Goal: Information Seeking & Learning: Learn about a topic

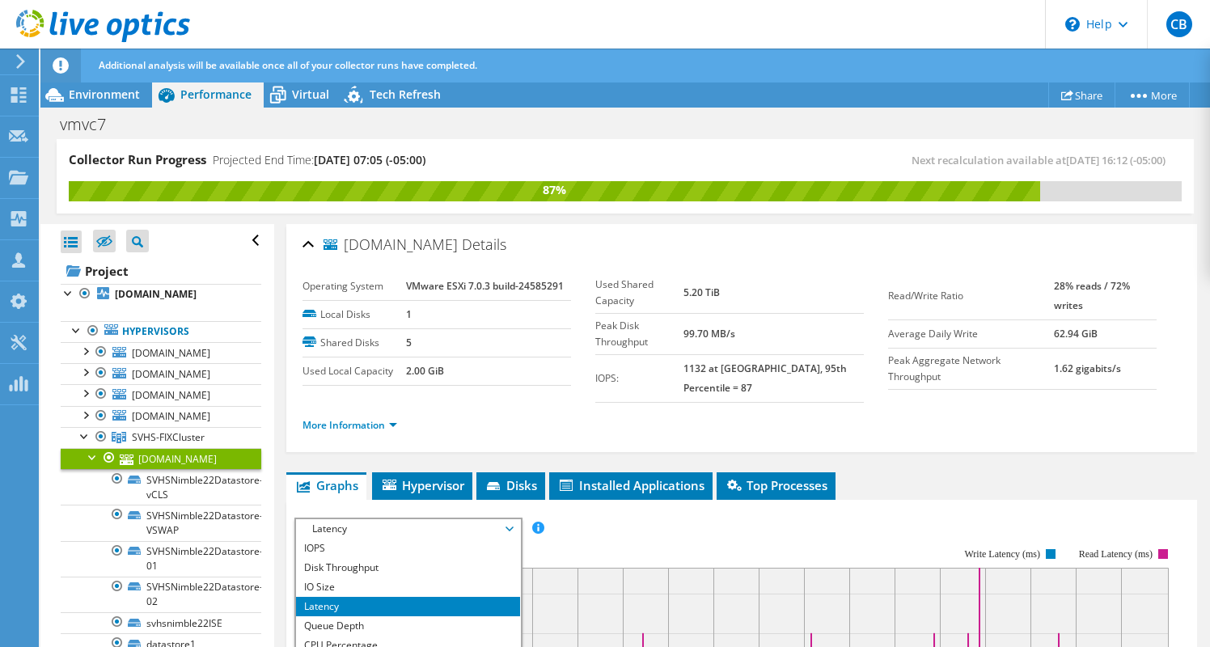
select select "-480"
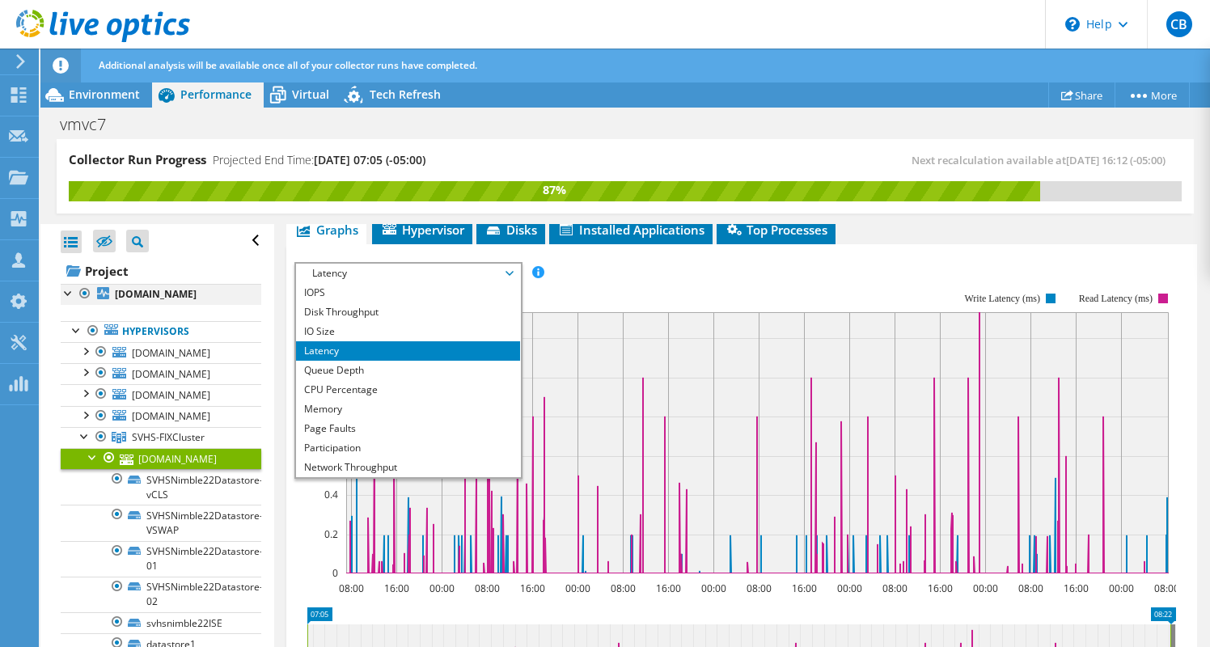
click at [71, 291] on div at bounding box center [69, 292] width 16 height 16
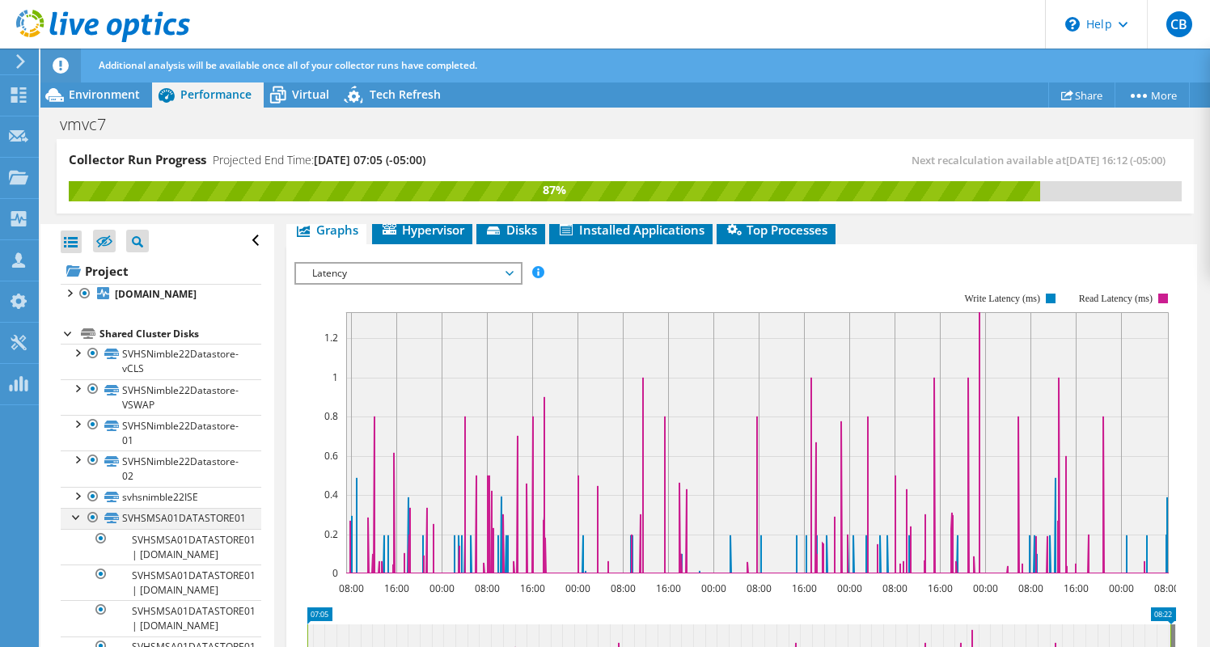
click at [74, 524] on div at bounding box center [77, 516] width 16 height 16
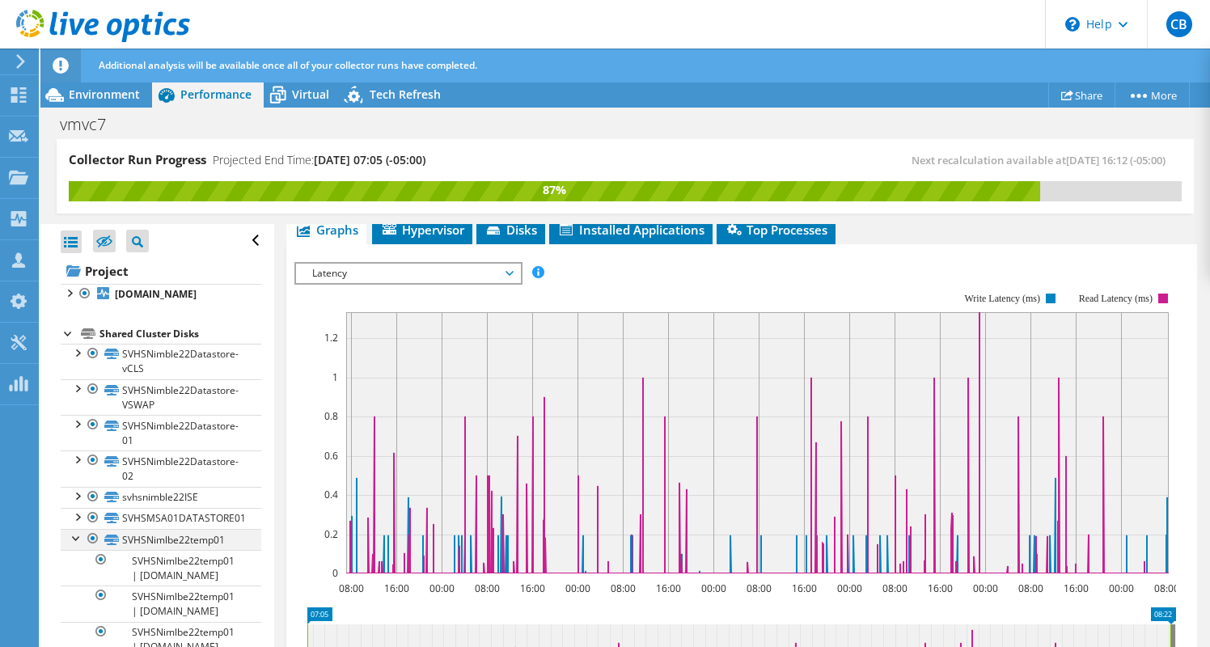
click at [78, 545] on div at bounding box center [77, 537] width 16 height 16
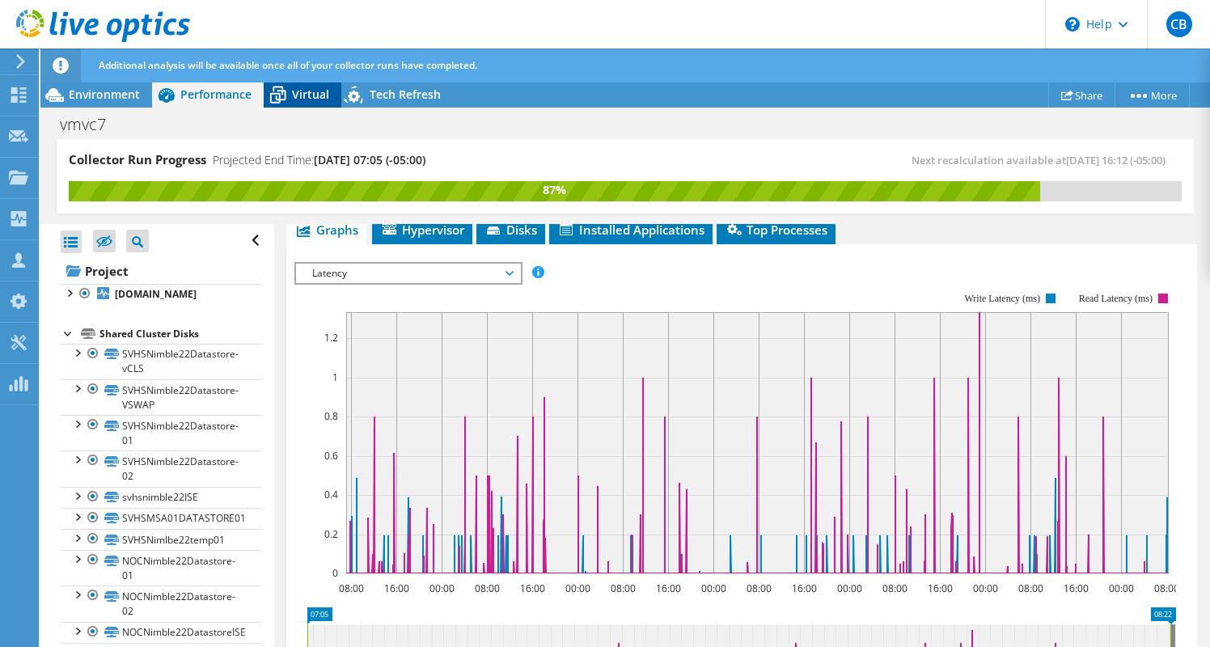
click at [292, 94] on span "Virtual" at bounding box center [310, 94] width 37 height 15
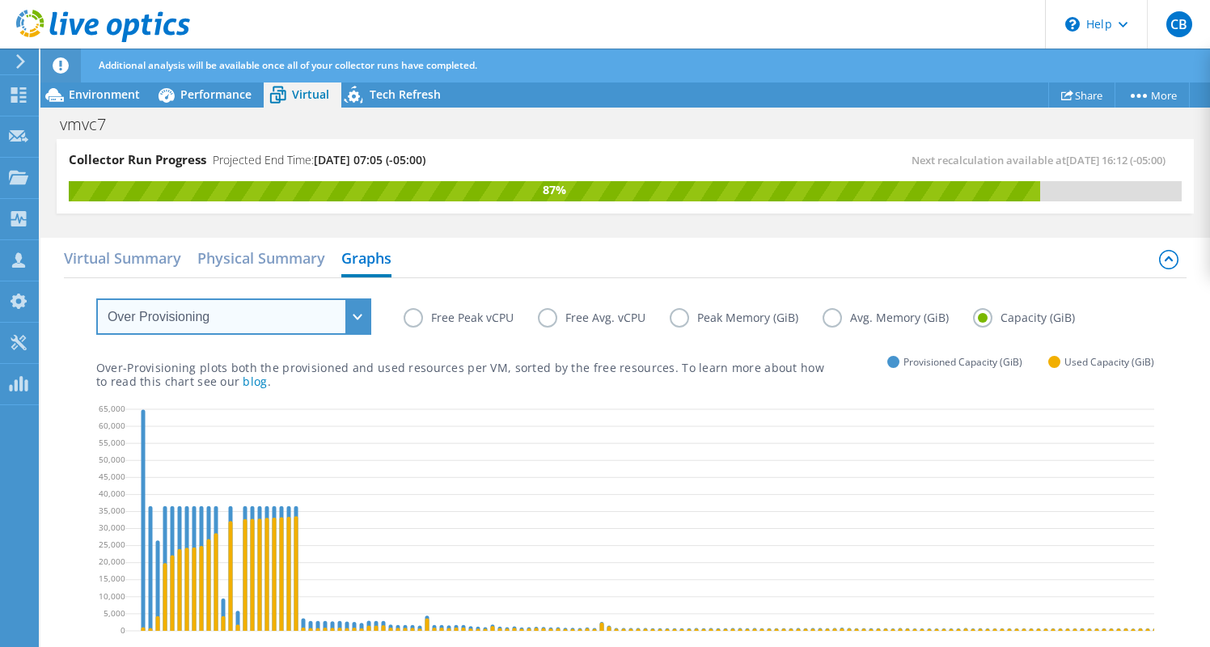
select select "VM Resource Distribution"
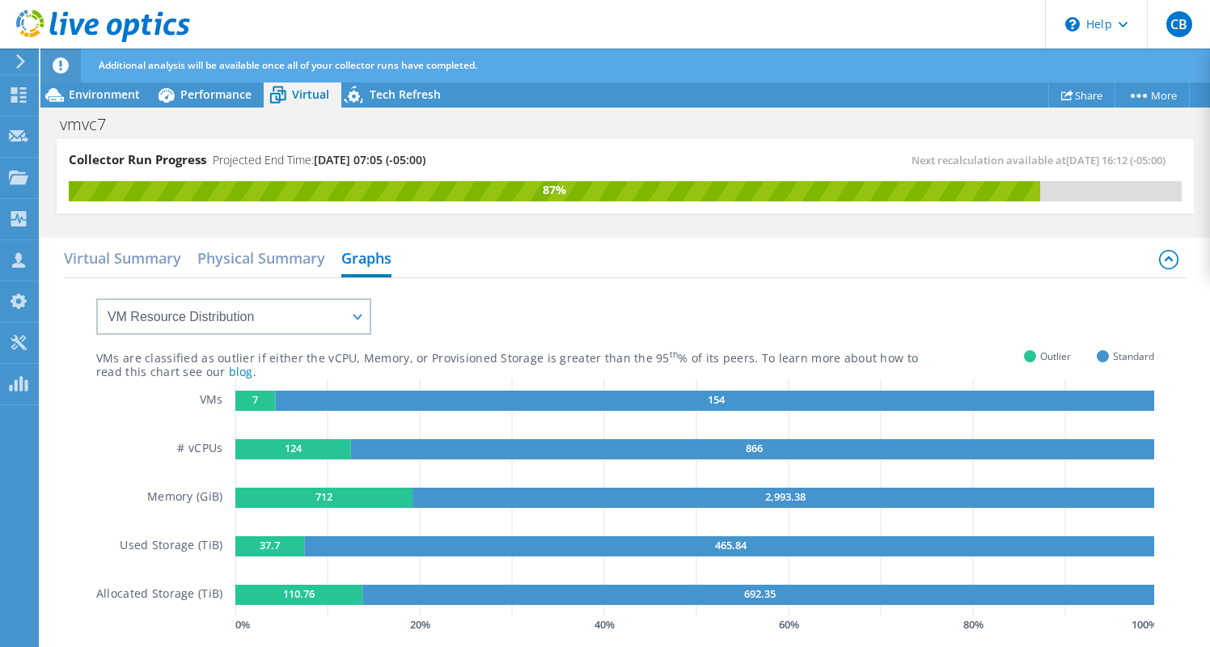
click at [243, 403] on rect at bounding box center [255, 401] width 40 height 20
click at [253, 400] on text "7" at bounding box center [256, 399] width 6 height 15
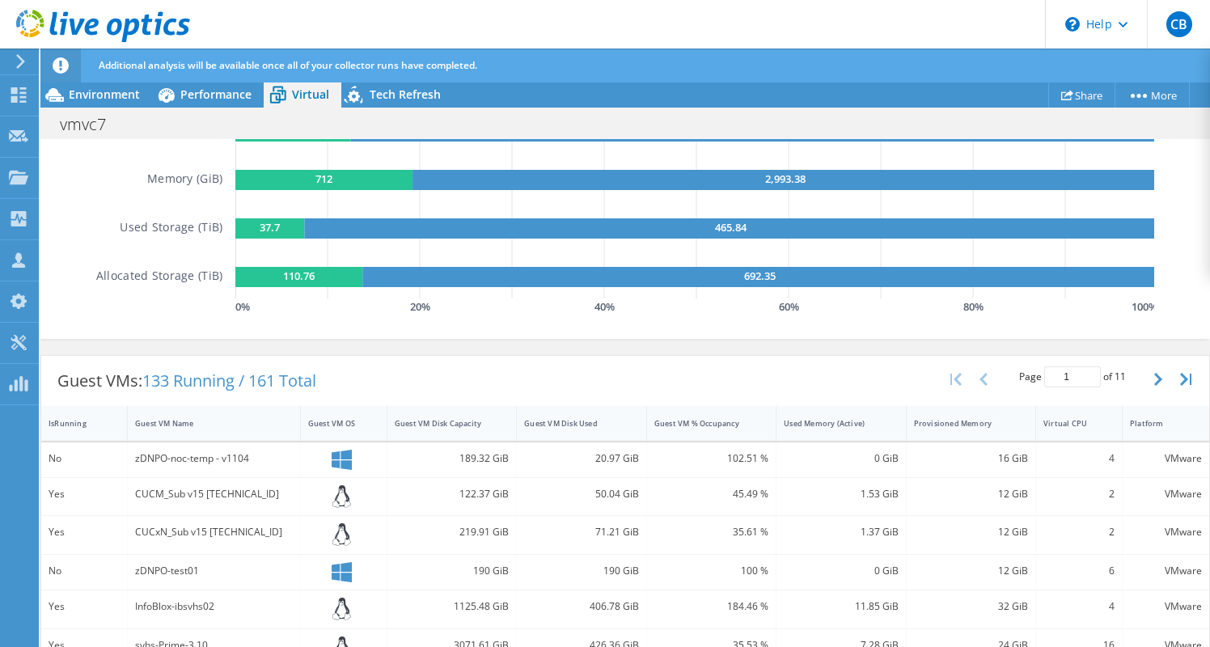
scroll to position [316, 0]
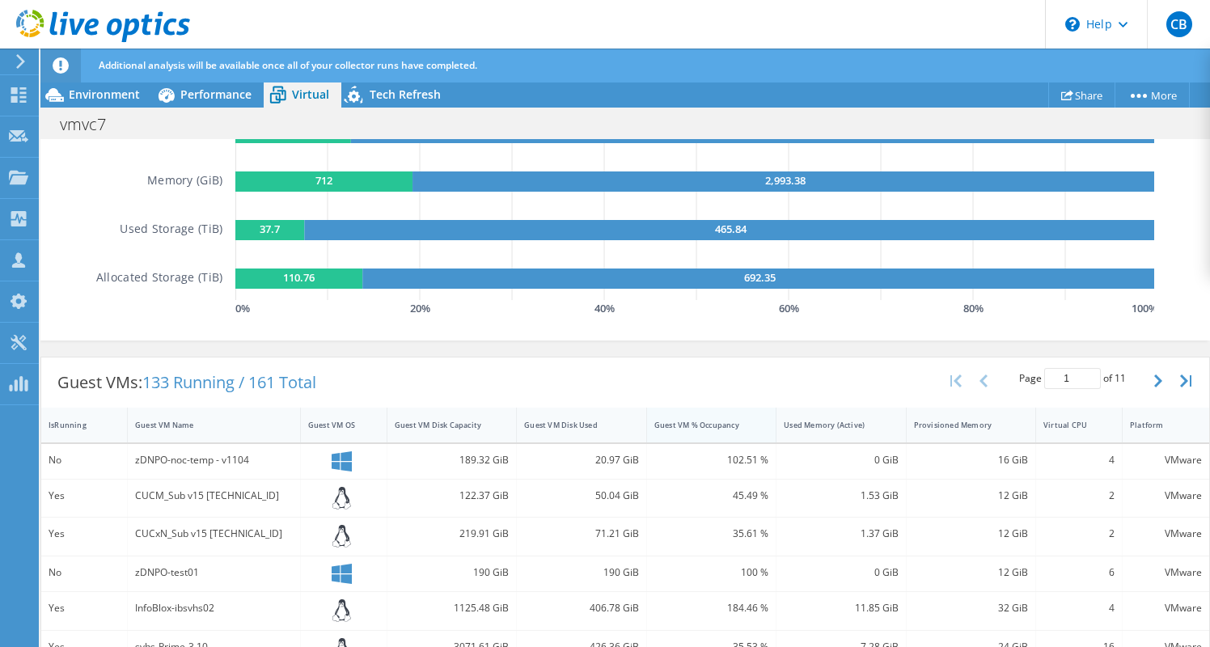
click at [697, 429] on div "Guest VM % Occupancy" at bounding box center [701, 425] width 95 height 11
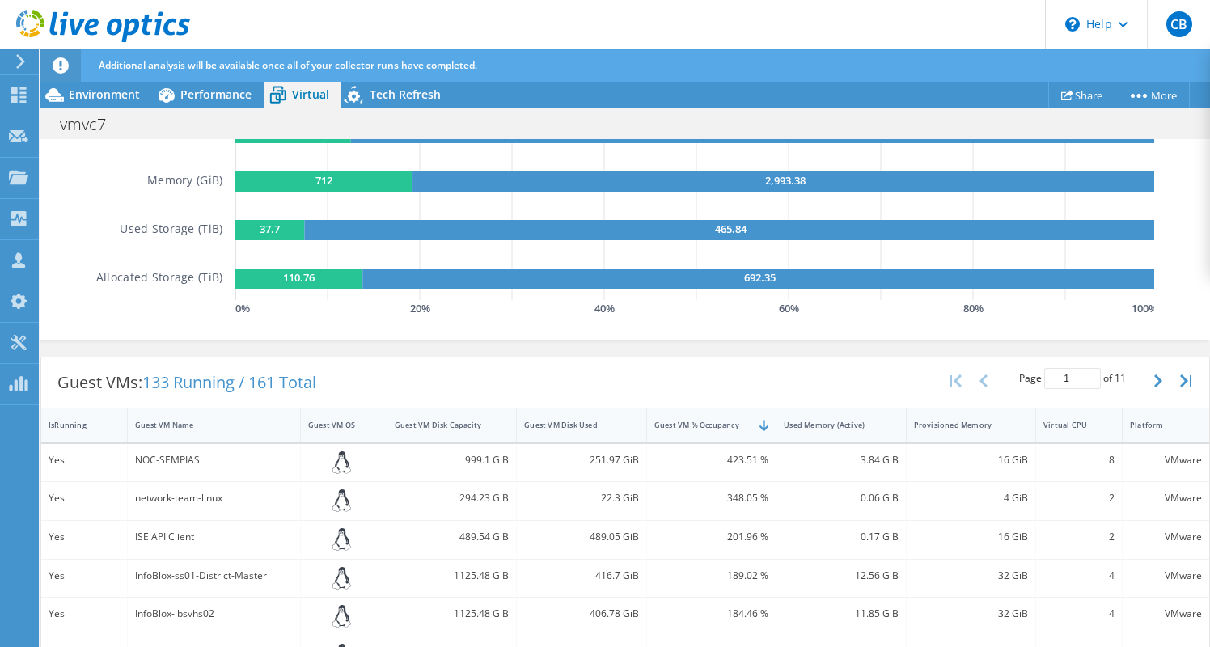
scroll to position [315, 0]
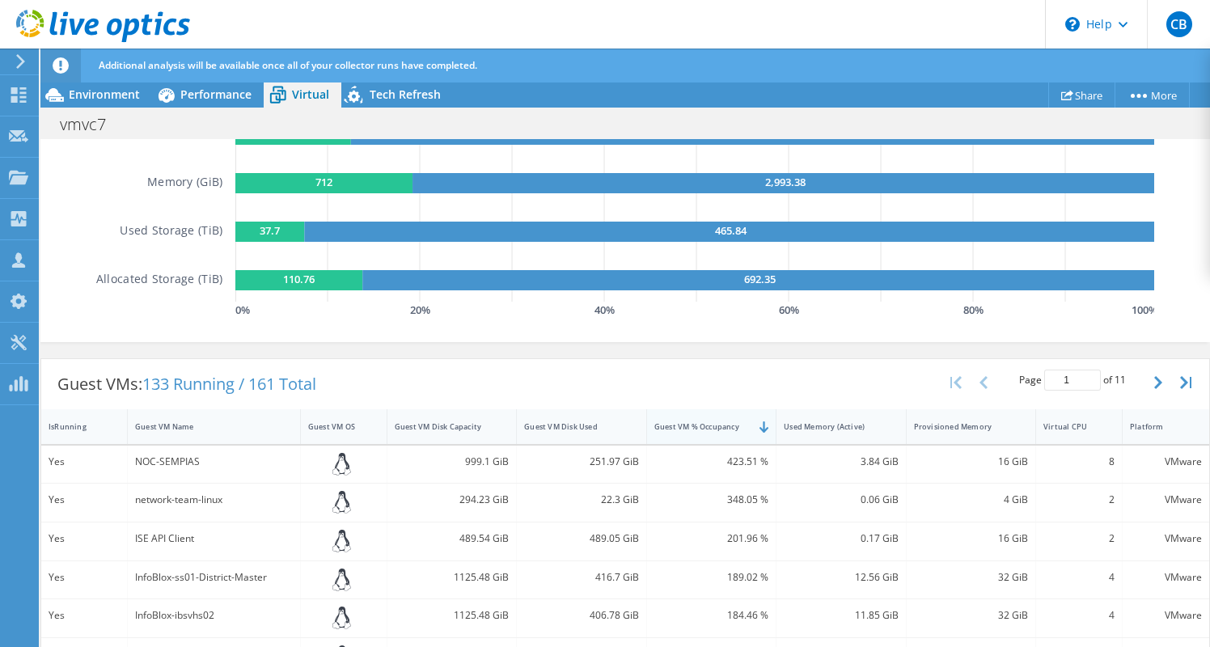
click at [686, 428] on div "Guest VM % Occupancy" at bounding box center [701, 426] width 95 height 11
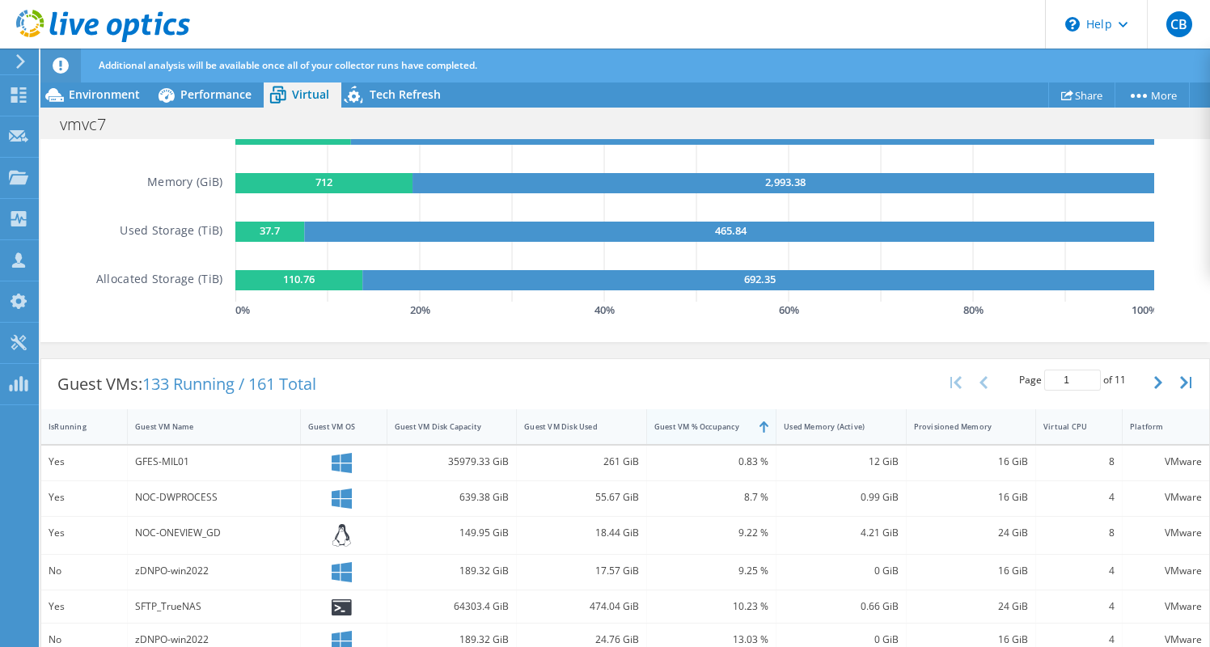
click at [686, 428] on div "Guest VM % Occupancy" at bounding box center [701, 426] width 95 height 11
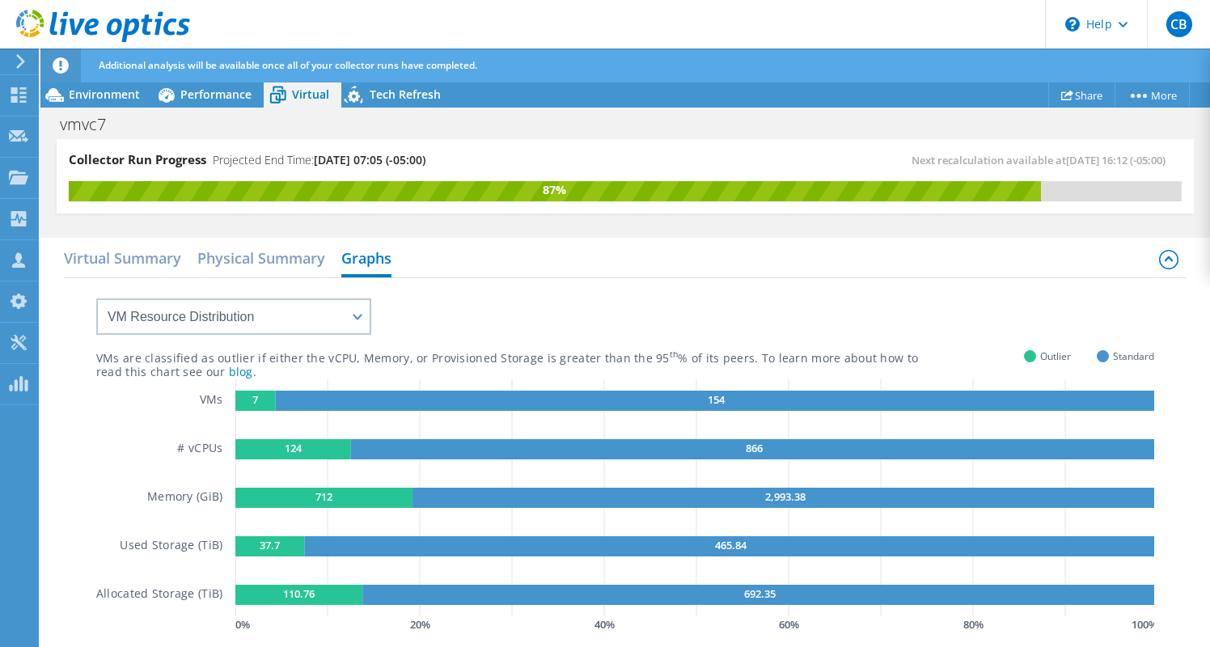
scroll to position [0, 0]
click at [283, 259] on h2 "Physical Summary" at bounding box center [261, 260] width 128 height 36
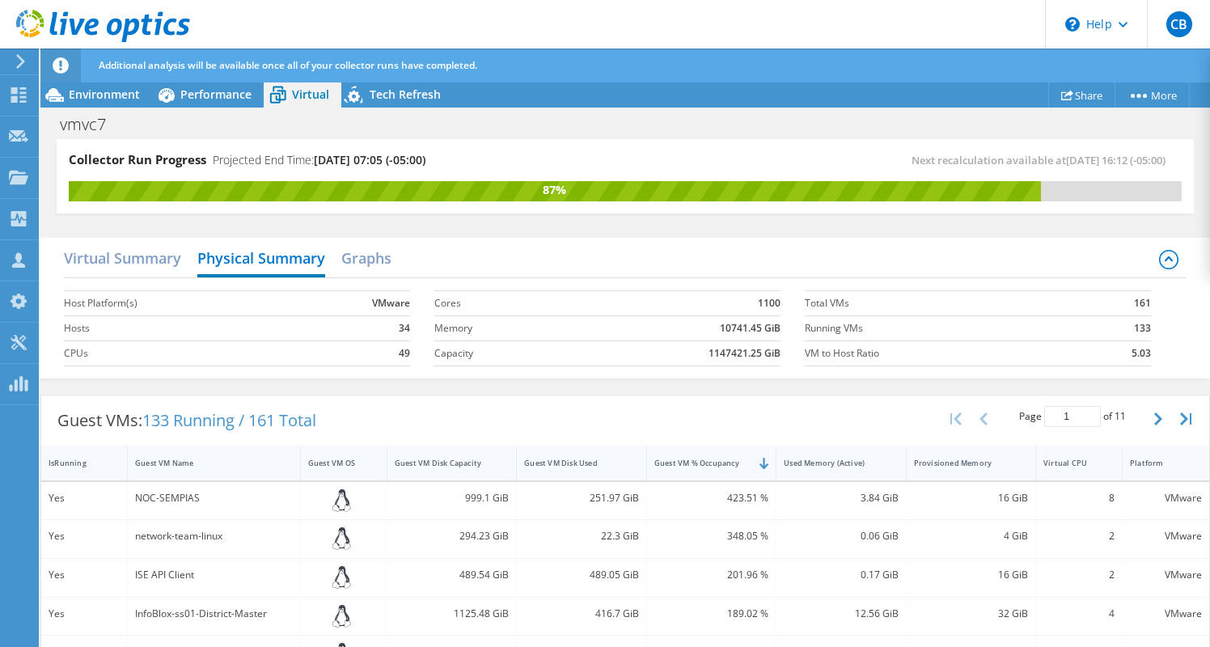
click at [82, 324] on label "Hosts" at bounding box center [182, 328] width 236 height 16
click at [365, 246] on h2 "Graphs" at bounding box center [366, 260] width 50 height 36
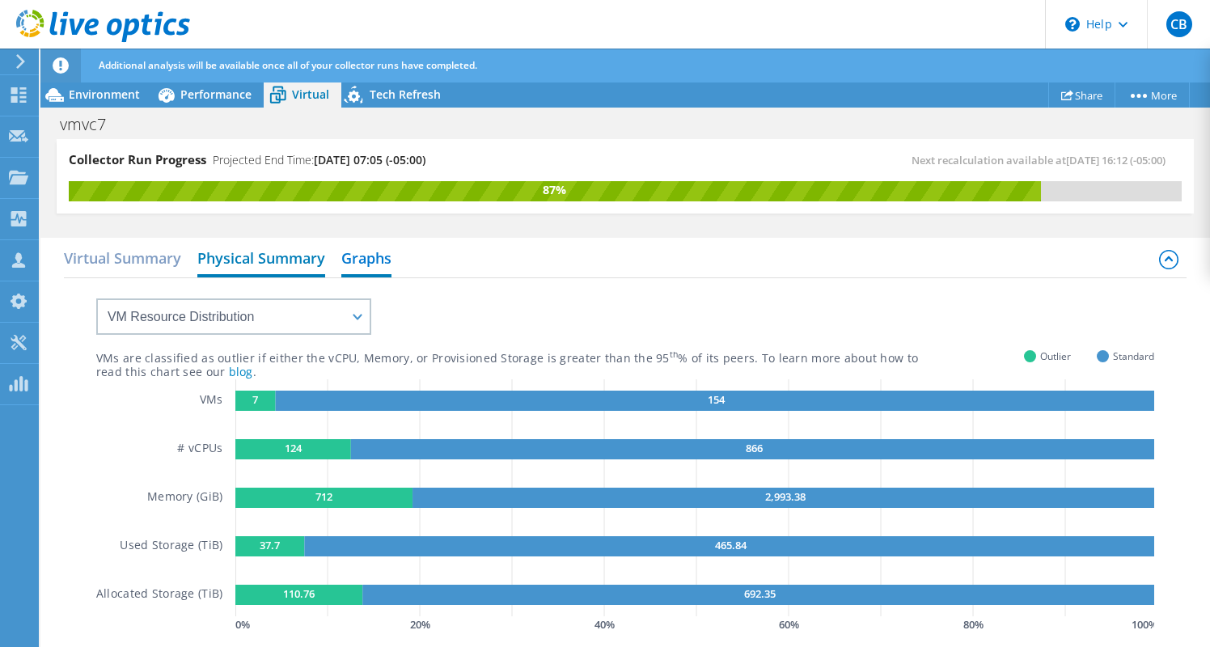
click at [307, 256] on h2 "Physical Summary" at bounding box center [261, 260] width 128 height 36
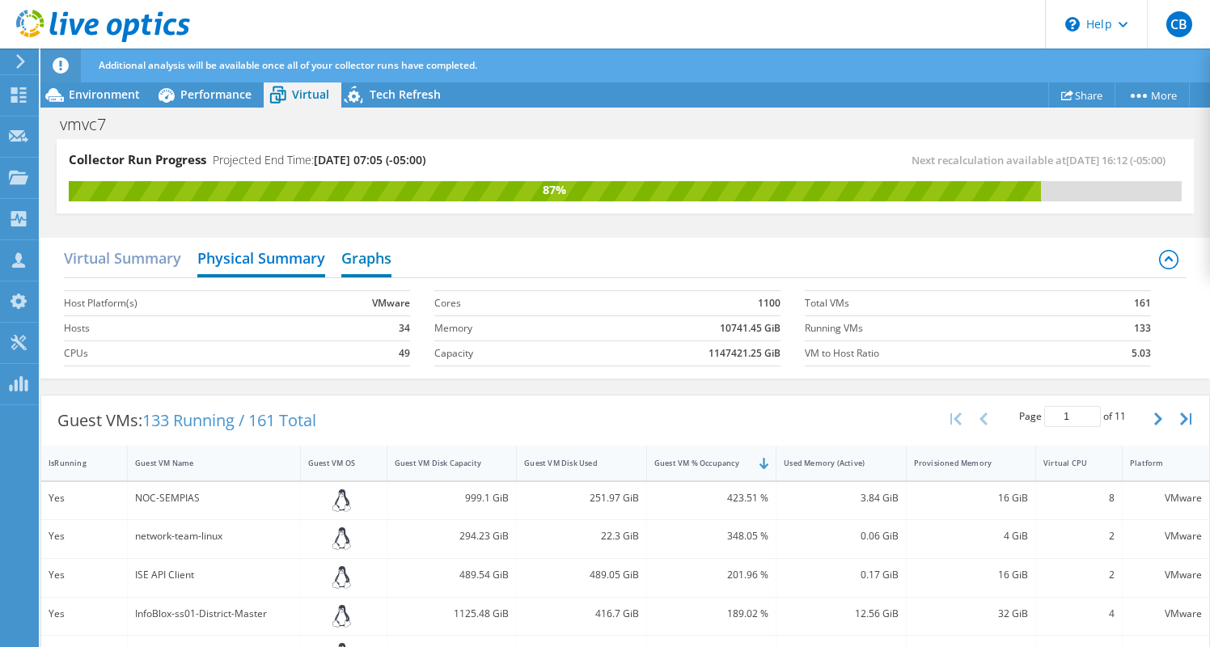
click at [388, 247] on h2 "Graphs" at bounding box center [366, 260] width 50 height 36
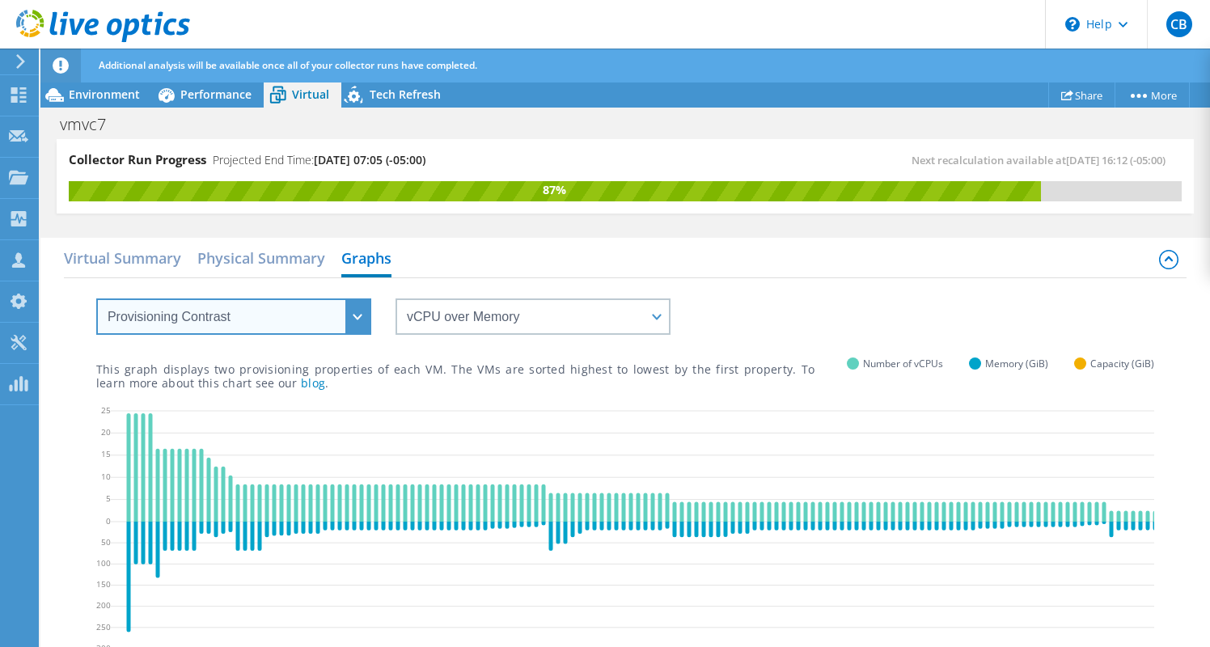
select select "Over Provisioning"
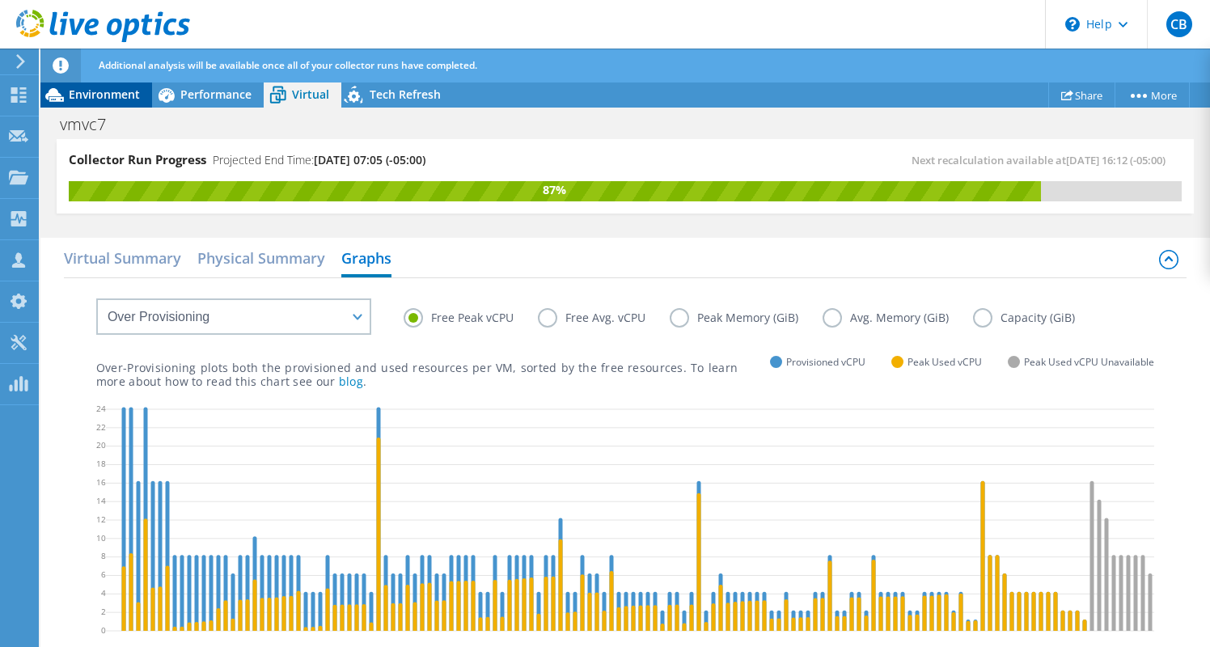
click at [73, 94] on span "Environment" at bounding box center [104, 94] width 71 height 15
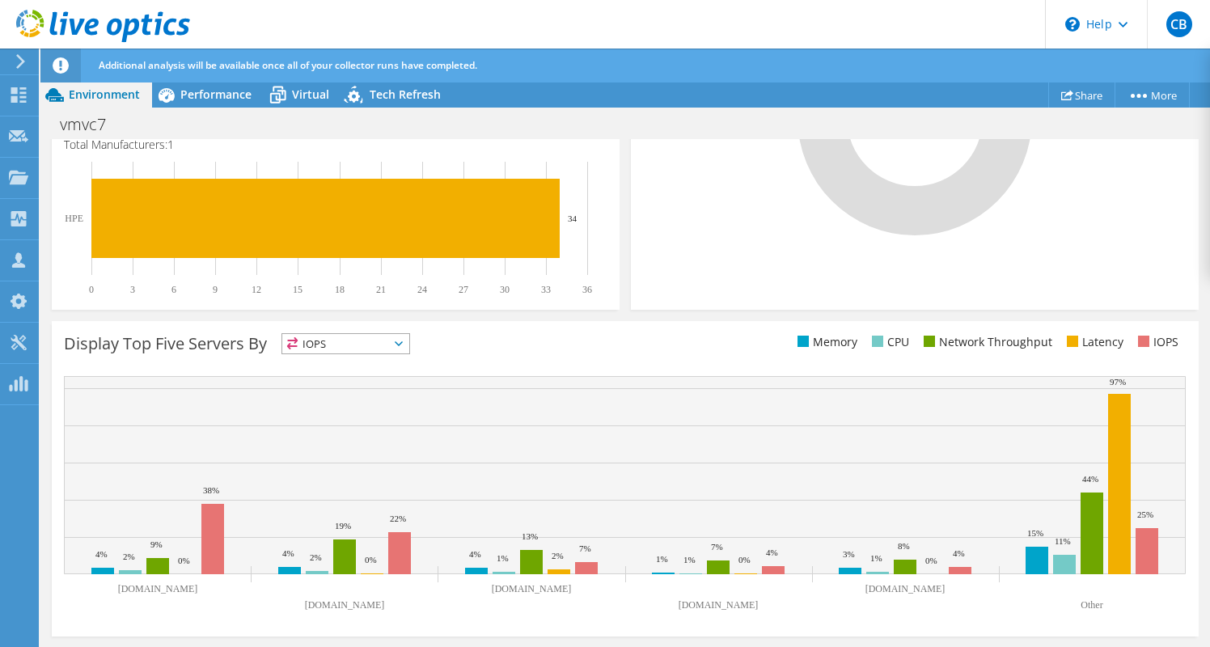
scroll to position [572, 0]
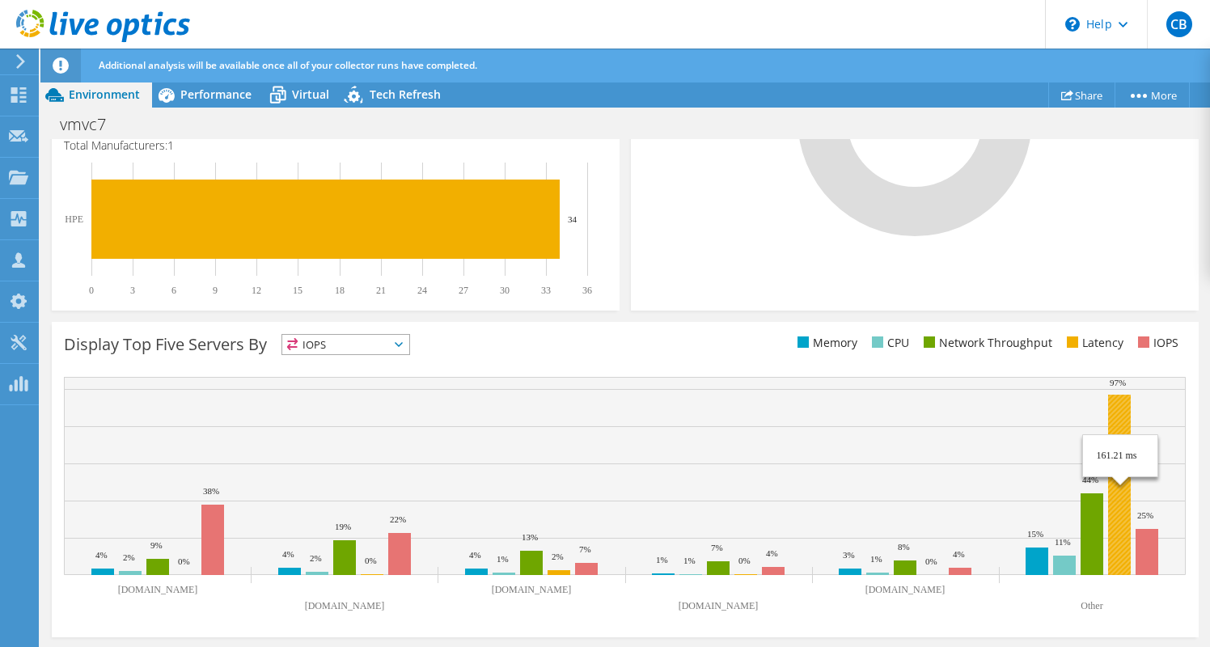
click at [1114, 399] on rect at bounding box center [1119, 485] width 23 height 180
click at [345, 344] on span "IOPS" at bounding box center [345, 344] width 127 height 19
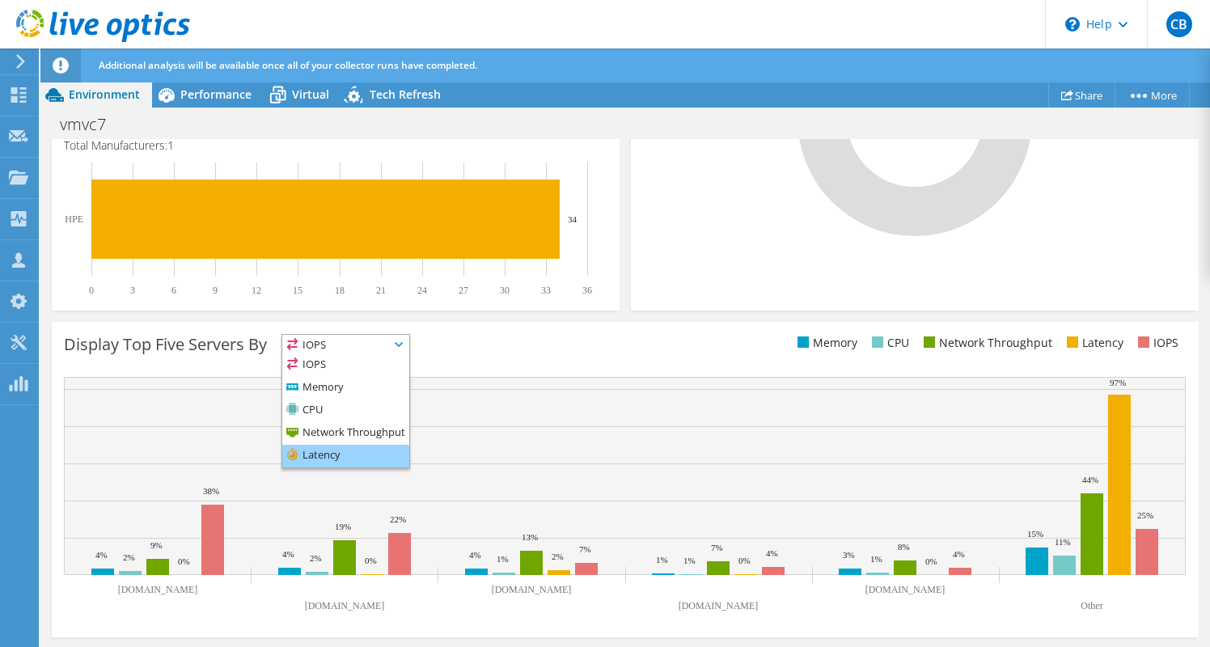
click at [334, 458] on li "Latency" at bounding box center [345, 456] width 127 height 23
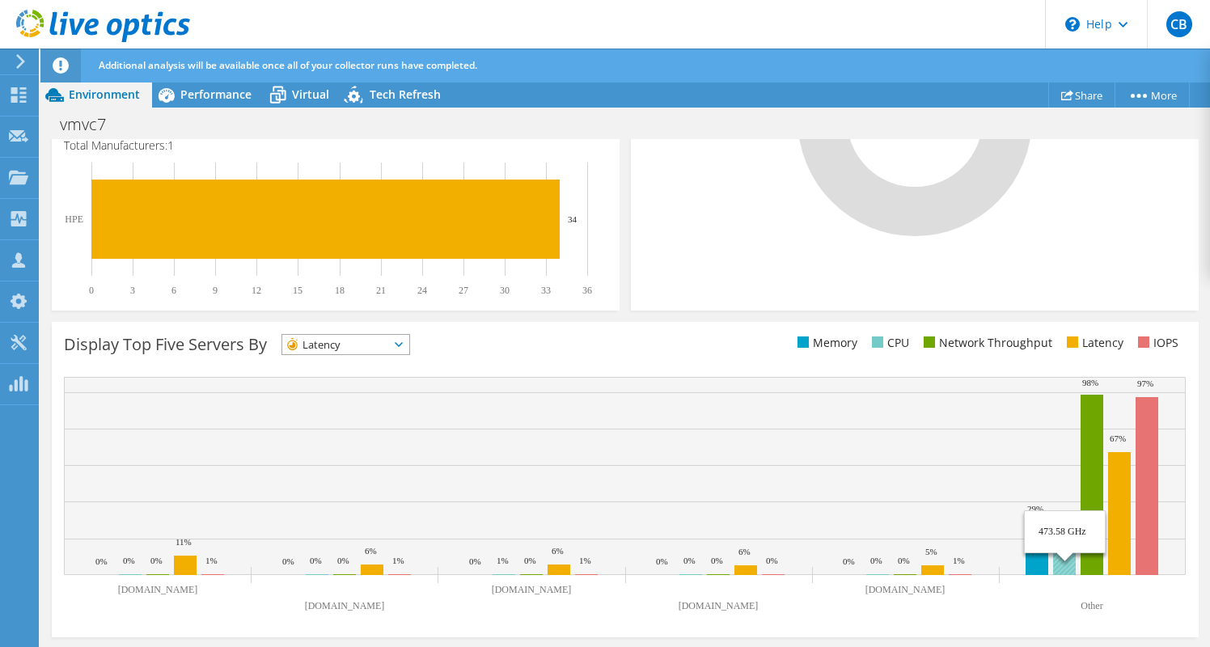
click at [1076, 553] on rect at bounding box center [624, 476] width 1121 height 198
click at [1115, 557] on rect at bounding box center [1119, 513] width 23 height 123
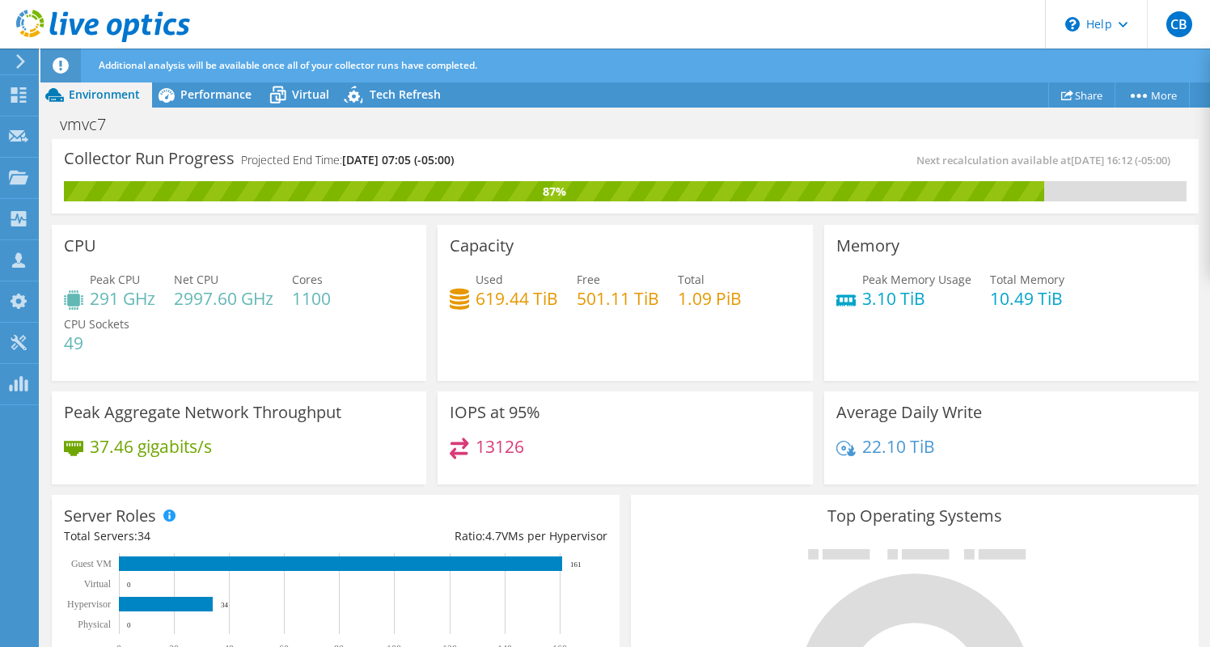
scroll to position [0, 0]
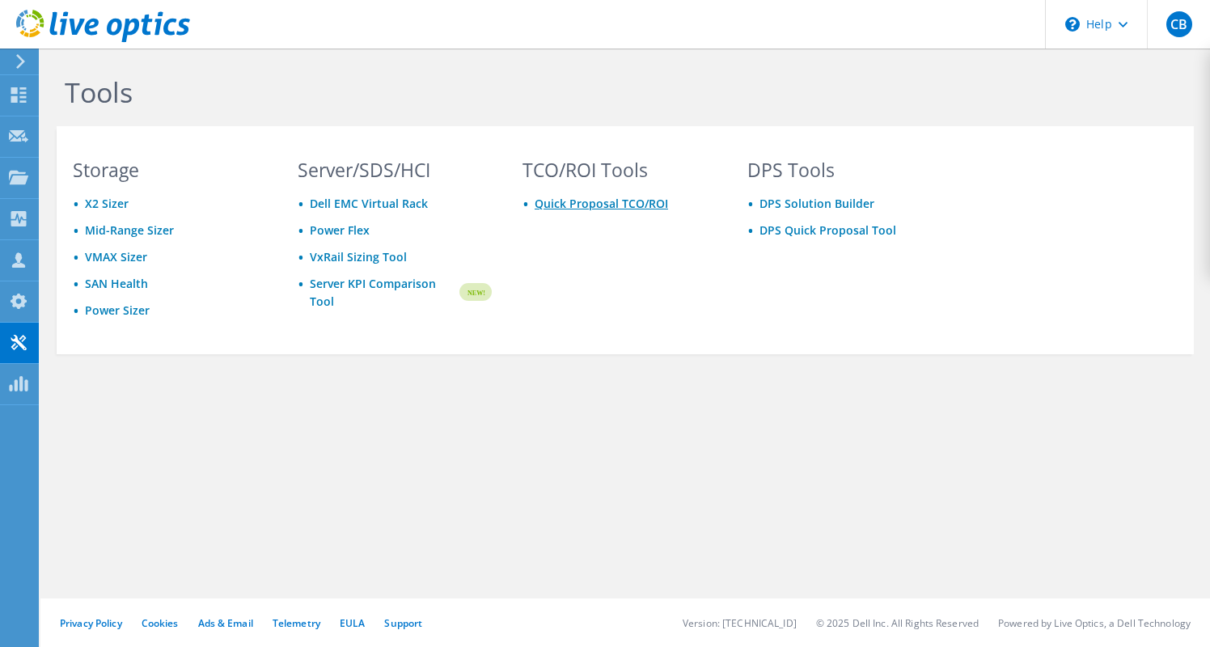
click at [616, 197] on link "Quick Proposal TCO/ROI" at bounding box center [600, 203] width 133 height 15
click at [25, 99] on icon at bounding box center [18, 94] width 19 height 15
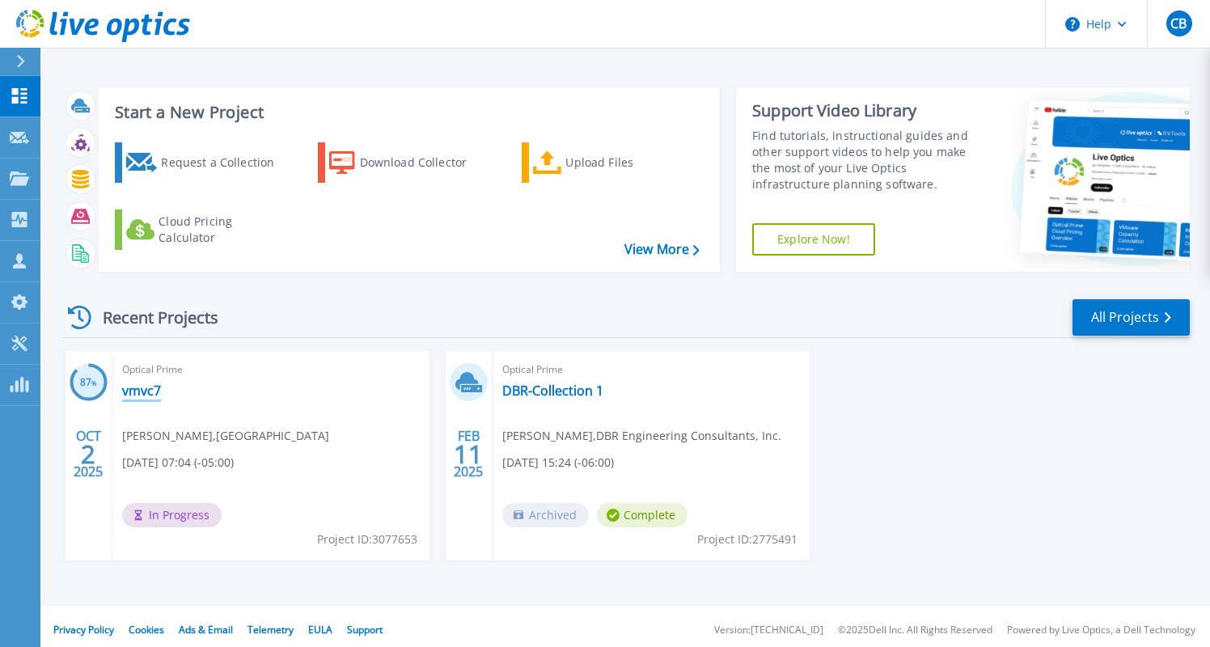
click at [154, 391] on link "vmvc7" at bounding box center [141, 390] width 39 height 16
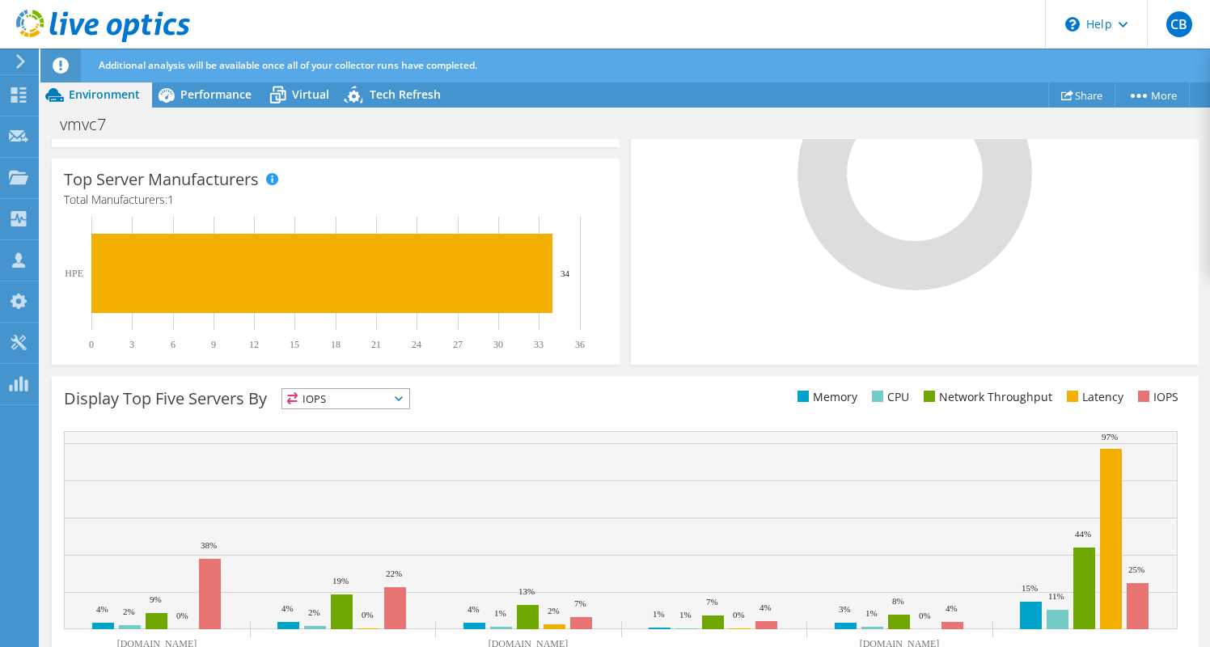
scroll to position [524, 0]
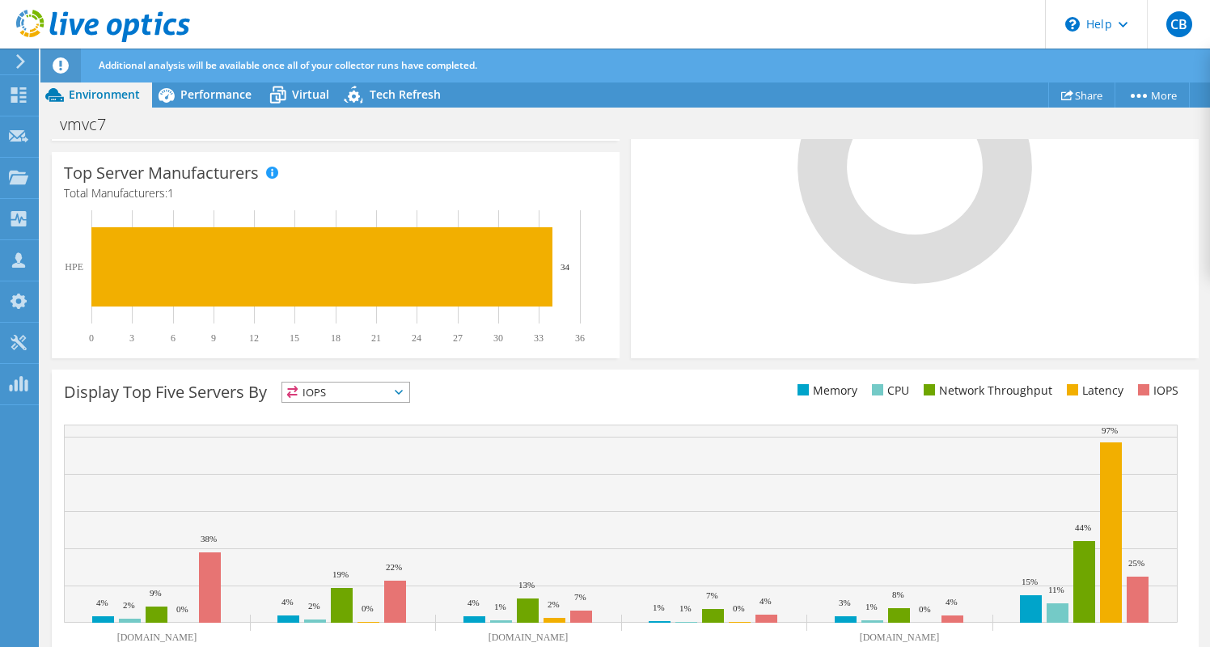
click at [407, 399] on span "IOPS" at bounding box center [345, 391] width 127 height 19
click at [378, 456] on li "CPU" at bounding box center [345, 458] width 127 height 23
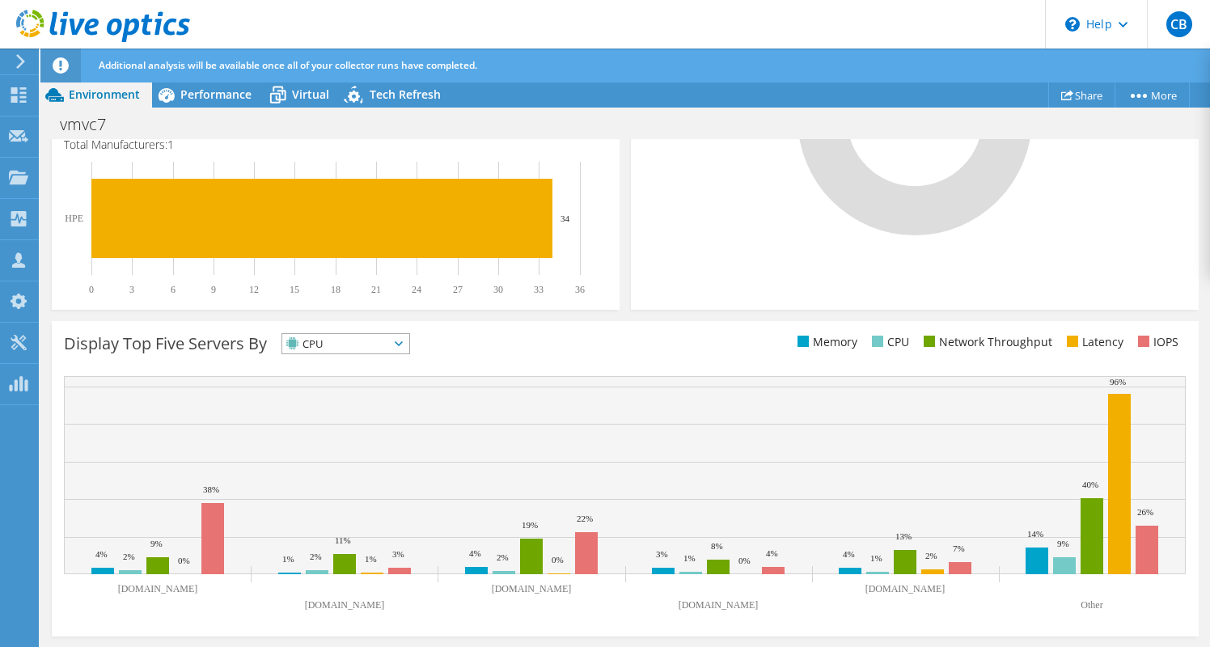
scroll to position [572, 0]
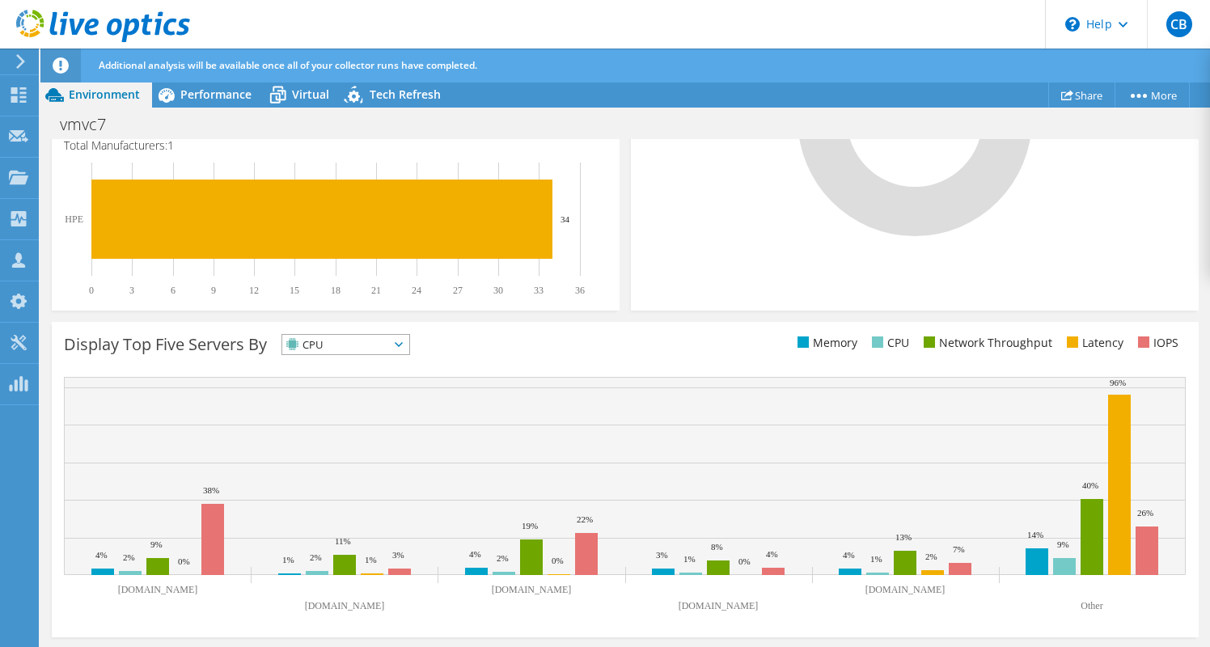
click at [409, 344] on span "CPU" at bounding box center [345, 344] width 127 height 19
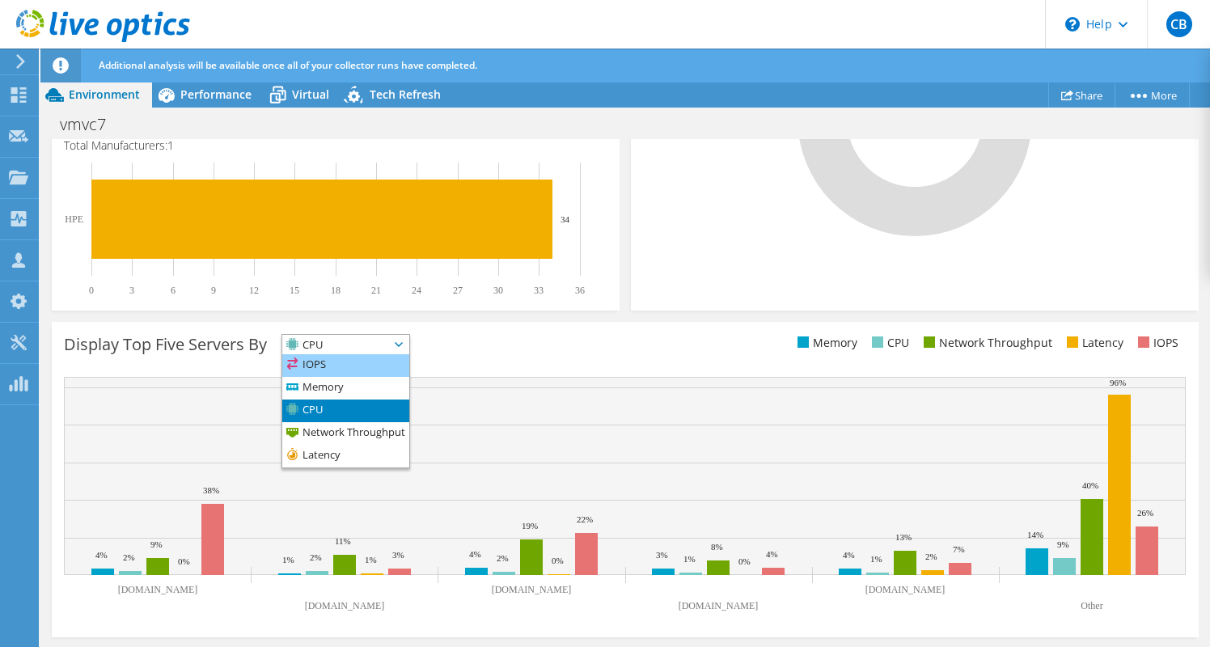
click at [376, 364] on li "IOPS" at bounding box center [345, 365] width 127 height 23
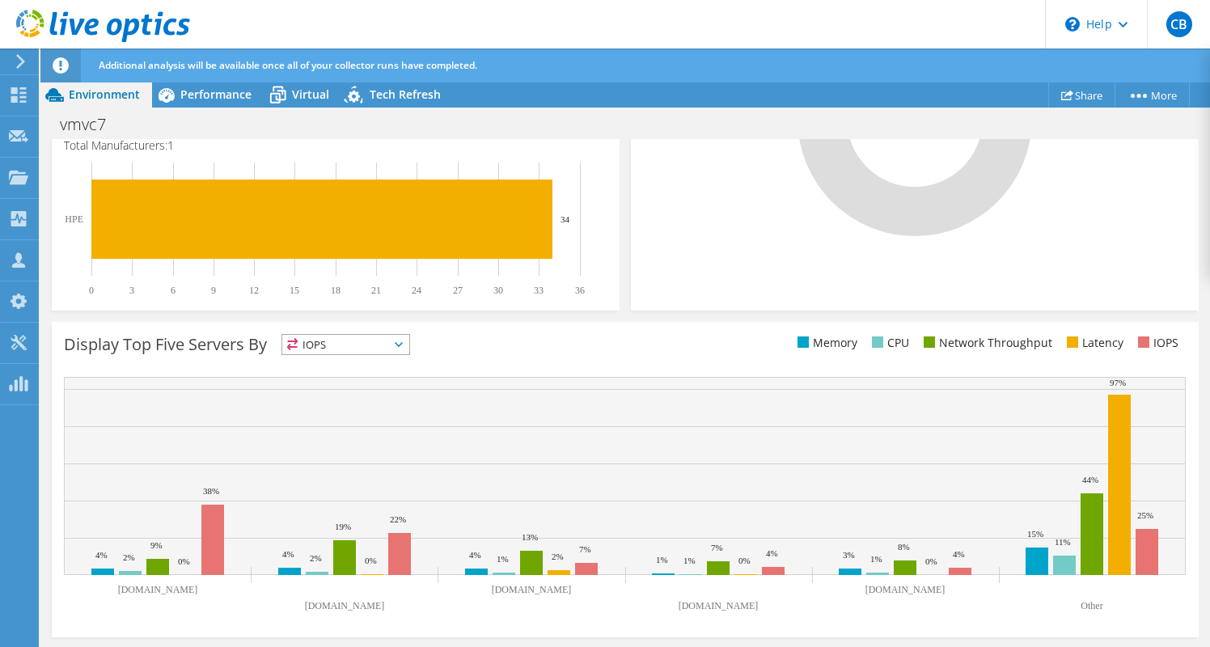
click at [408, 351] on span "IOPS" at bounding box center [345, 344] width 127 height 19
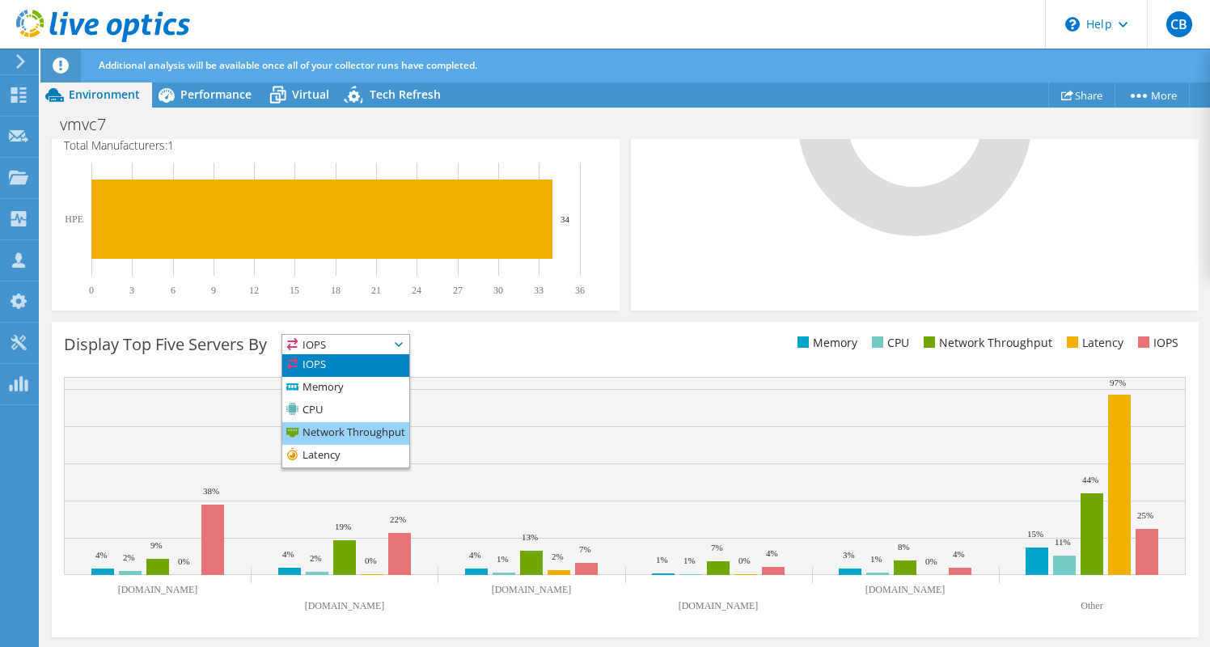
click at [375, 432] on li "Network Throughput" at bounding box center [345, 433] width 127 height 23
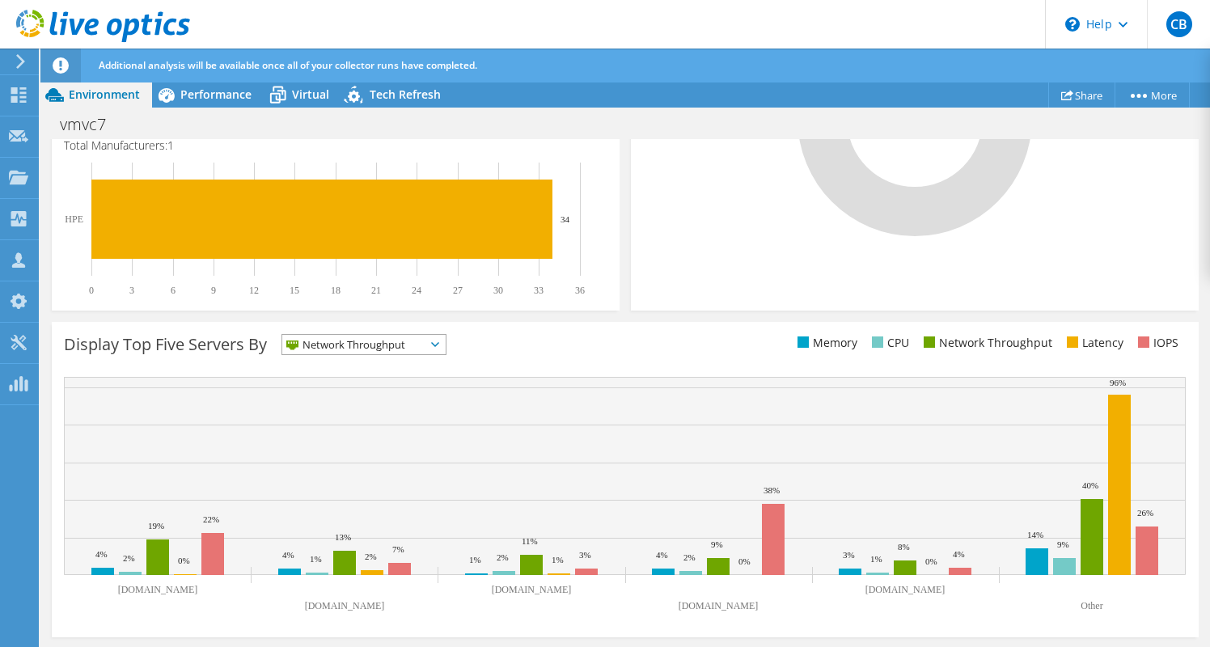
click at [439, 344] on icon at bounding box center [435, 344] width 8 height 5
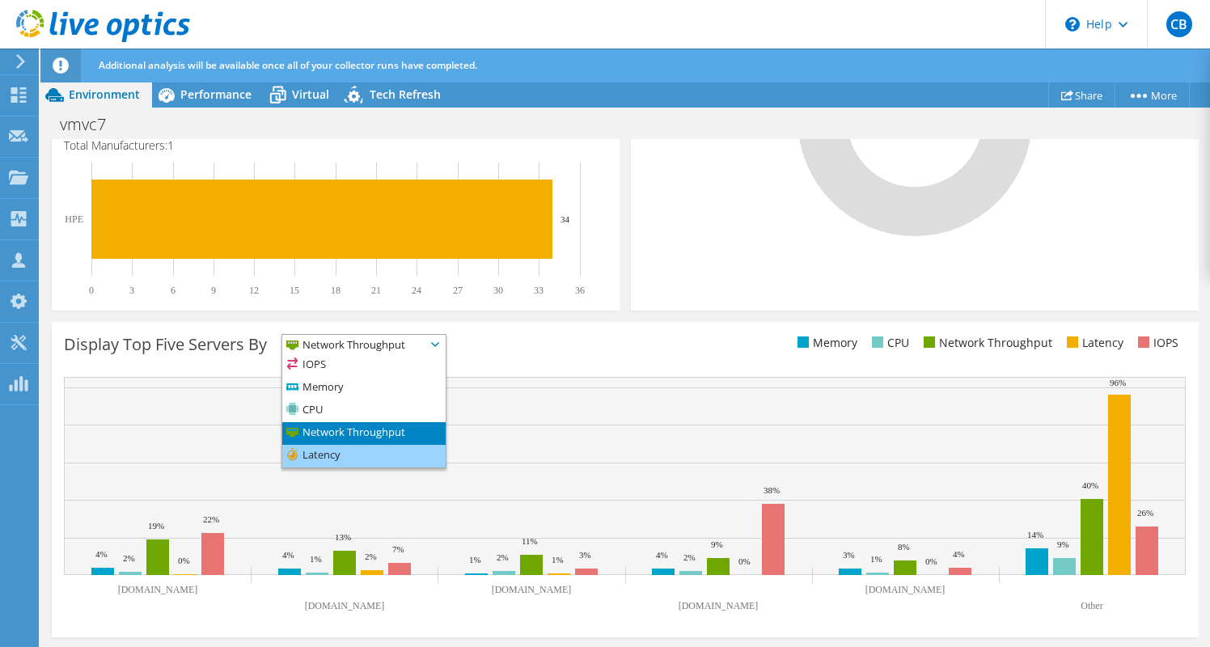
click at [389, 454] on li "Latency" at bounding box center [363, 456] width 163 height 23
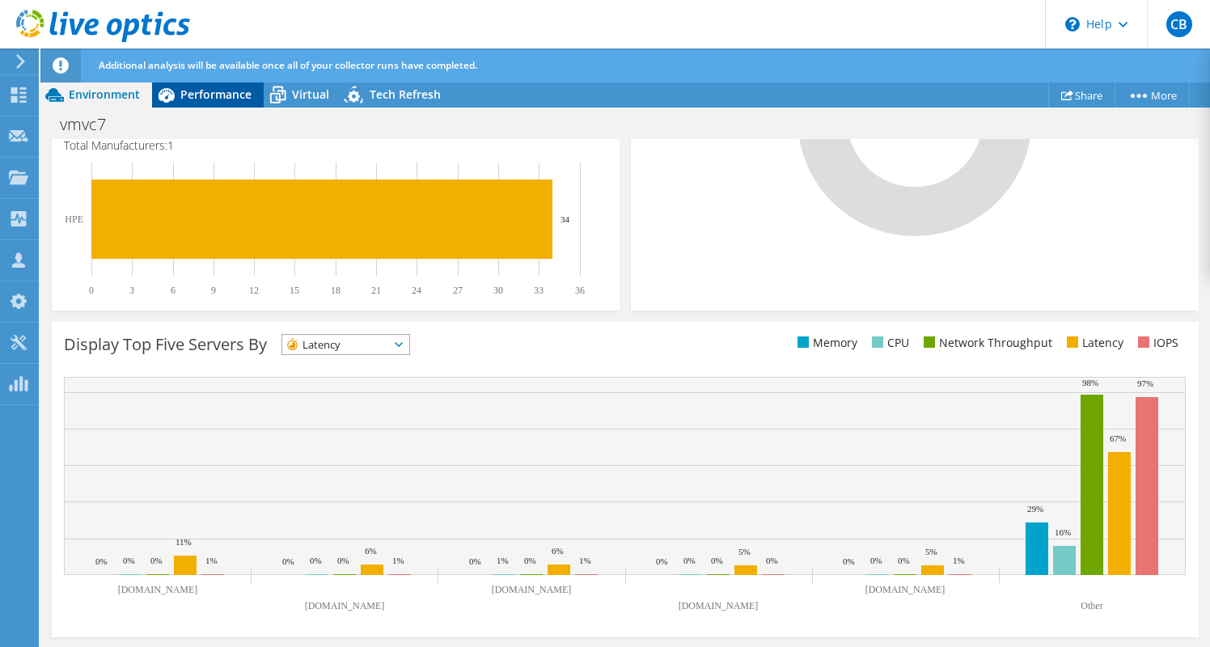
click at [230, 93] on span "Performance" at bounding box center [215, 94] width 71 height 15
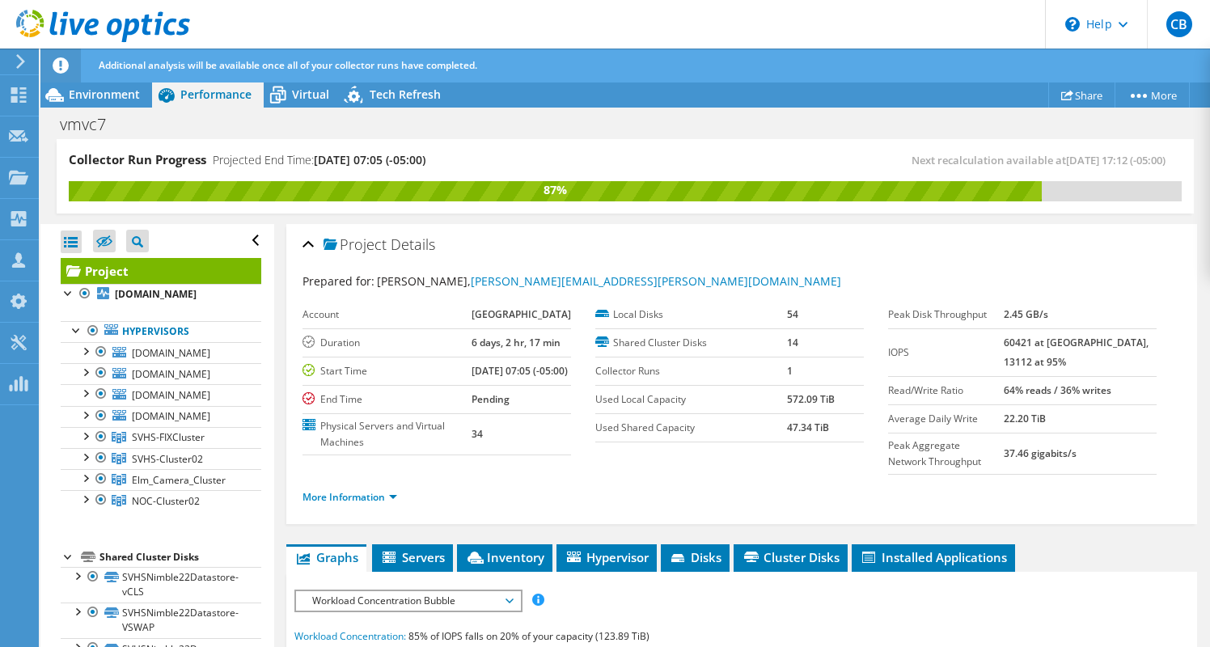
scroll to position [0, 0]
drag, startPoint x: 70, startPoint y: 243, endPoint x: 86, endPoint y: 201, distance: 44.0
click at [86, 201] on div "Collector Run Progress Projected End Time: [DATE] 07:05 (-05:00) Next recalcula…" at bounding box center [624, 393] width 1169 height 509
click at [523, 155] on div "Collector Run Progress Projected End Time: [DATE] 07:05 (-05:00)" at bounding box center [347, 166] width 556 height 30
click at [173, 360] on span "[DOMAIN_NAME]" at bounding box center [171, 353] width 78 height 14
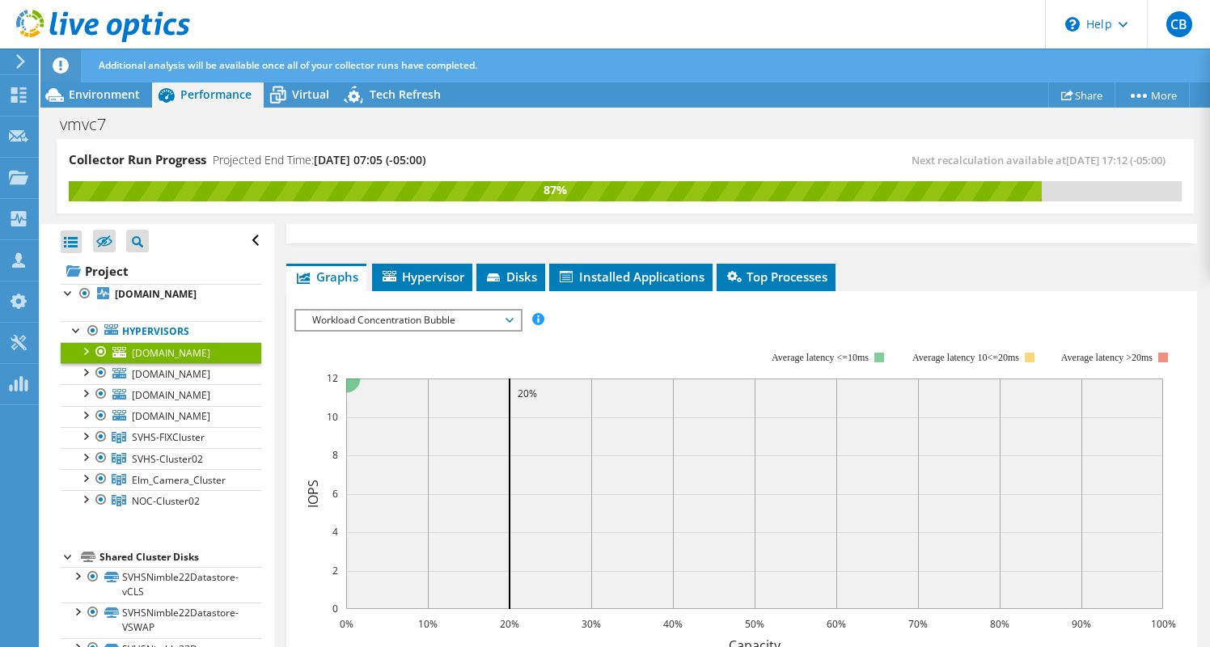
scroll to position [192, 0]
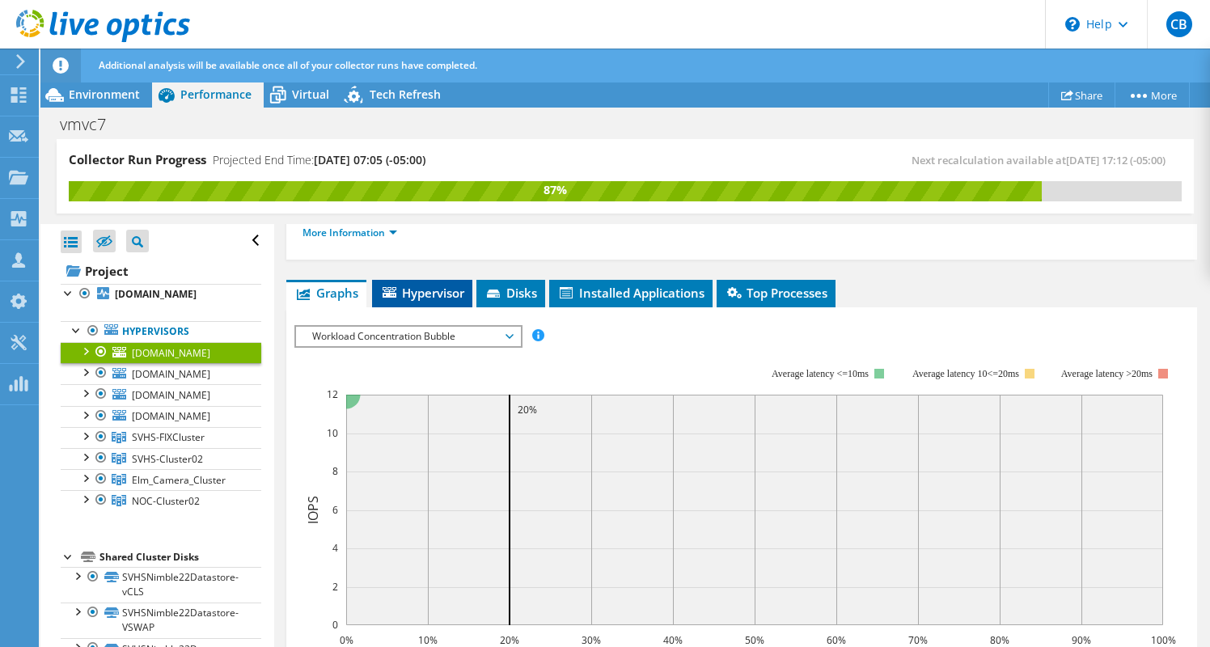
click at [446, 288] on li "Hypervisor" at bounding box center [422, 293] width 100 height 27
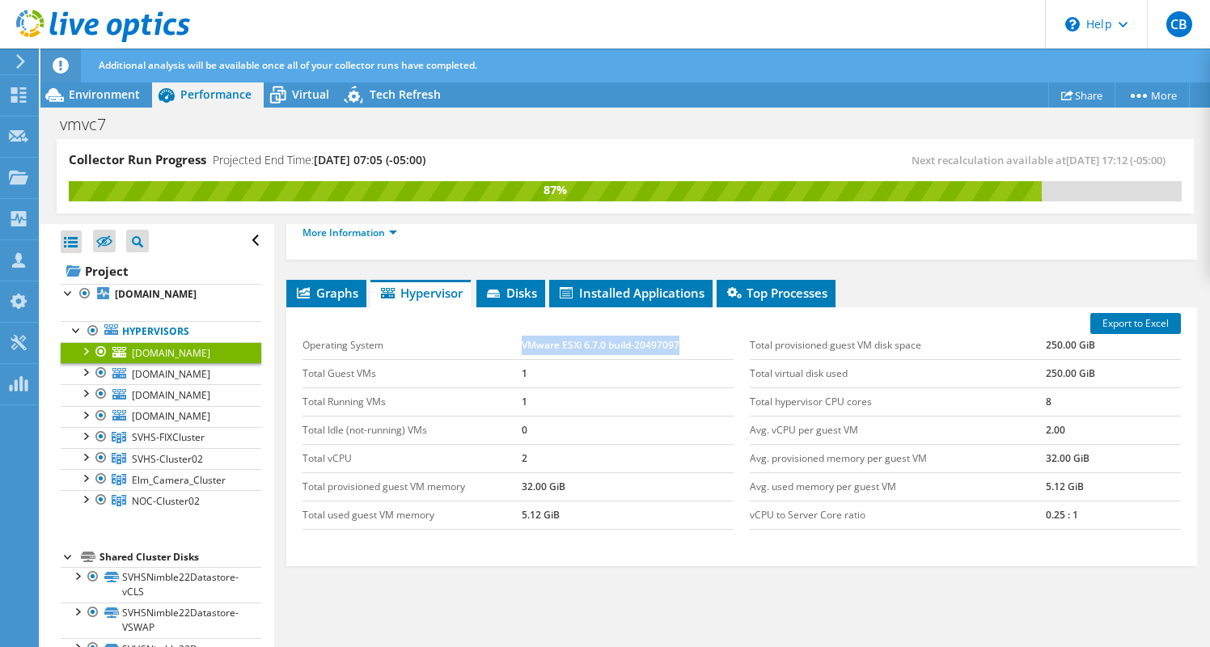
drag, startPoint x: 684, startPoint y: 330, endPoint x: 522, endPoint y: 332, distance: 162.5
click at [522, 332] on td "VMware ESXi 6.7.0 build-20497097" at bounding box center [628, 346] width 212 height 28
click at [172, 381] on span "[DOMAIN_NAME]" at bounding box center [171, 374] width 78 height 14
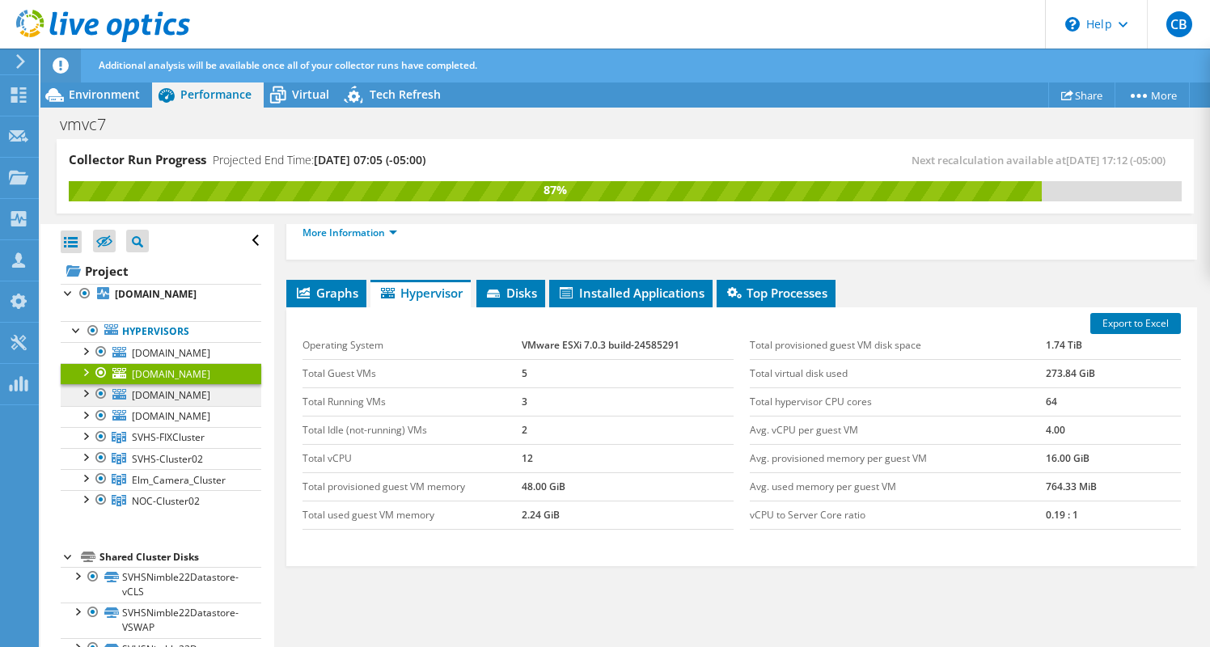
click at [164, 402] on span "[DOMAIN_NAME]" at bounding box center [171, 395] width 78 height 14
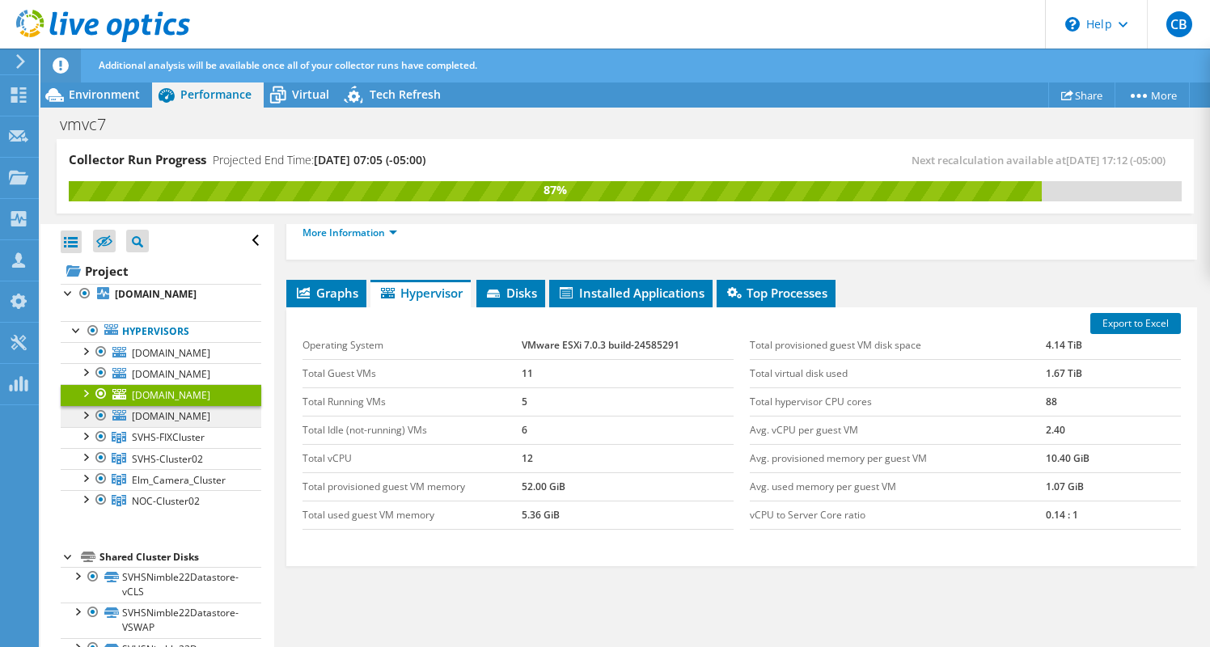
click at [170, 427] on link "[DOMAIN_NAME]" at bounding box center [161, 416] width 201 height 21
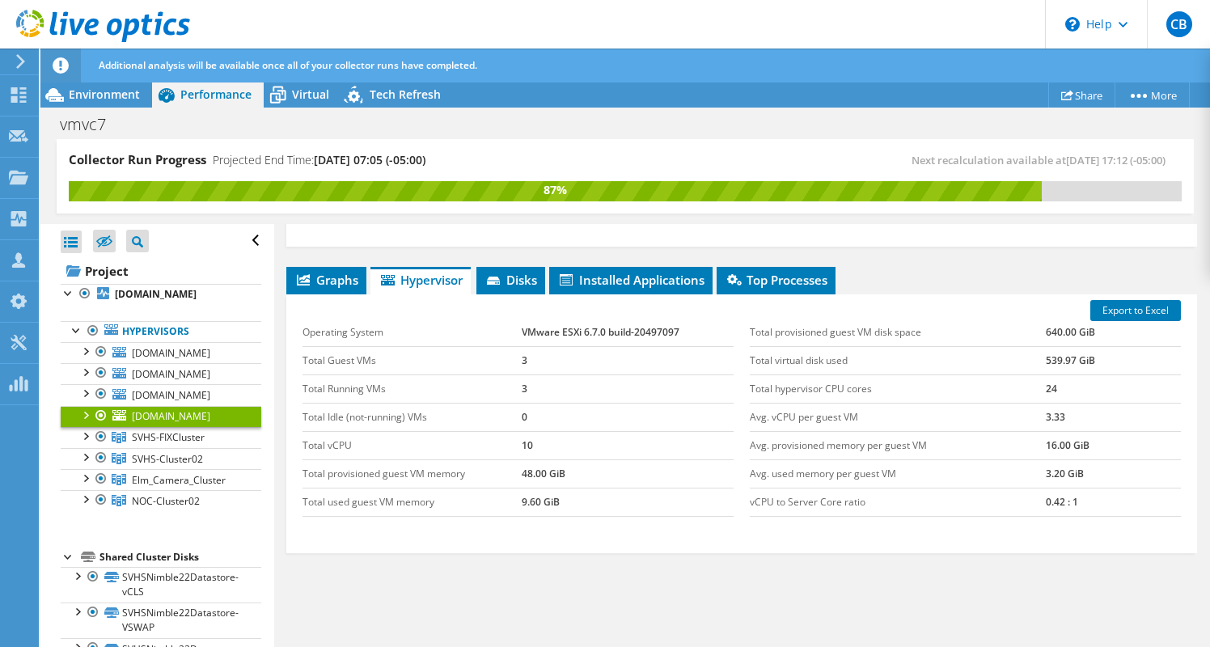
scroll to position [52, 0]
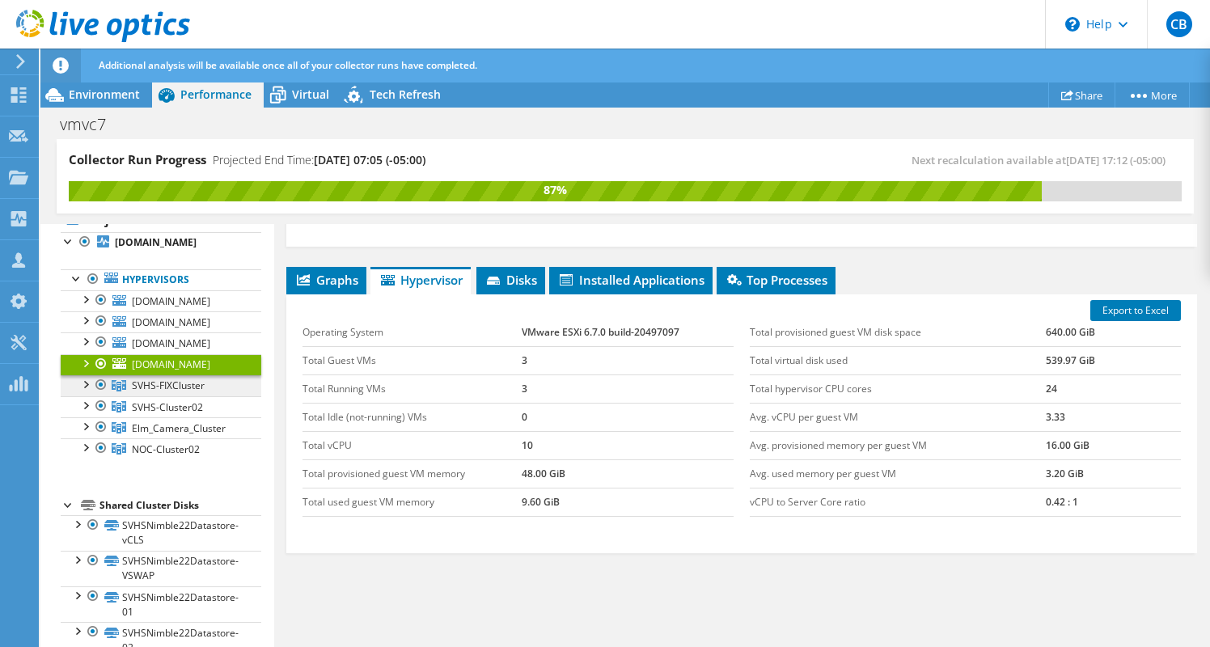
click at [180, 392] on span "SVHS-FIXCluster" at bounding box center [168, 385] width 73 height 14
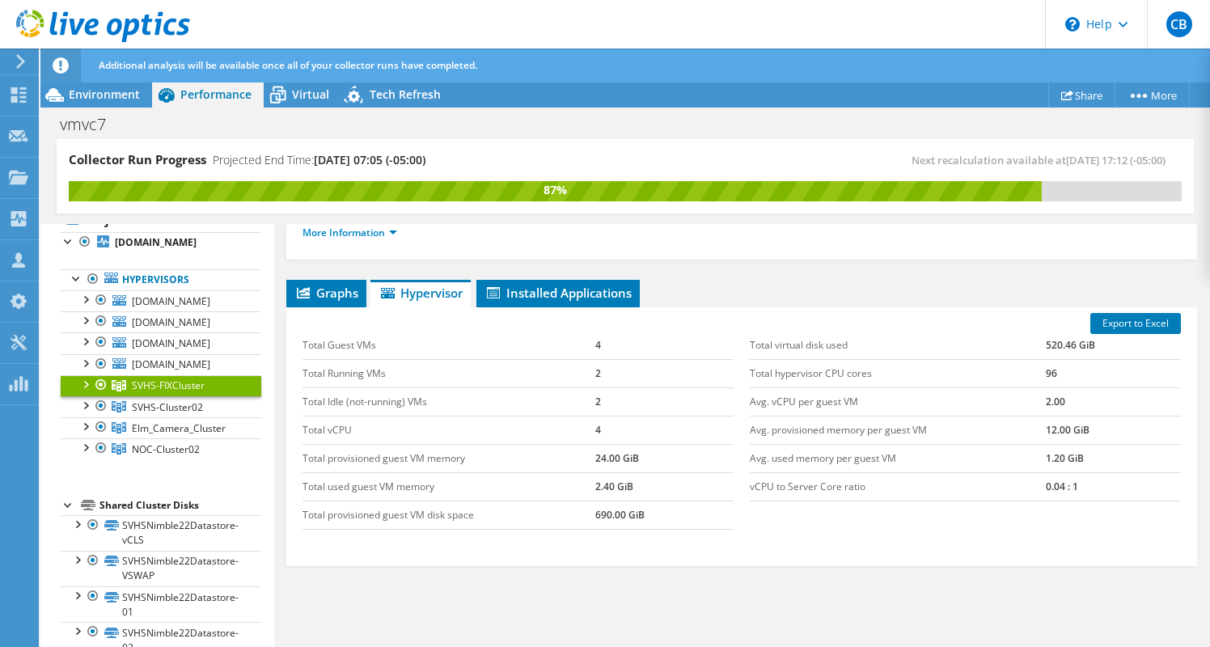
click at [82, 391] on div at bounding box center [85, 383] width 16 height 16
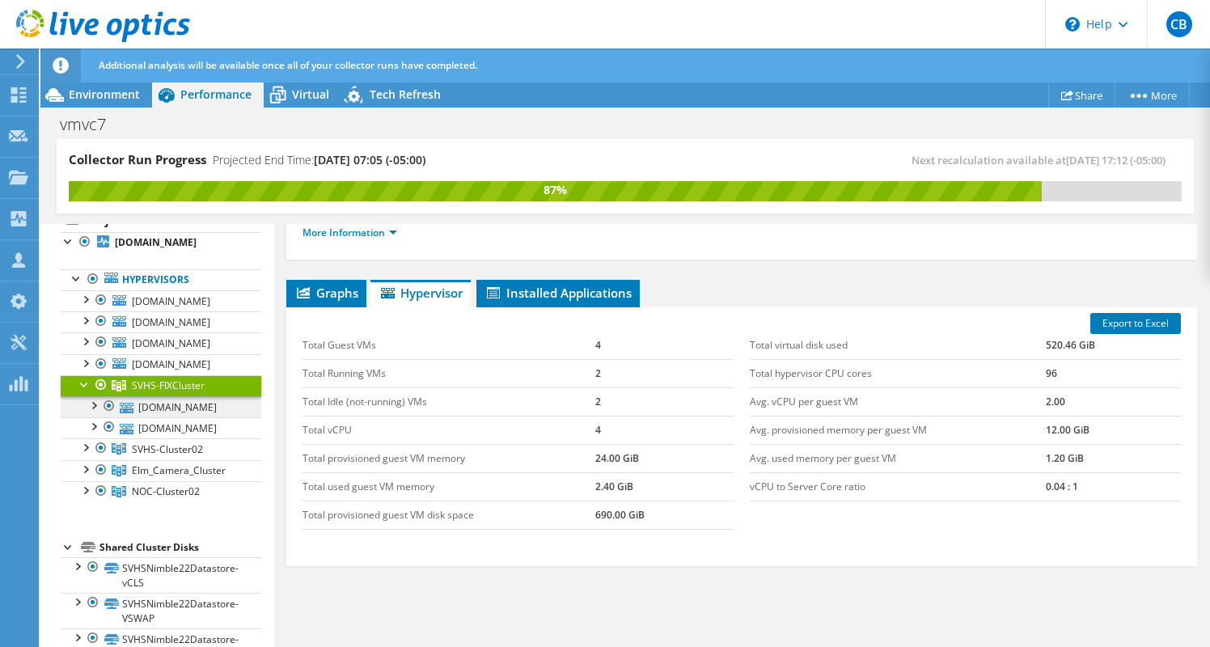
click at [146, 417] on link "[DOMAIN_NAME]" at bounding box center [161, 406] width 201 height 21
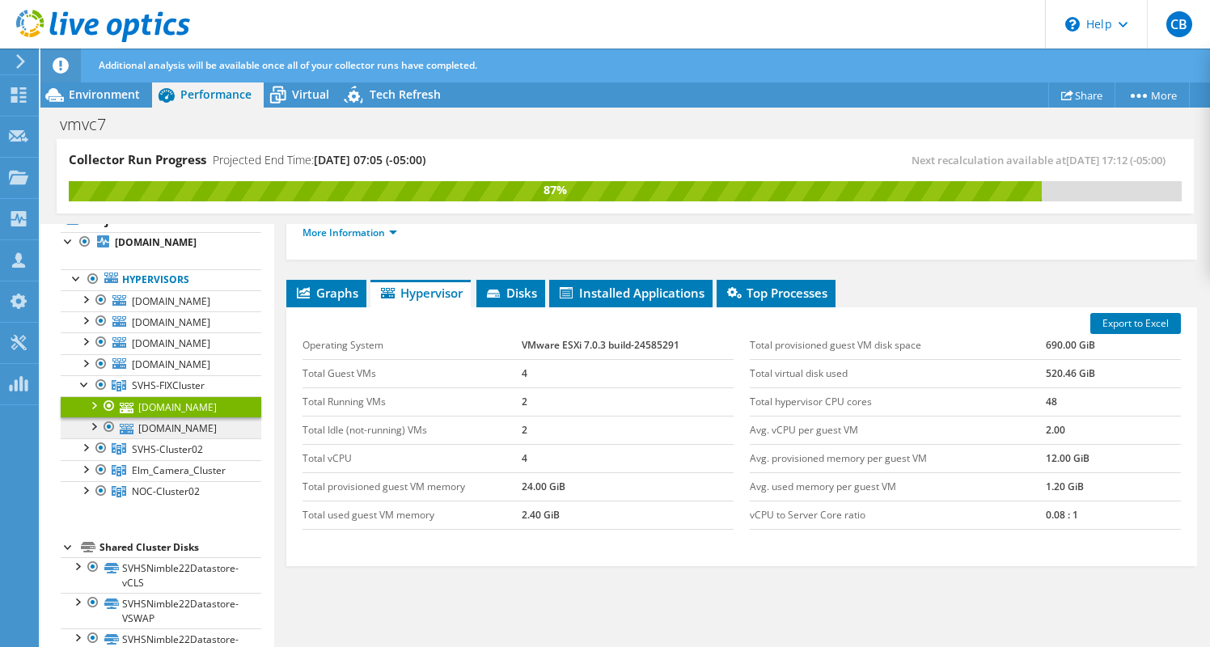
click at [139, 438] on link "[DOMAIN_NAME]" at bounding box center [161, 427] width 201 height 21
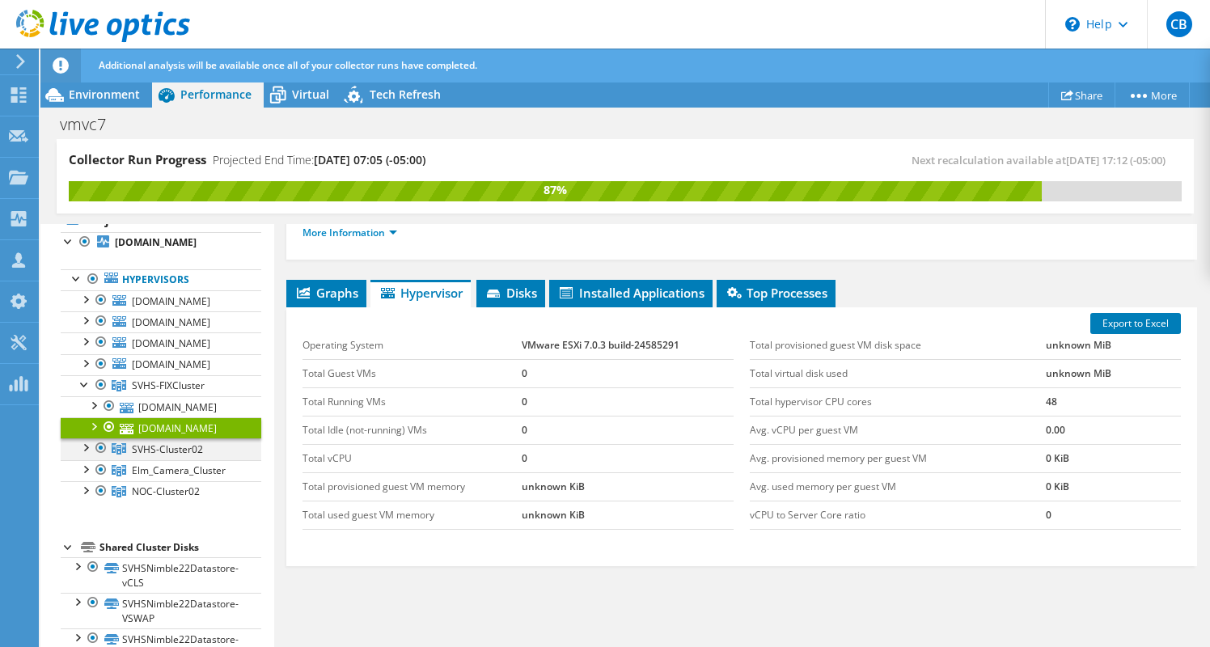
click at [85, 454] on div at bounding box center [85, 446] width 16 height 16
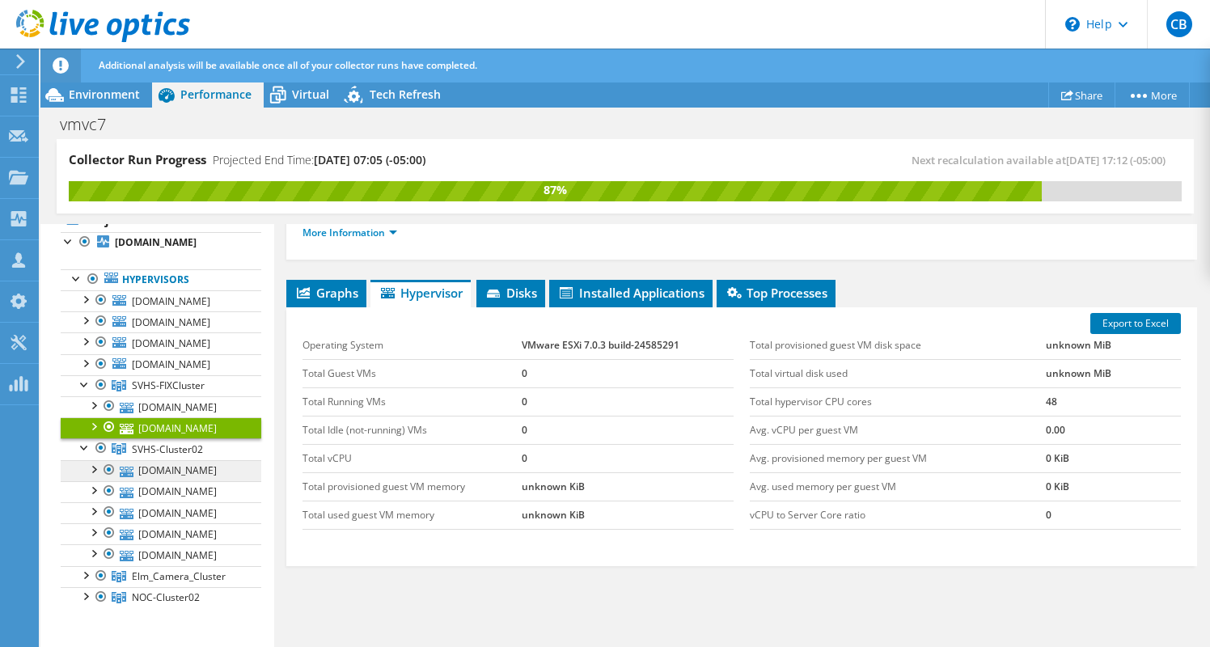
scroll to position [119, 0]
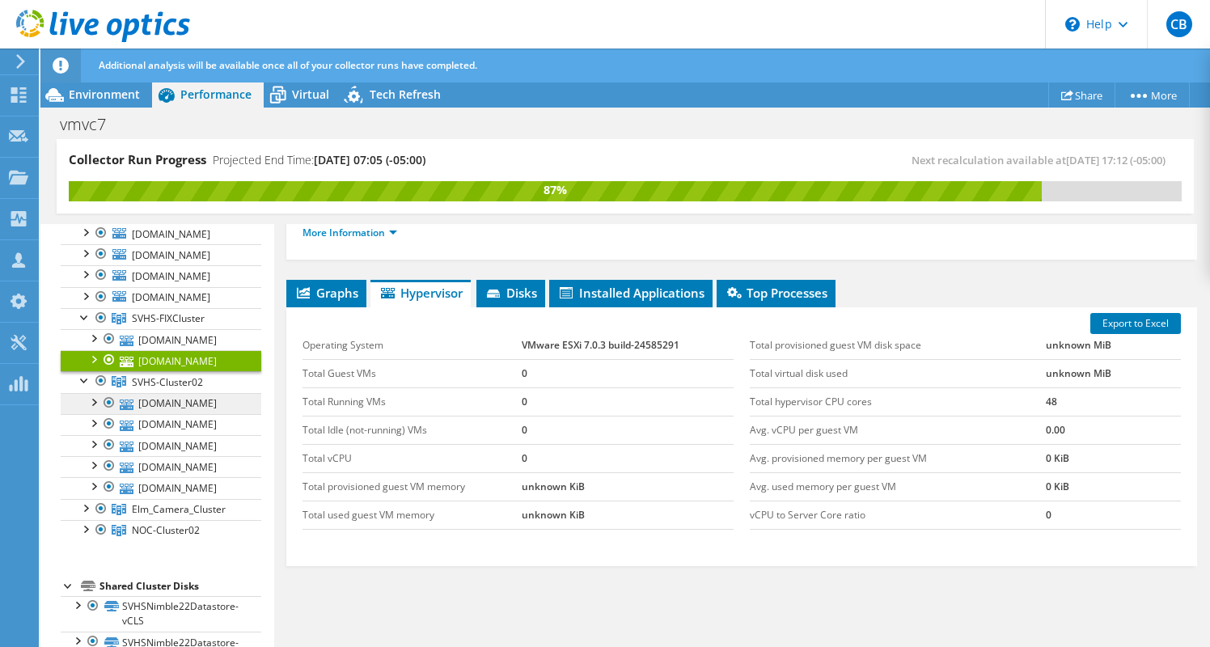
click at [210, 414] on link "[DOMAIN_NAME]" at bounding box center [161, 403] width 201 height 21
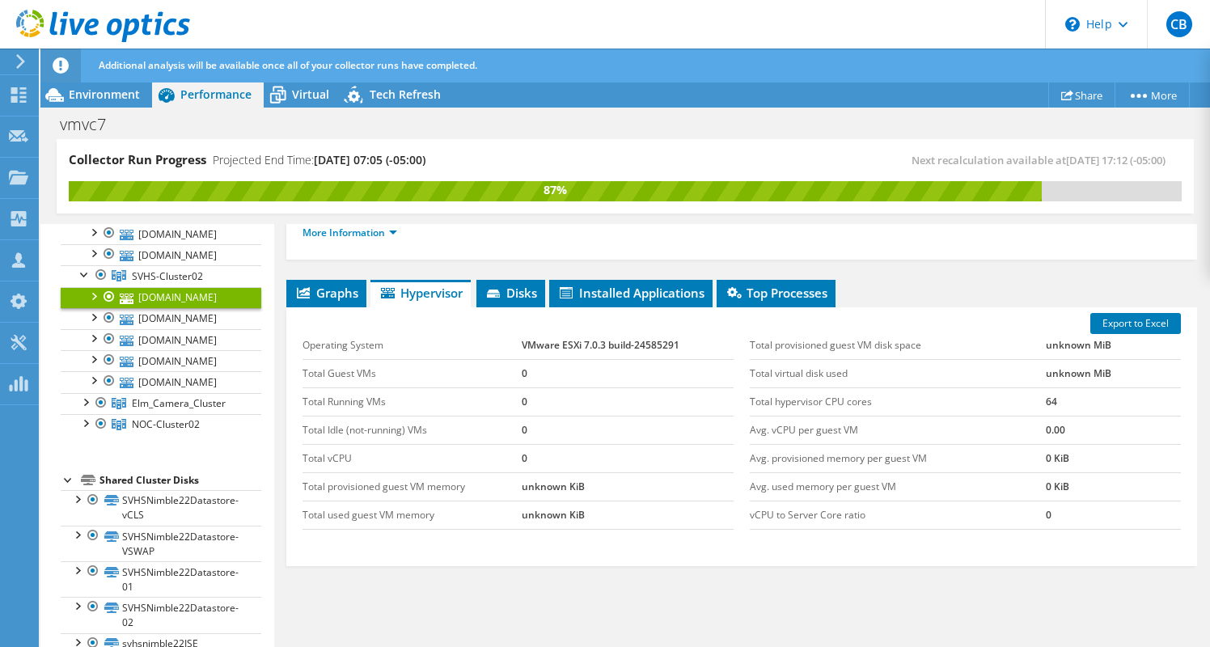
scroll to position [230, 0]
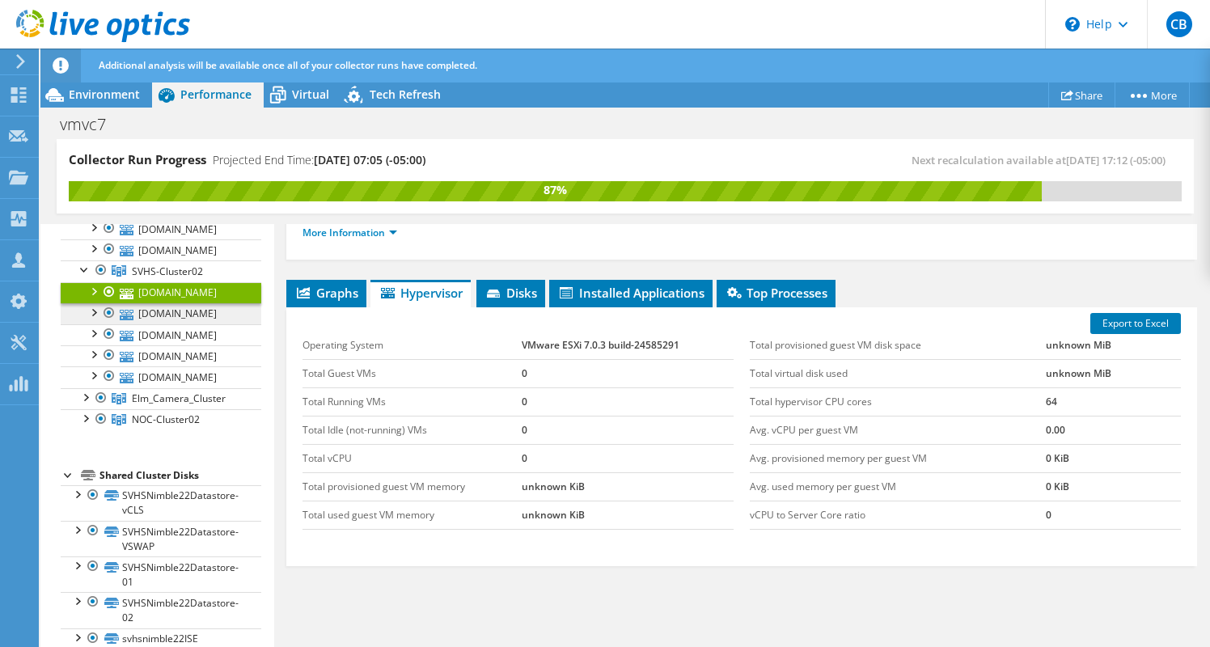
click at [218, 324] on link "[DOMAIN_NAME]" at bounding box center [161, 313] width 201 height 21
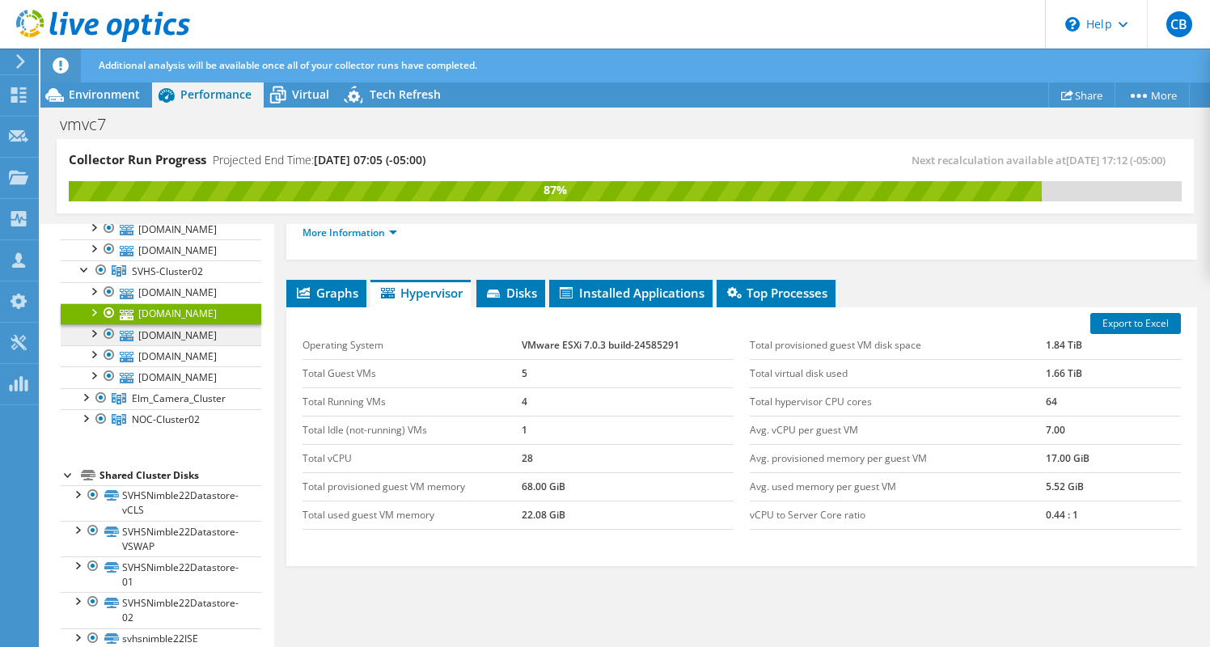
click at [202, 345] on link "[DOMAIN_NAME]" at bounding box center [161, 334] width 201 height 21
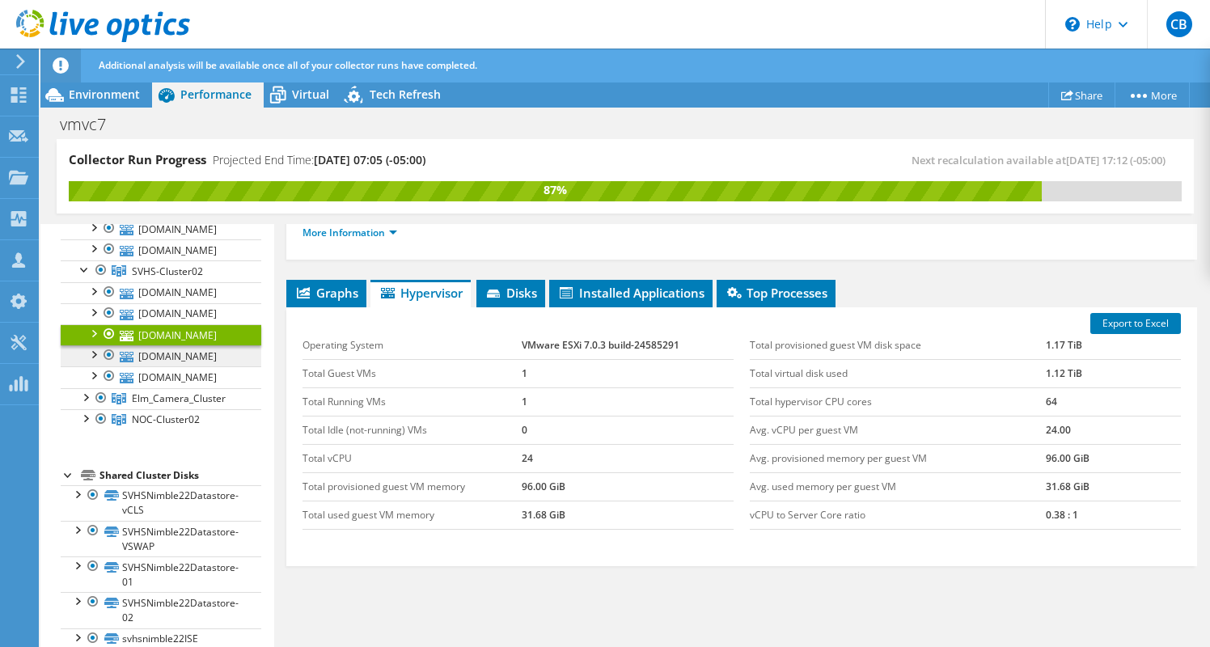
click at [183, 366] on link "[DOMAIN_NAME]" at bounding box center [161, 355] width 201 height 21
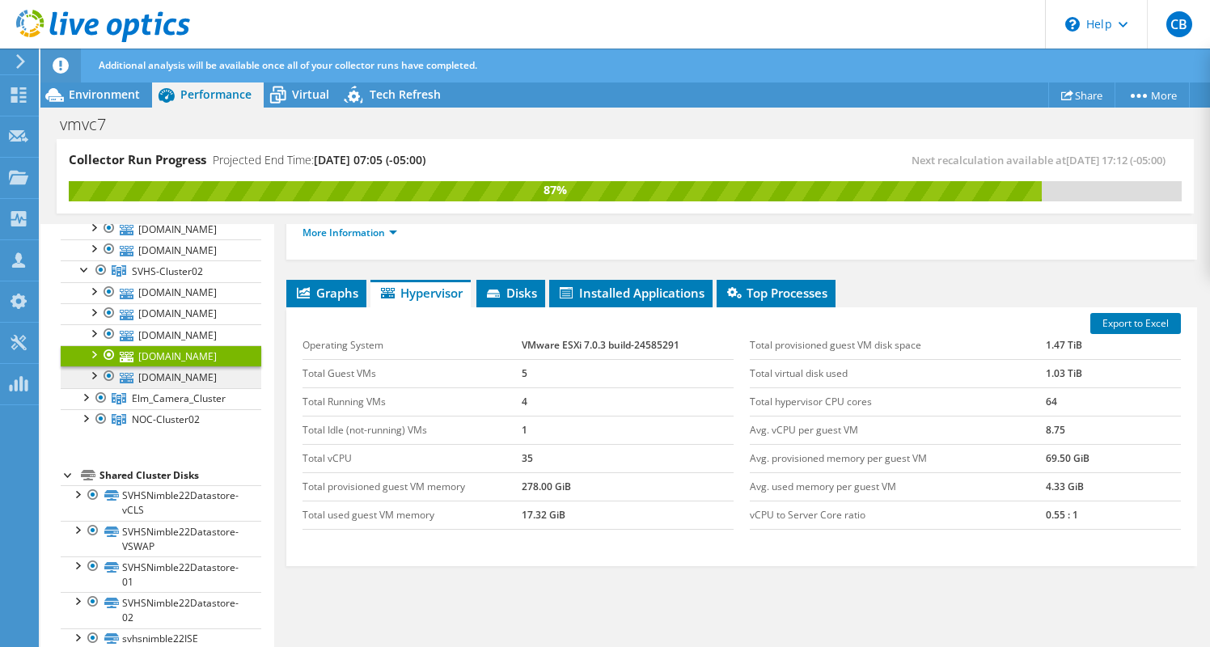
click at [183, 387] on link "[DOMAIN_NAME]" at bounding box center [161, 376] width 201 height 21
click at [99, 382] on div at bounding box center [93, 374] width 16 height 16
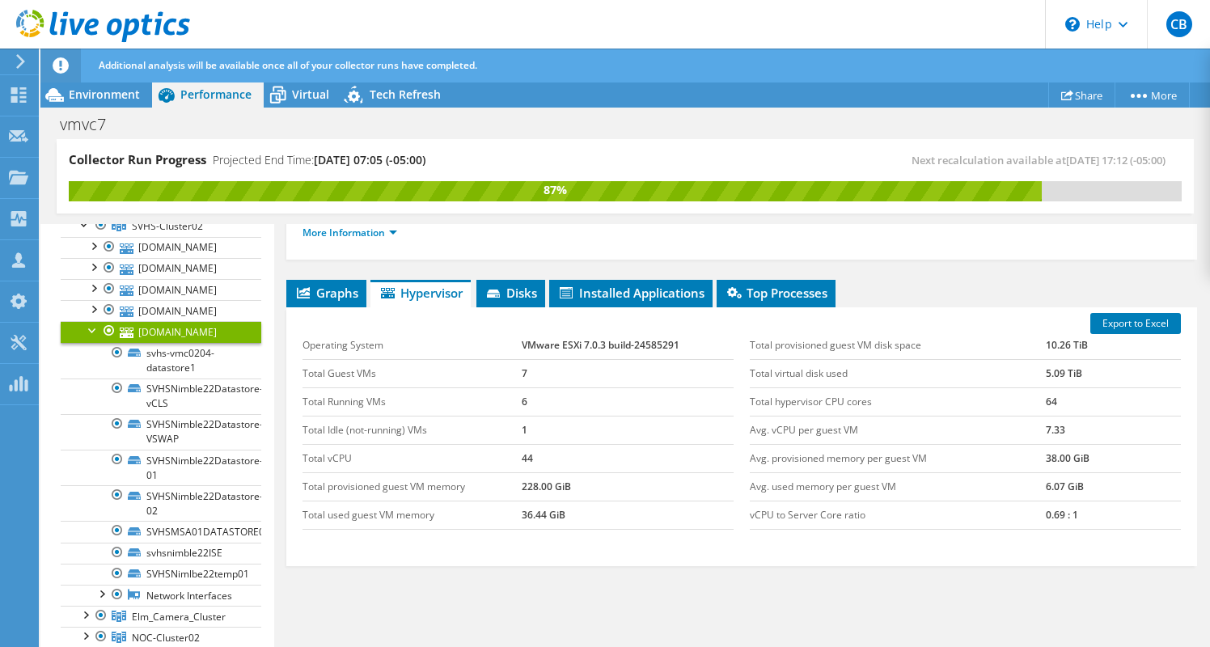
scroll to position [287, 0]
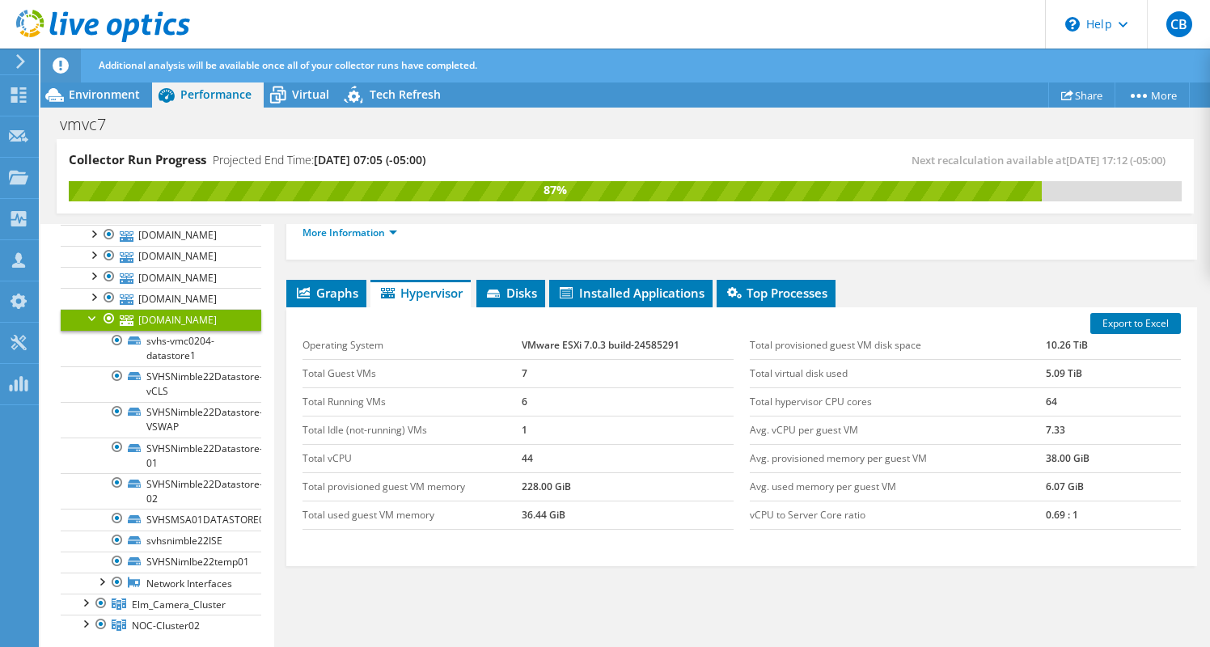
click at [90, 325] on div at bounding box center [93, 317] width 16 height 16
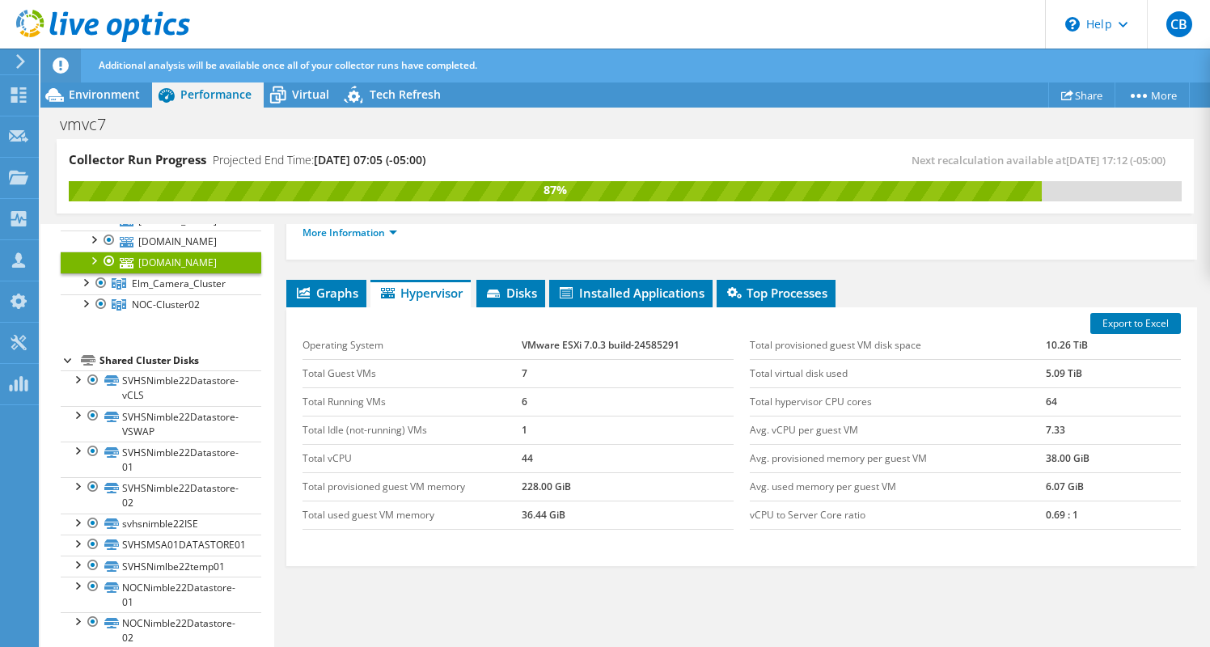
scroll to position [353, 0]
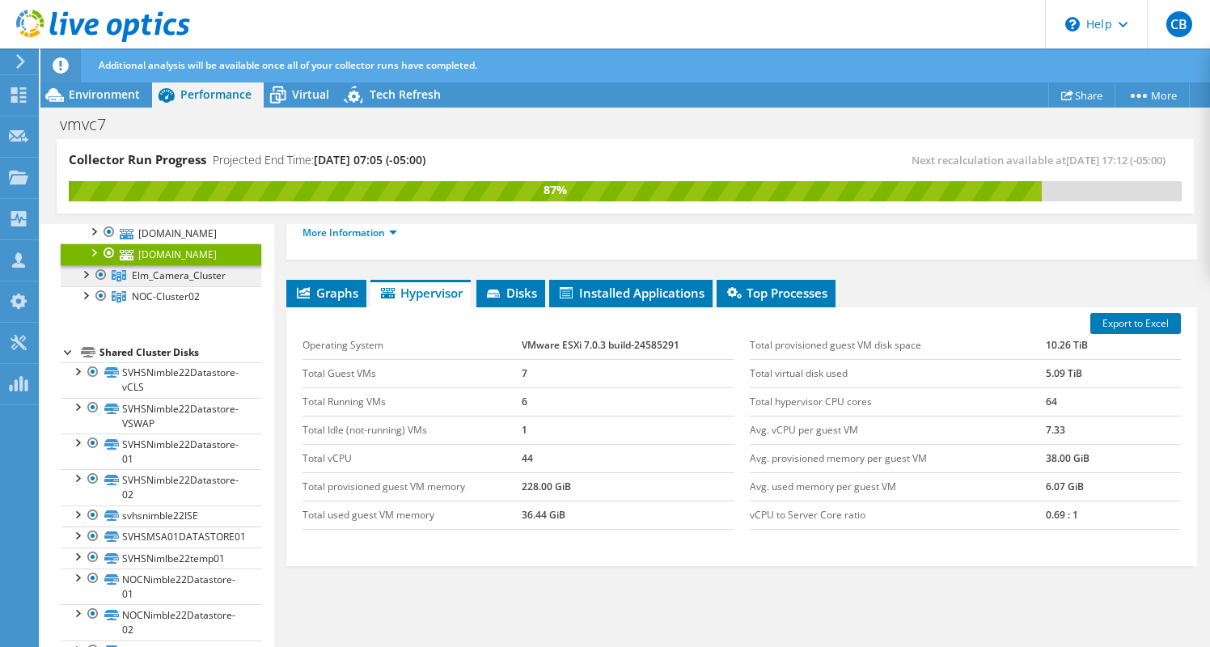
click at [152, 282] on span "Elm_Camera_Cluster" at bounding box center [179, 275] width 94 height 14
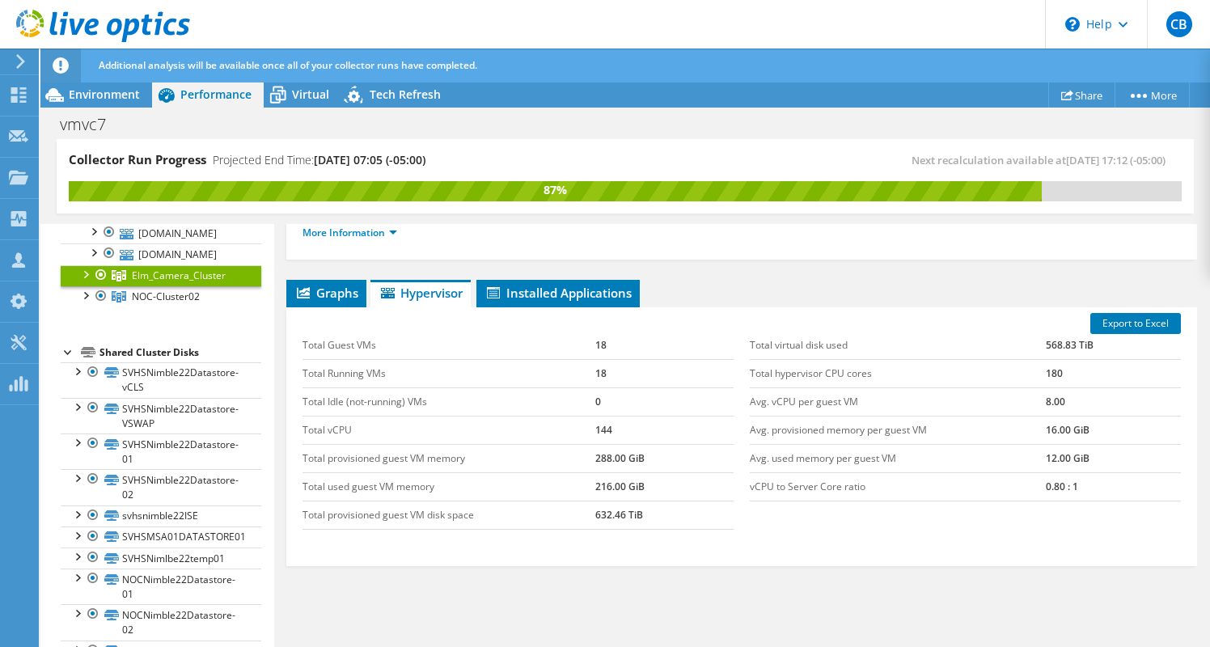
click at [88, 281] on div at bounding box center [85, 273] width 16 height 16
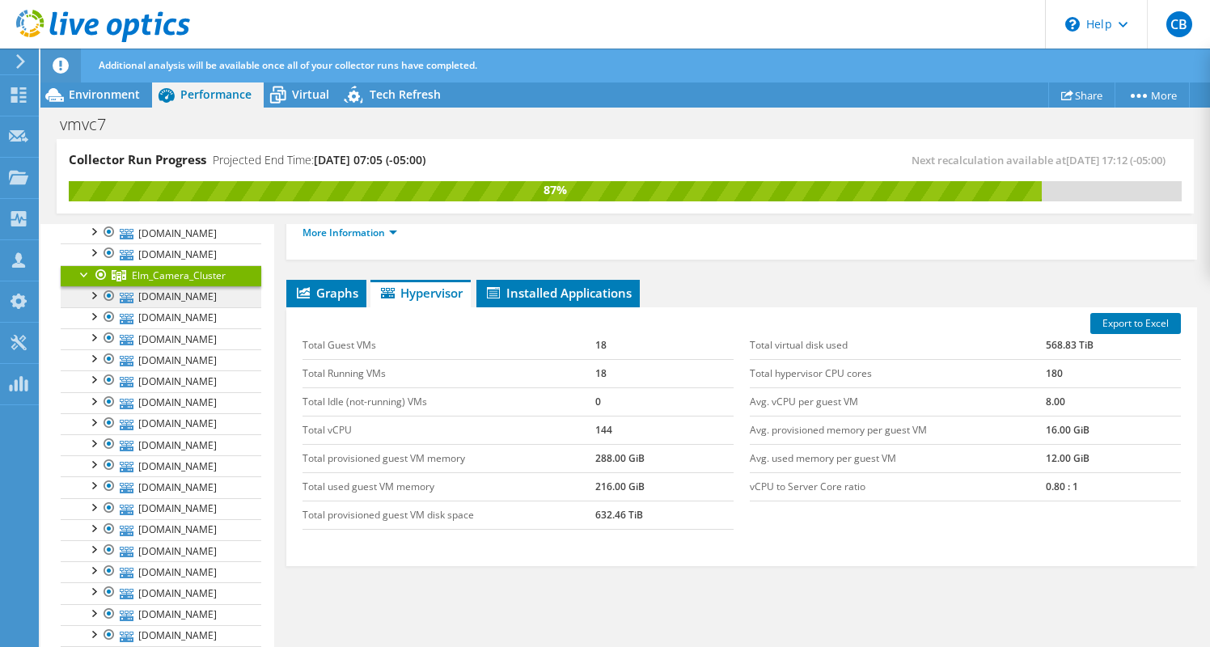
click at [150, 307] on link "[DOMAIN_NAME]" at bounding box center [161, 296] width 201 height 21
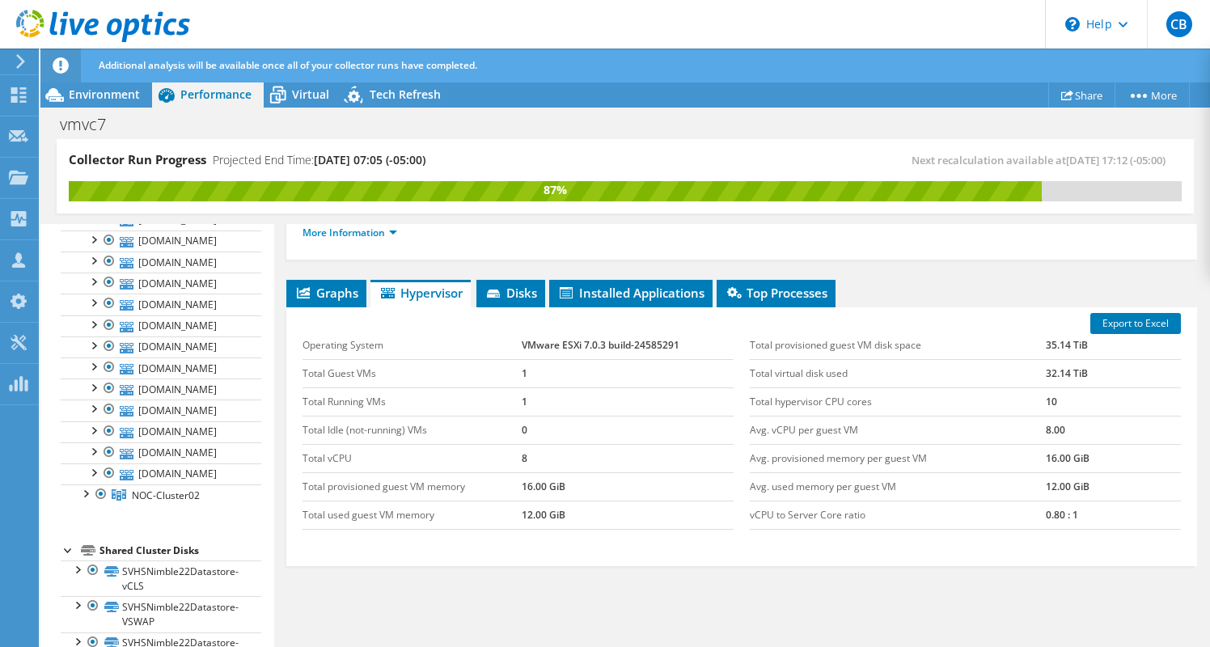
scroll to position [539, 0]
click at [150, 227] on link "[DOMAIN_NAME]" at bounding box center [161, 216] width 201 height 21
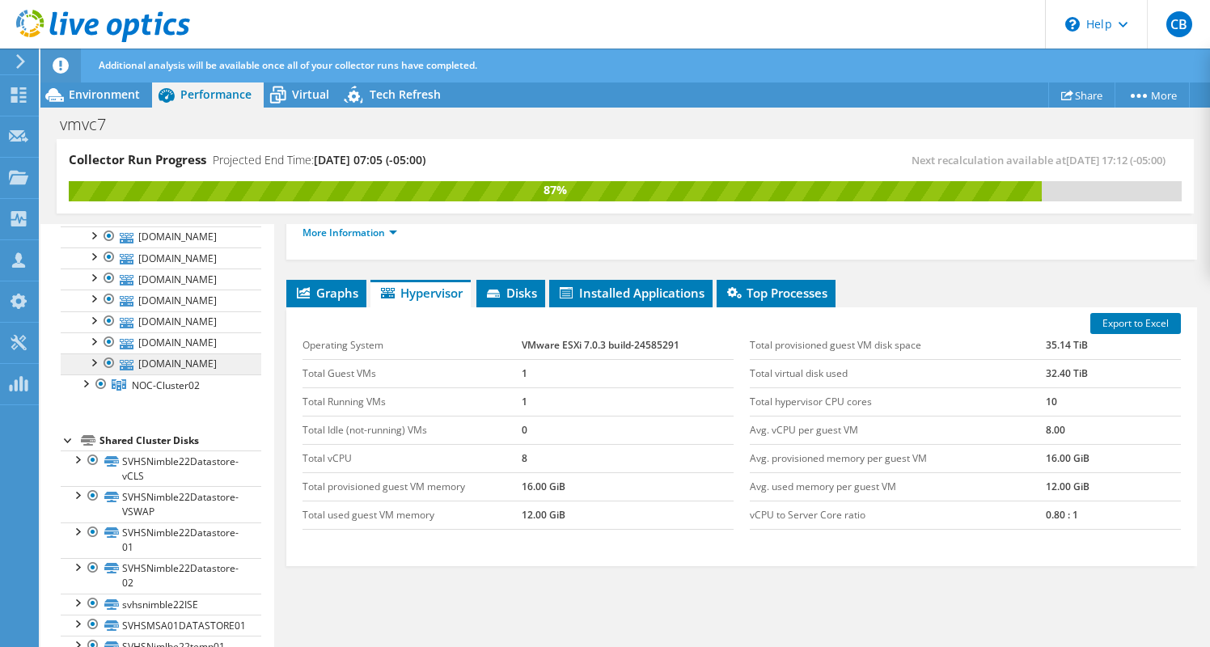
scroll to position [624, 0]
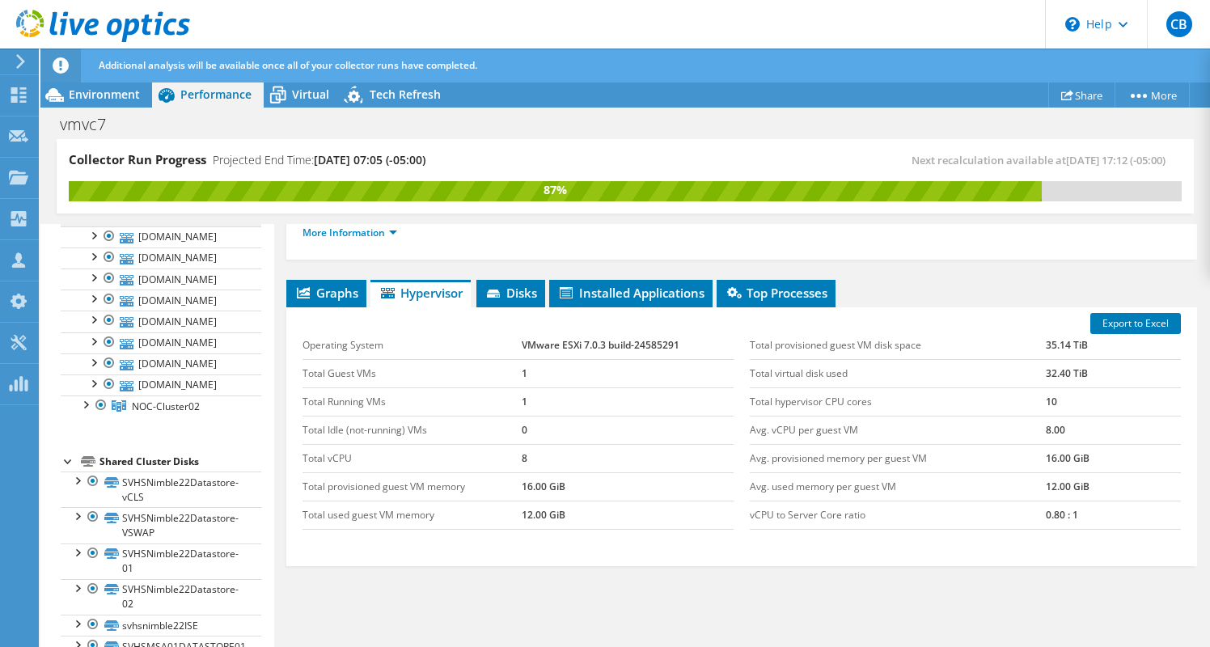
click at [216, 226] on link "[DOMAIN_NAME]" at bounding box center [161, 215] width 201 height 21
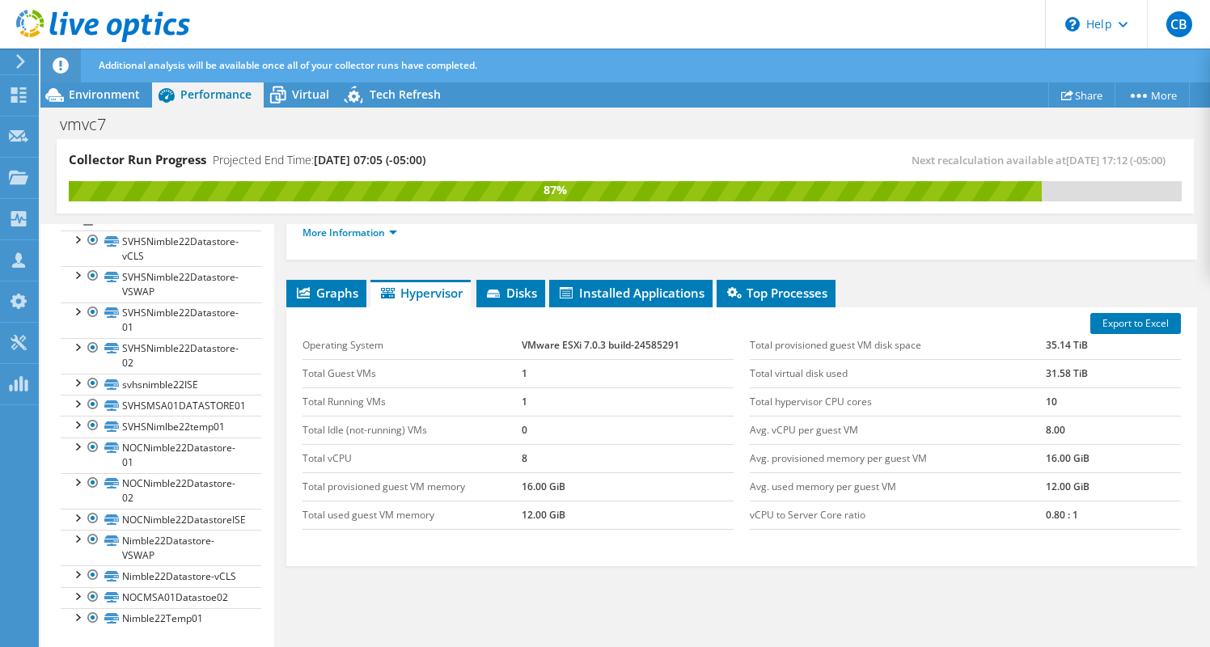
scroll to position [965, 0]
click at [628, 285] on span "Installed Applications" at bounding box center [630, 293] width 147 height 16
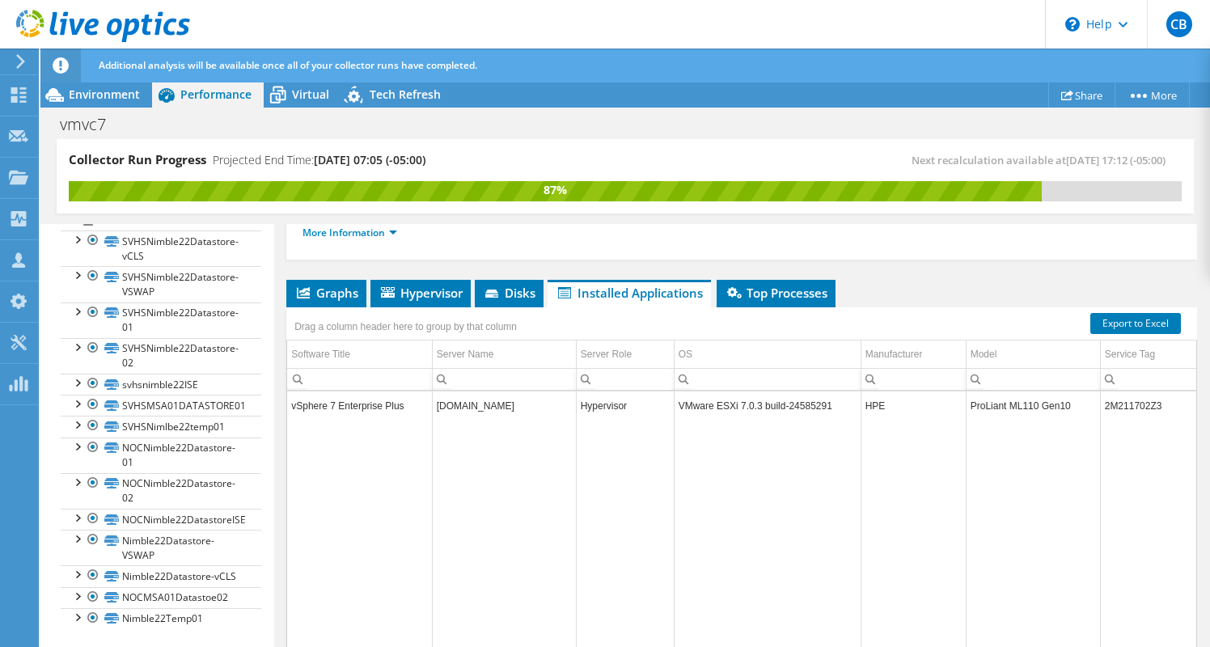
click at [1042, 391] on td "ProLiant ML110 Gen10" at bounding box center [1032, 405] width 134 height 28
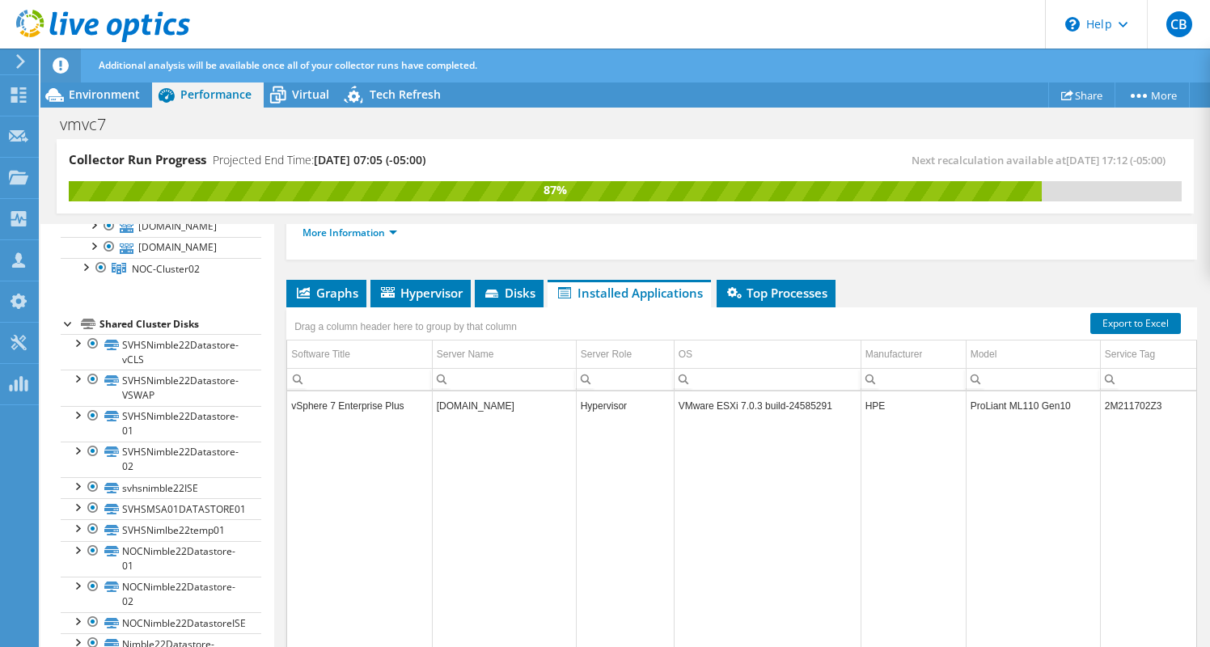
scroll to position [702, 0]
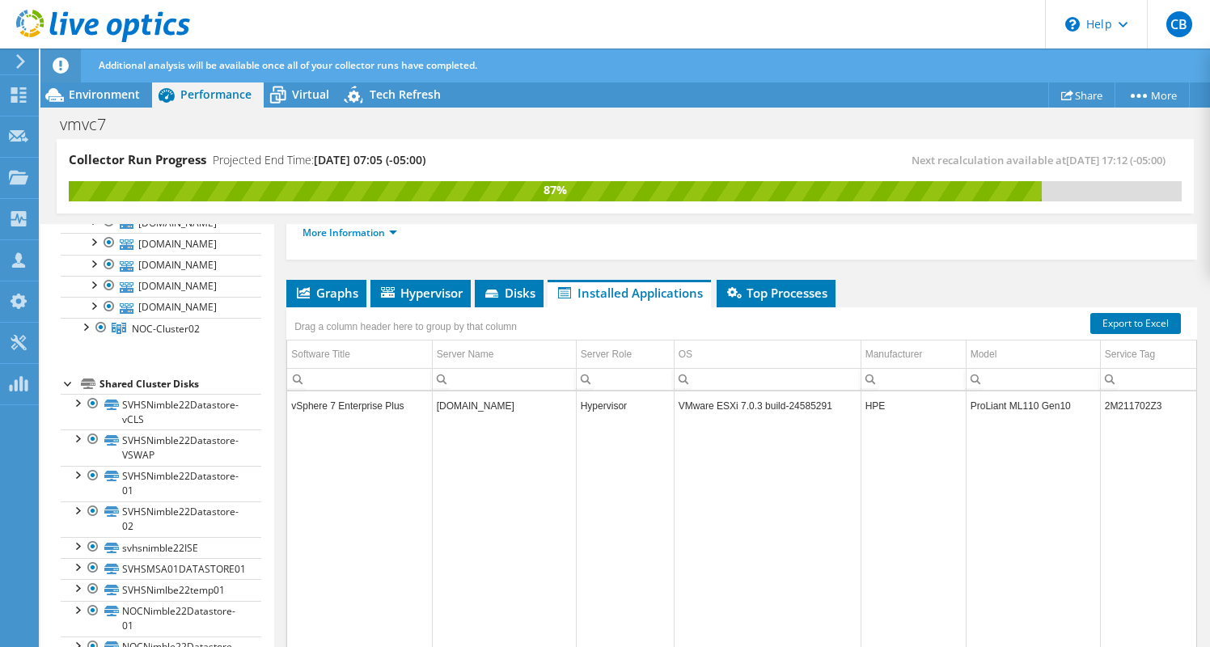
click at [164, 106] on link "[DOMAIN_NAME]" at bounding box center [161, 95] width 201 height 21
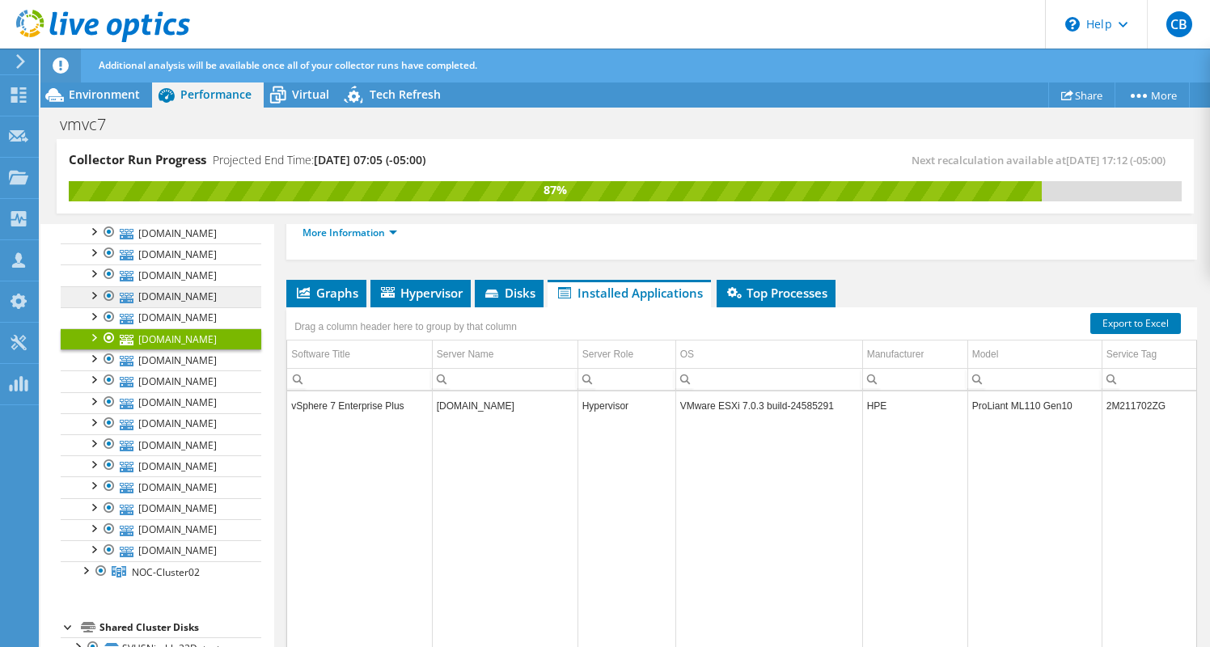
scroll to position [290, 0]
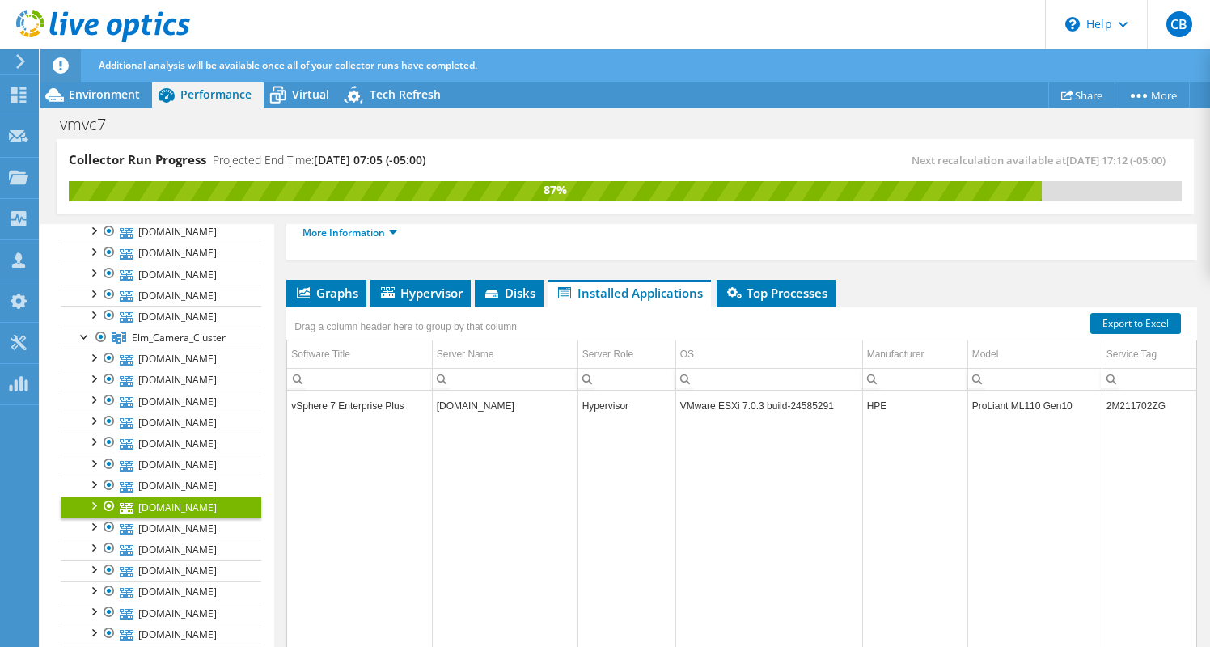
click at [184, 218] on span "SVHS-Cluster02" at bounding box center [167, 211] width 71 height 14
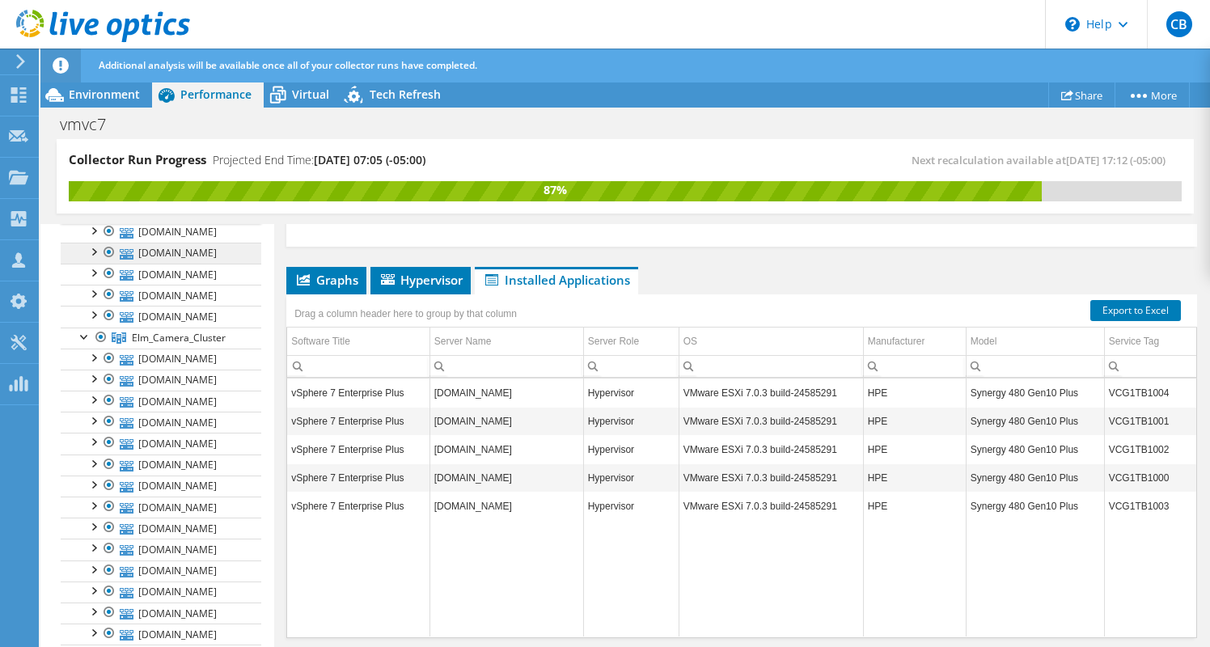
click at [198, 264] on link "[DOMAIN_NAME]" at bounding box center [161, 253] width 201 height 21
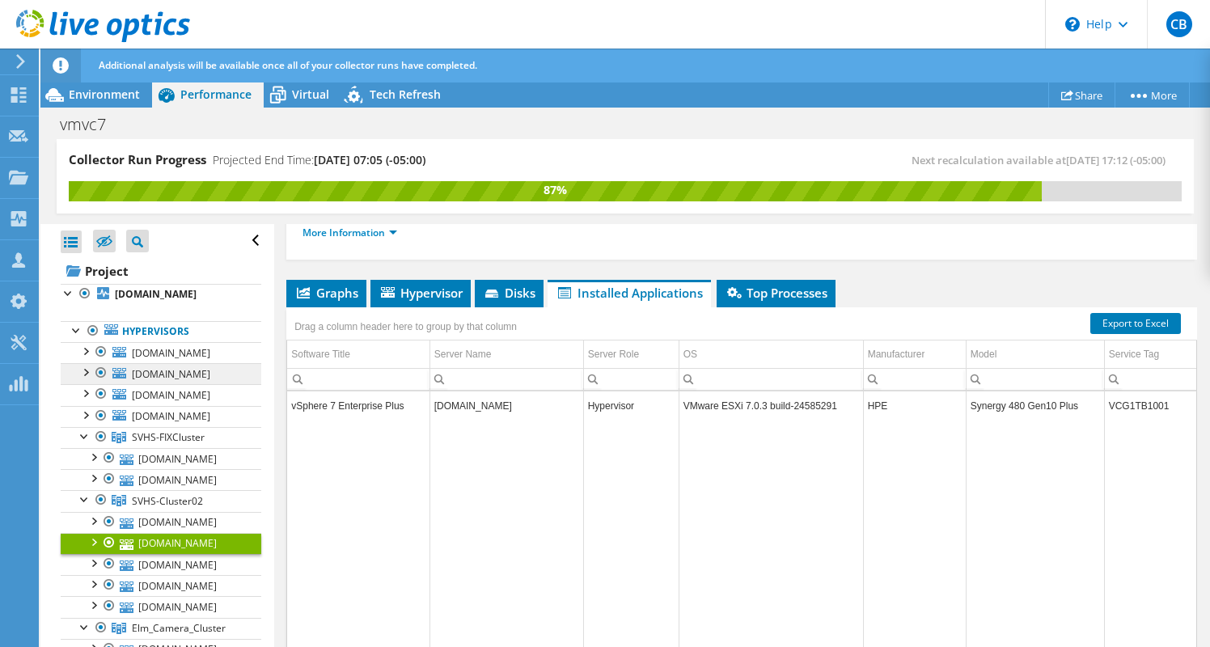
scroll to position [0, 0]
click at [199, 384] on link "[DOMAIN_NAME]" at bounding box center [161, 373] width 201 height 21
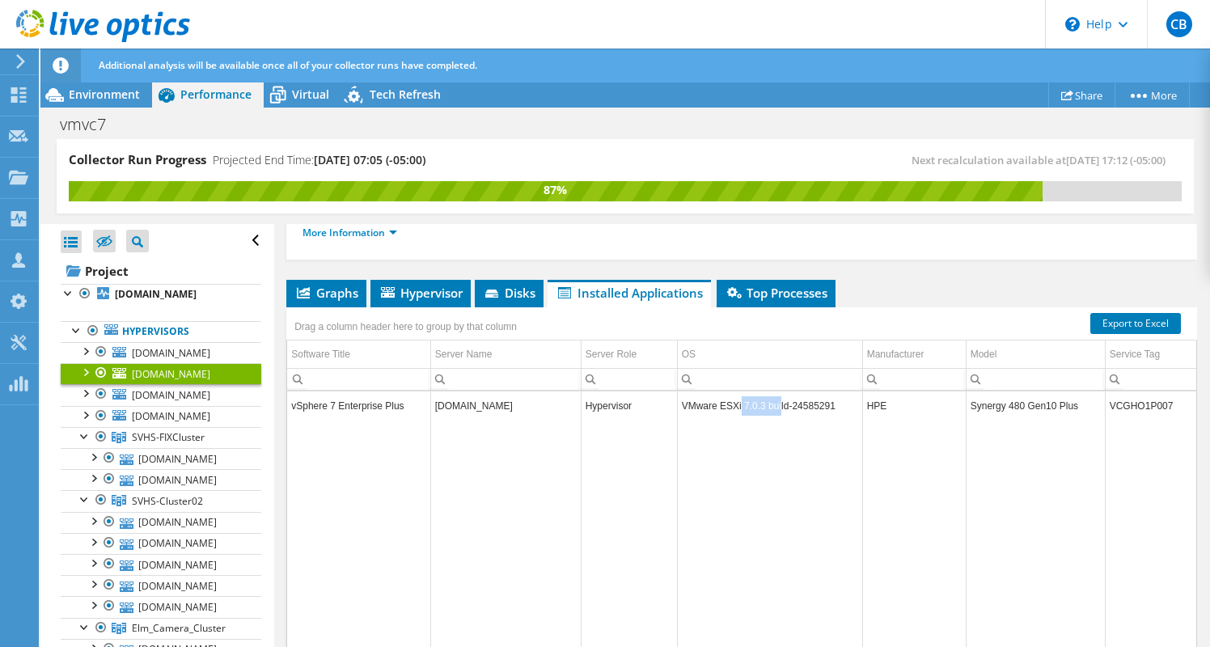
drag, startPoint x: 739, startPoint y: 390, endPoint x: 779, endPoint y: 386, distance: 39.8
click at [779, 391] on td "VMware ESXi 7.0.3 build-24585291" at bounding box center [769, 405] width 185 height 28
click at [168, 363] on link "[DOMAIN_NAME]" at bounding box center [161, 352] width 201 height 21
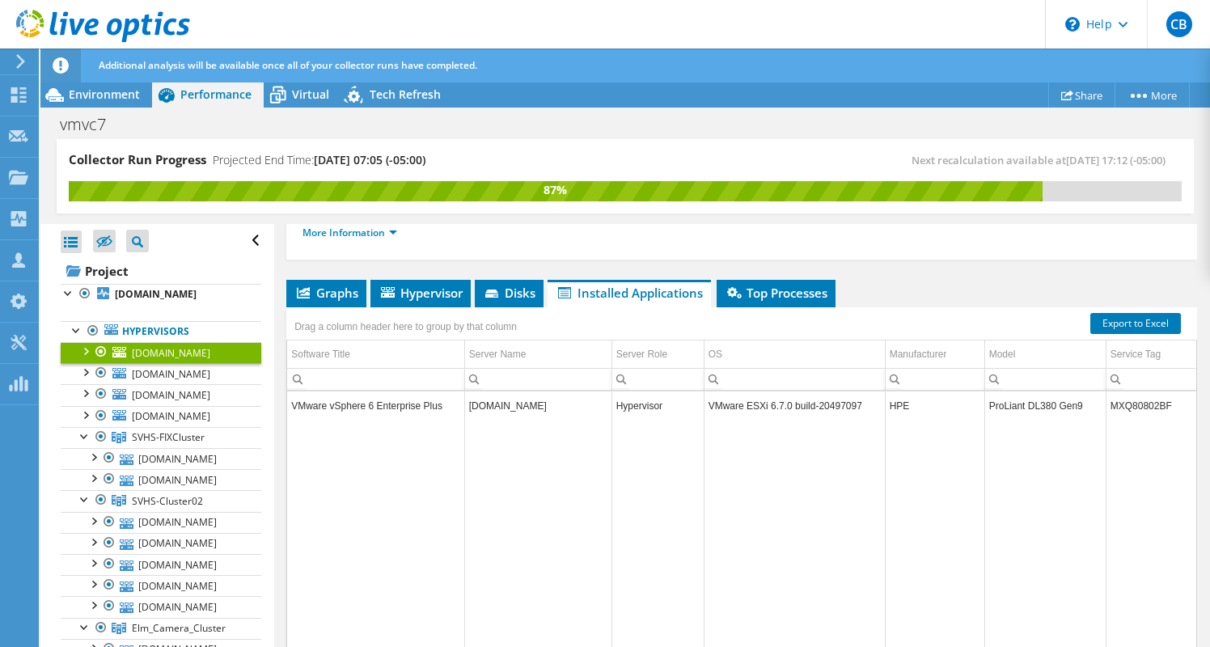
click at [772, 391] on td "VMware ESXi 6.7.0 build-20497097" at bounding box center [793, 405] width 181 height 28
click at [201, 405] on link "[DOMAIN_NAME]" at bounding box center [161, 394] width 201 height 21
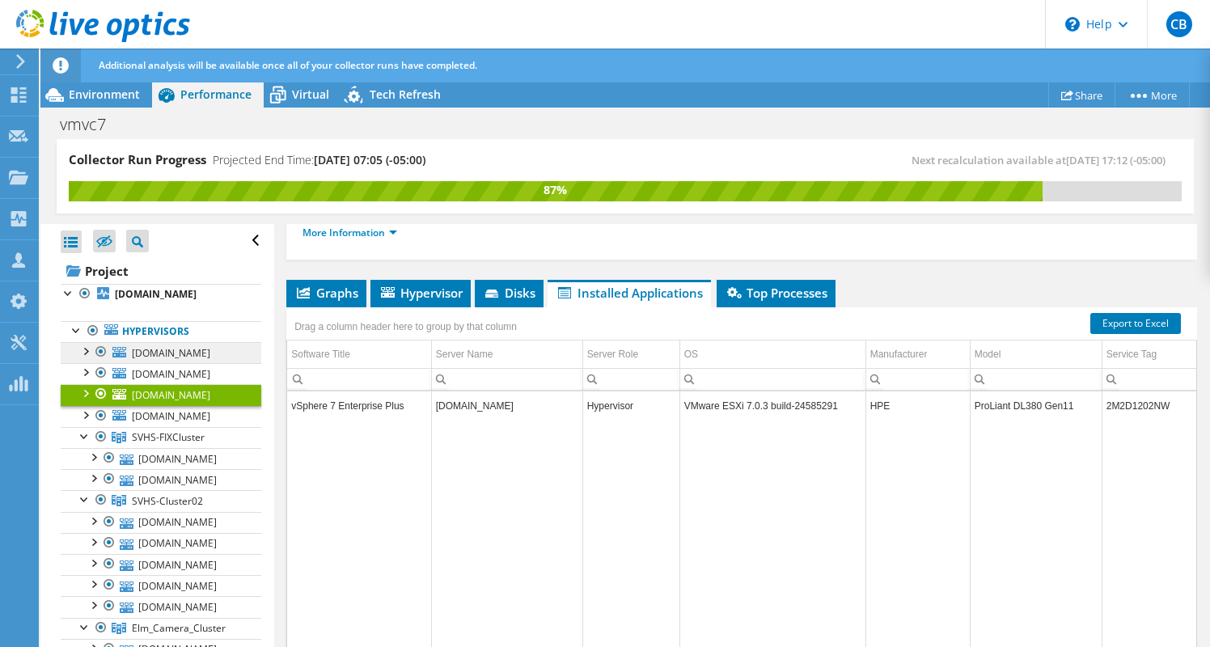
click at [210, 360] on span "[DOMAIN_NAME]" at bounding box center [171, 353] width 78 height 14
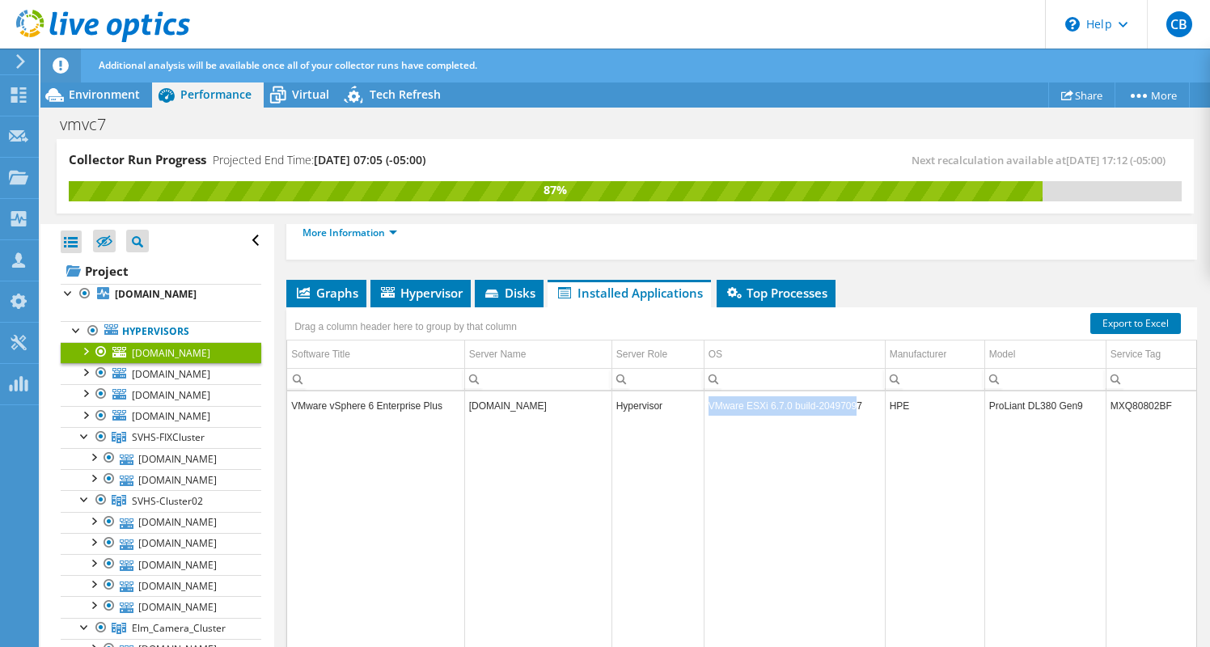
drag, startPoint x: 856, startPoint y: 391, endPoint x: 704, endPoint y: 395, distance: 152.1
click at [704, 395] on td "VMware ESXi 6.7.0 build-20497097" at bounding box center [793, 405] width 181 height 28
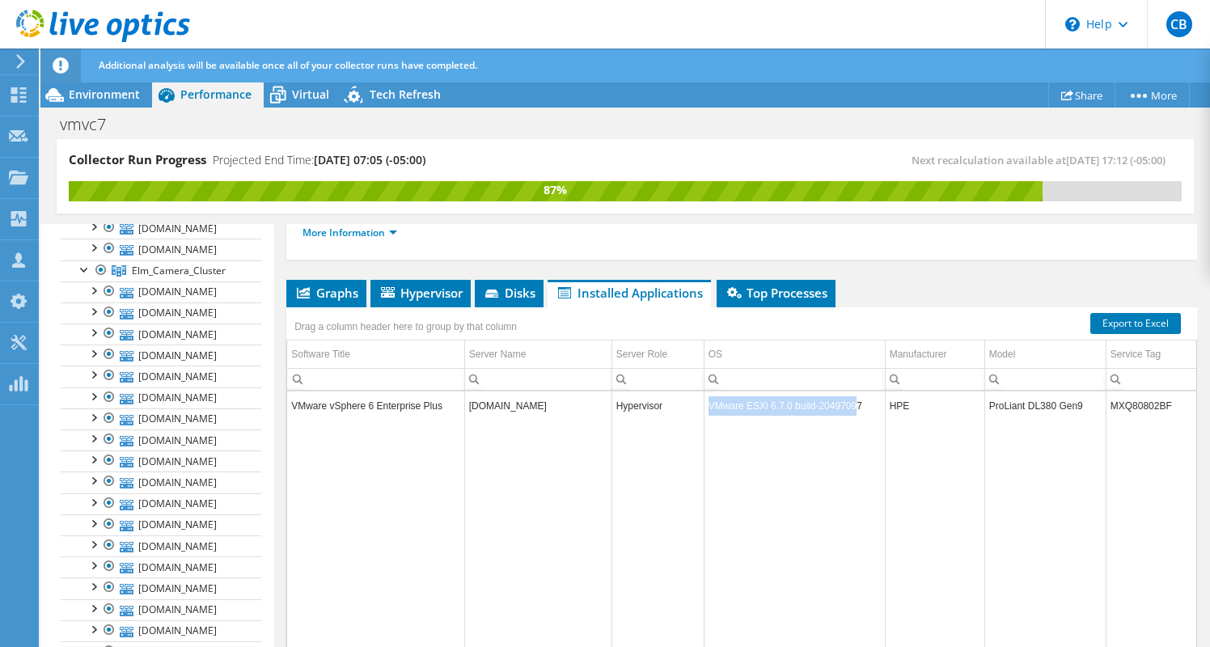
scroll to position [549, 0]
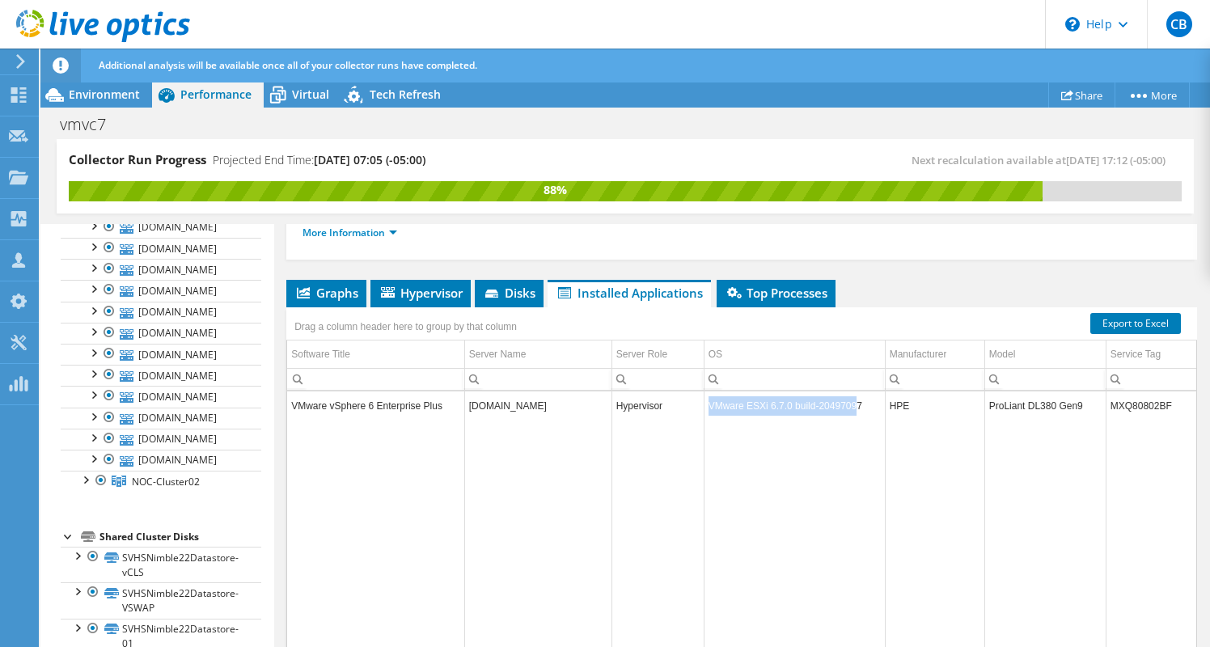
click at [122, 213] on icon at bounding box center [127, 207] width 14 height 11
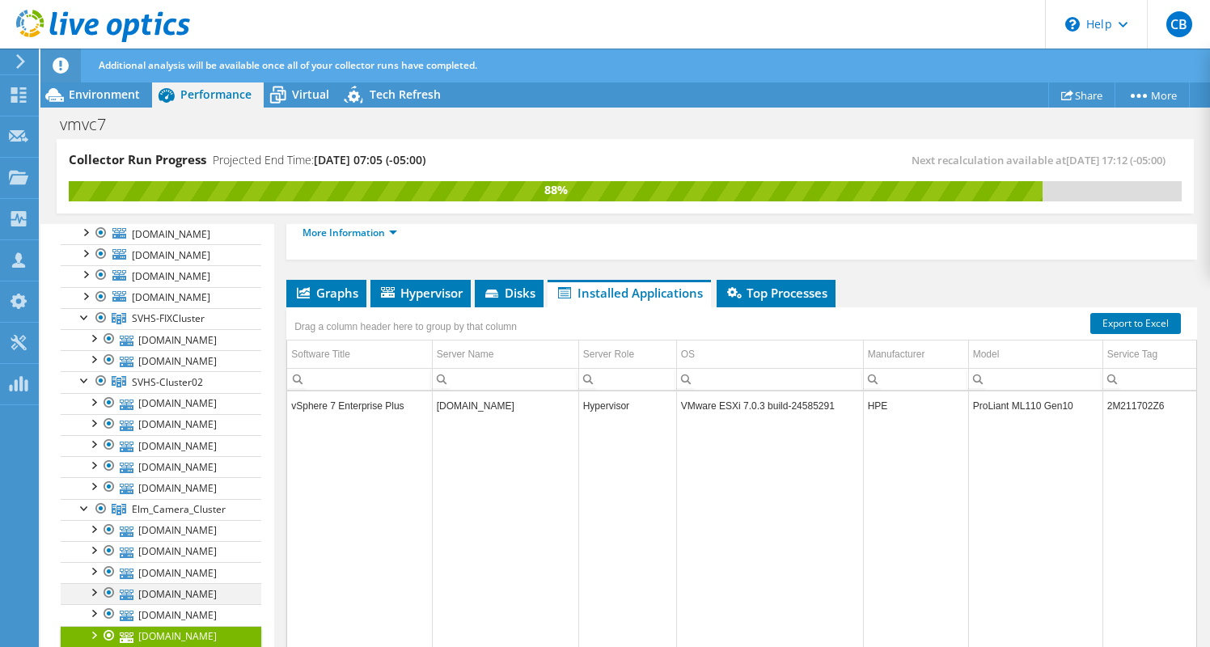
scroll to position [97, 0]
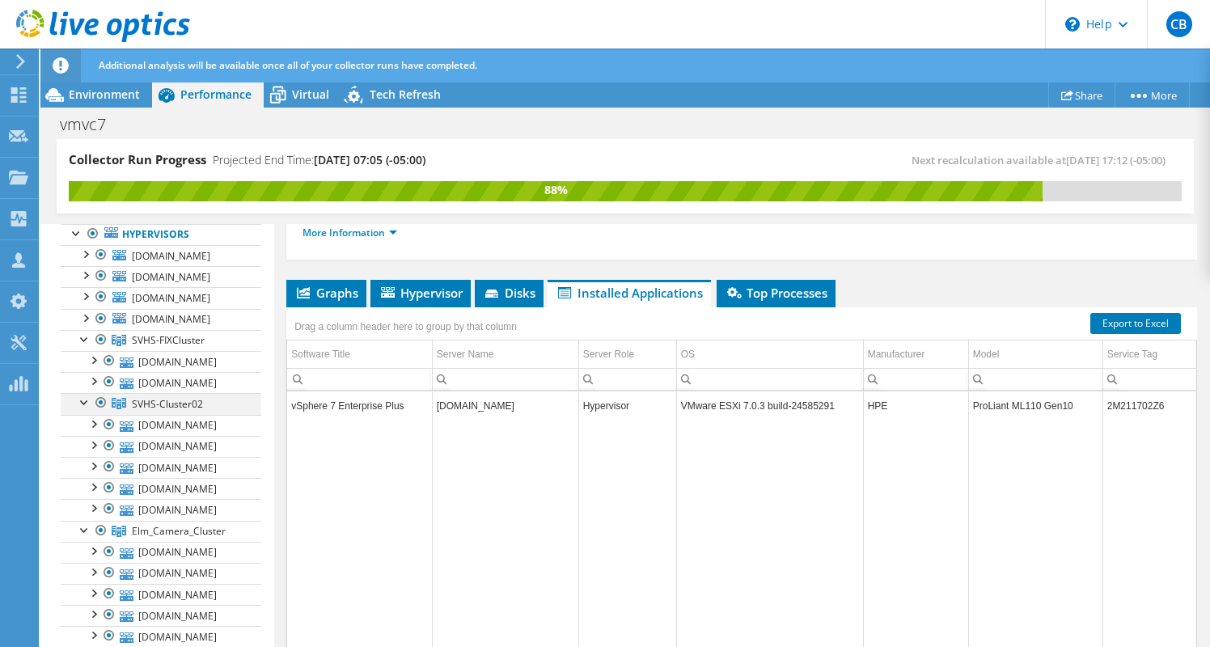
click at [83, 409] on div at bounding box center [85, 401] width 16 height 16
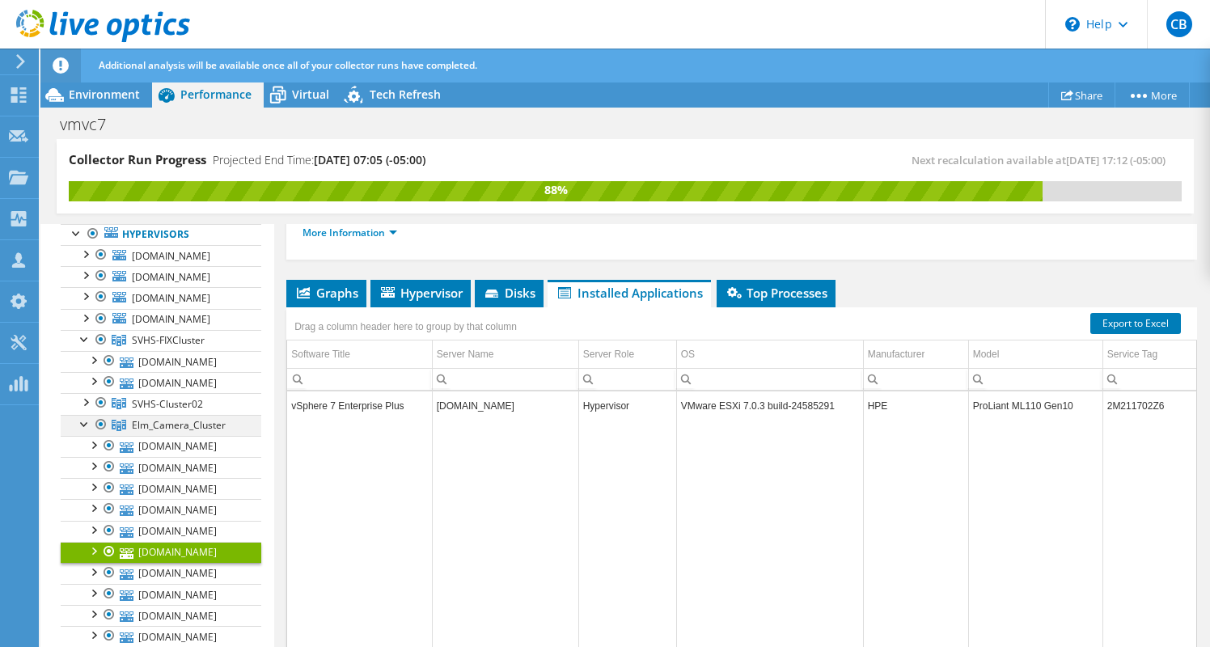
click at [82, 431] on div at bounding box center [85, 423] width 16 height 16
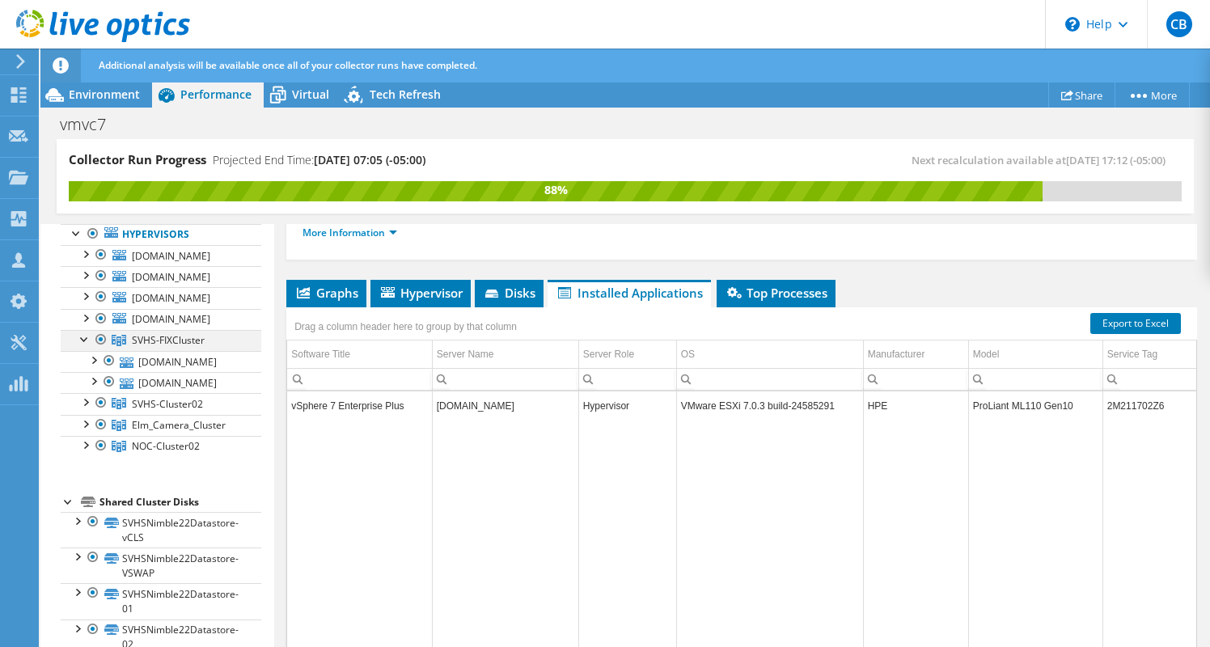
click at [83, 346] on div at bounding box center [85, 338] width 16 height 16
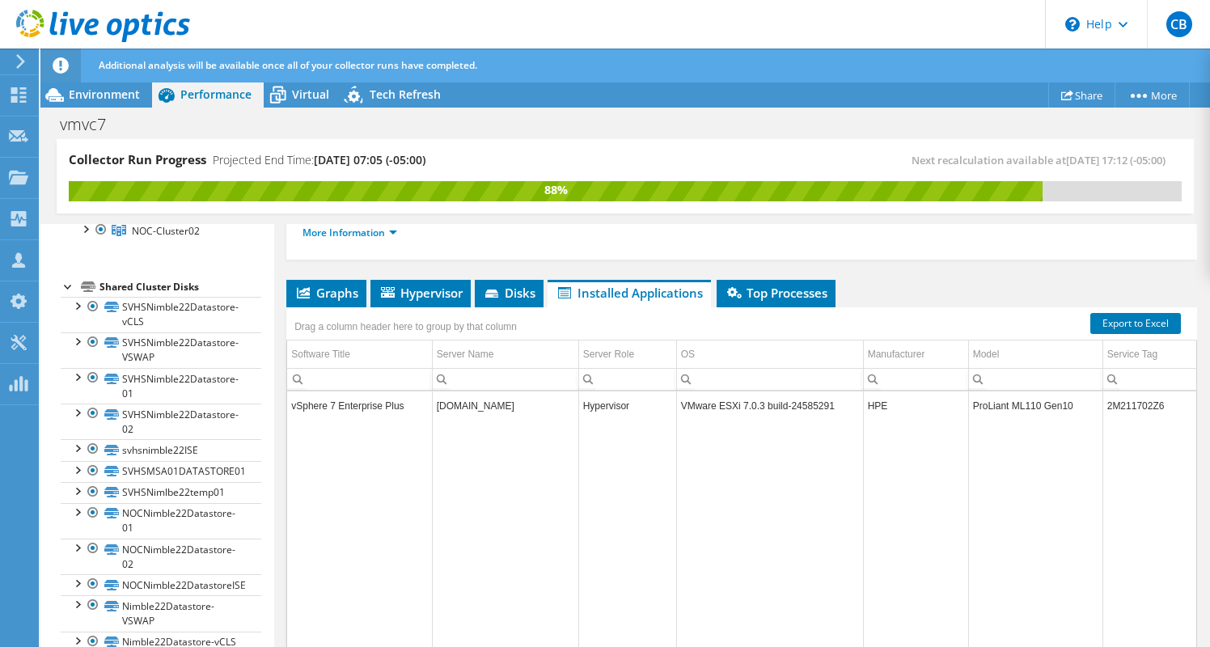
scroll to position [320, 0]
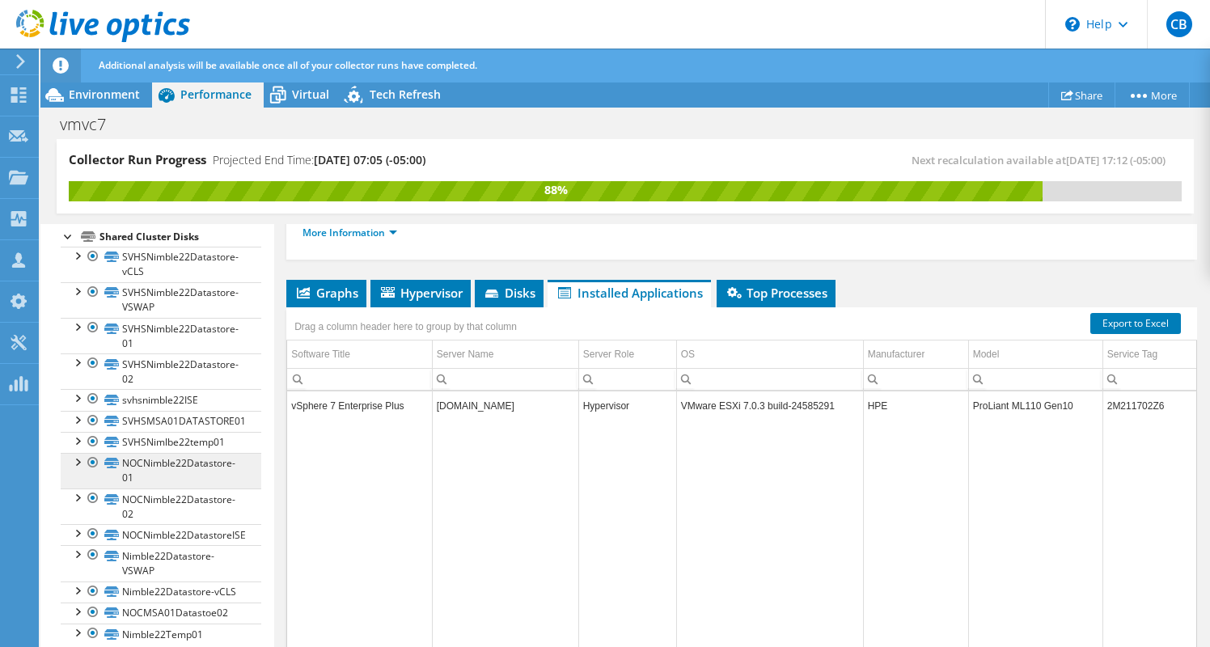
click at [180, 488] on link "NOCNimble22Datastore-01" at bounding box center [161, 471] width 201 height 36
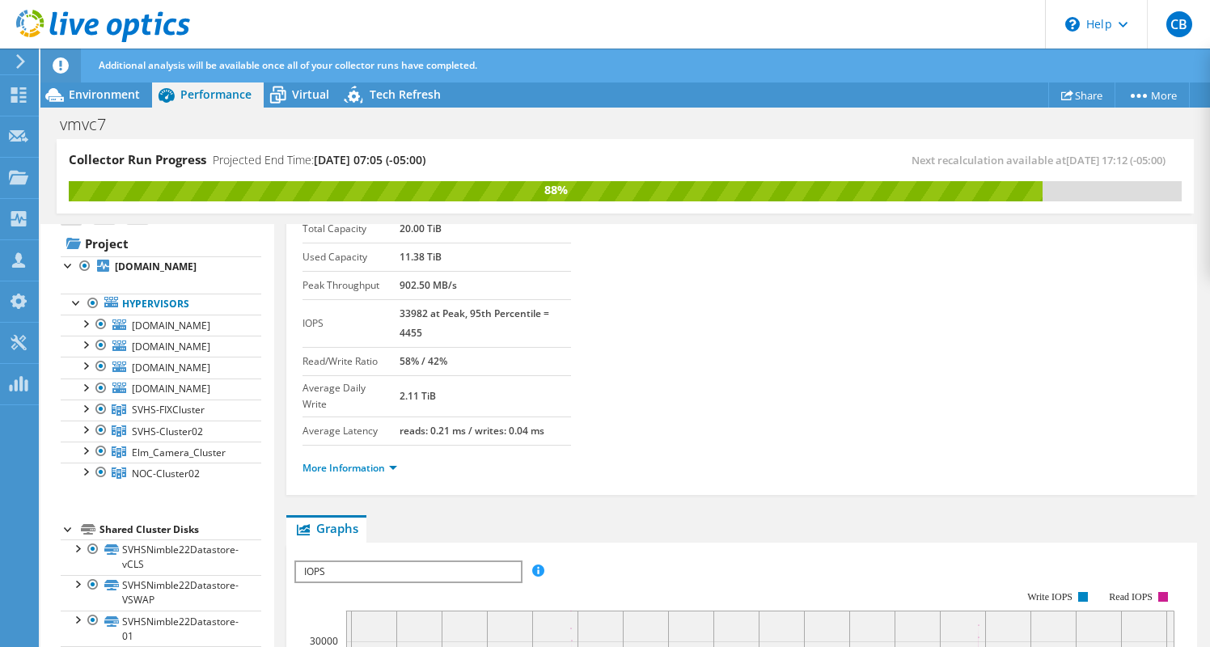
scroll to position [27, 0]
click at [392, 92] on span "Tech Refresh" at bounding box center [405, 94] width 71 height 15
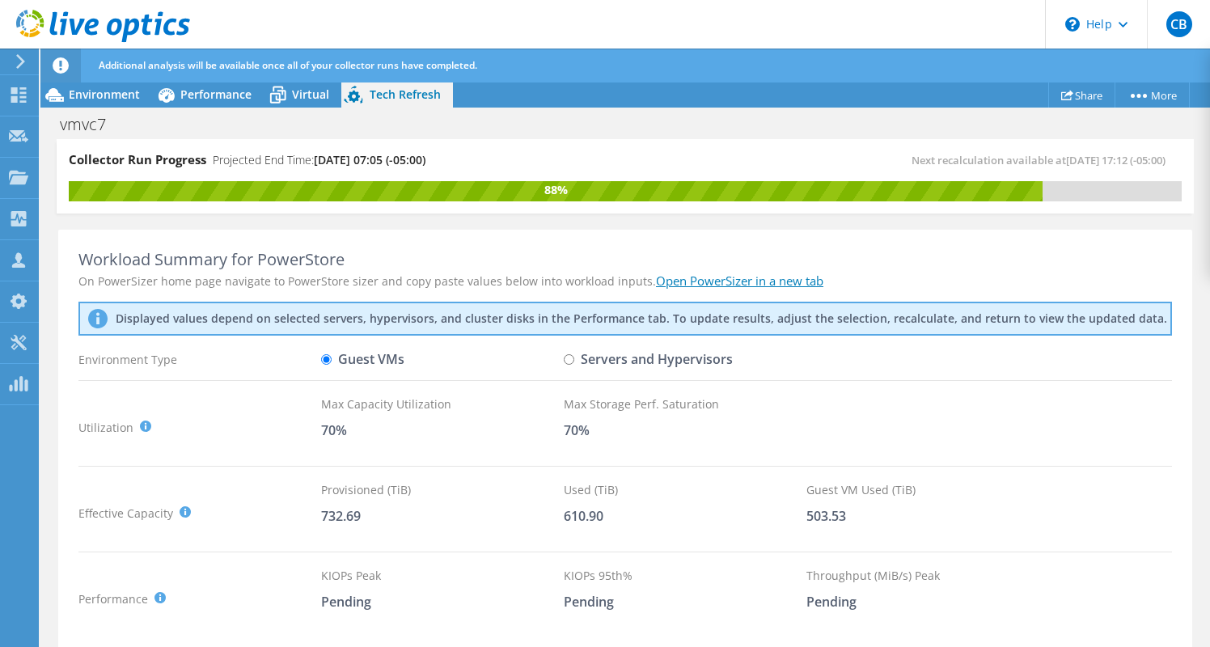
scroll to position [0, 0]
click at [308, 95] on span "Virtual" at bounding box center [310, 94] width 37 height 15
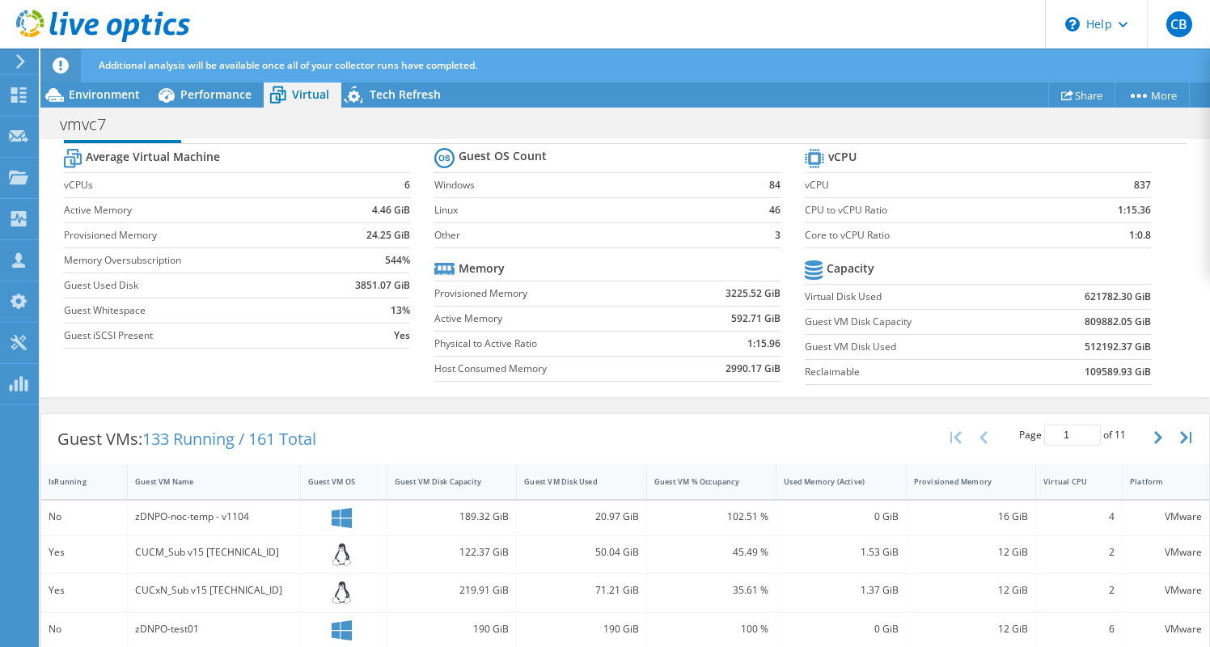
scroll to position [93, 0]
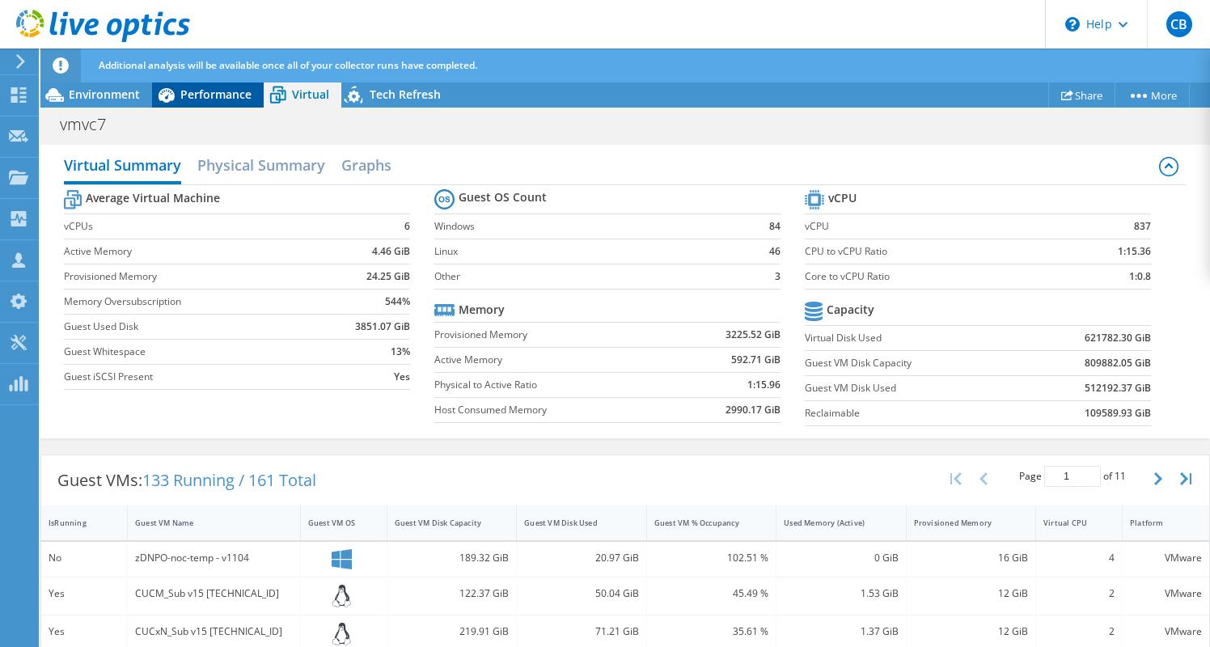
click at [220, 95] on span "Performance" at bounding box center [215, 94] width 71 height 15
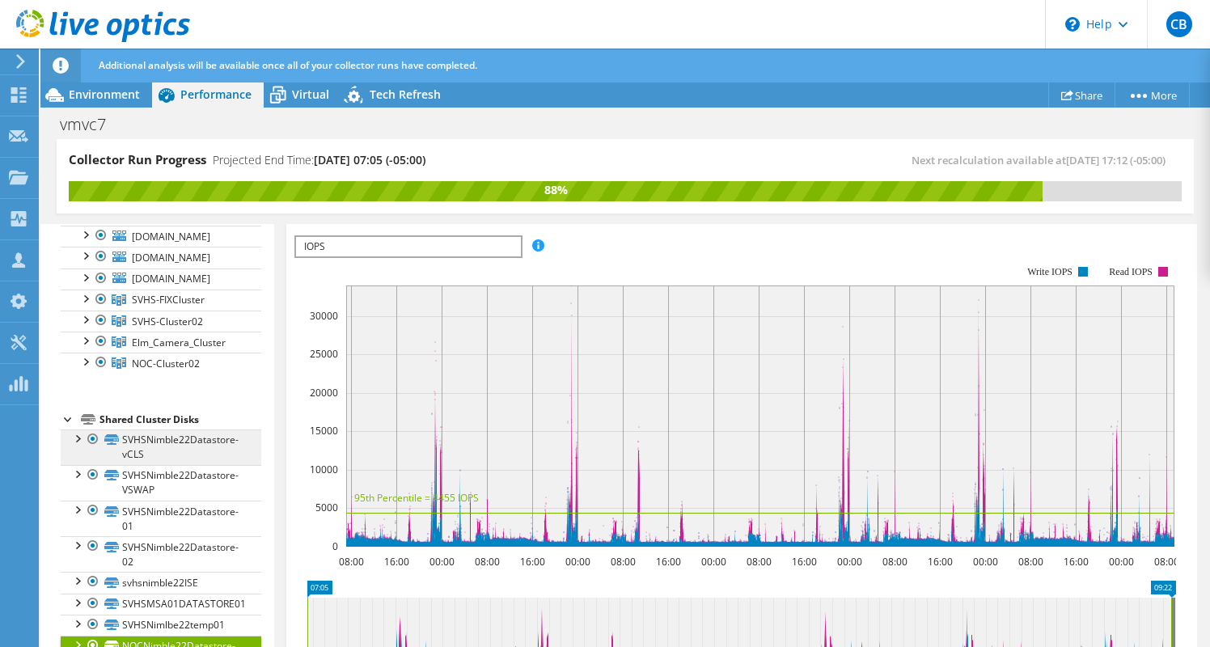
scroll to position [136, 0]
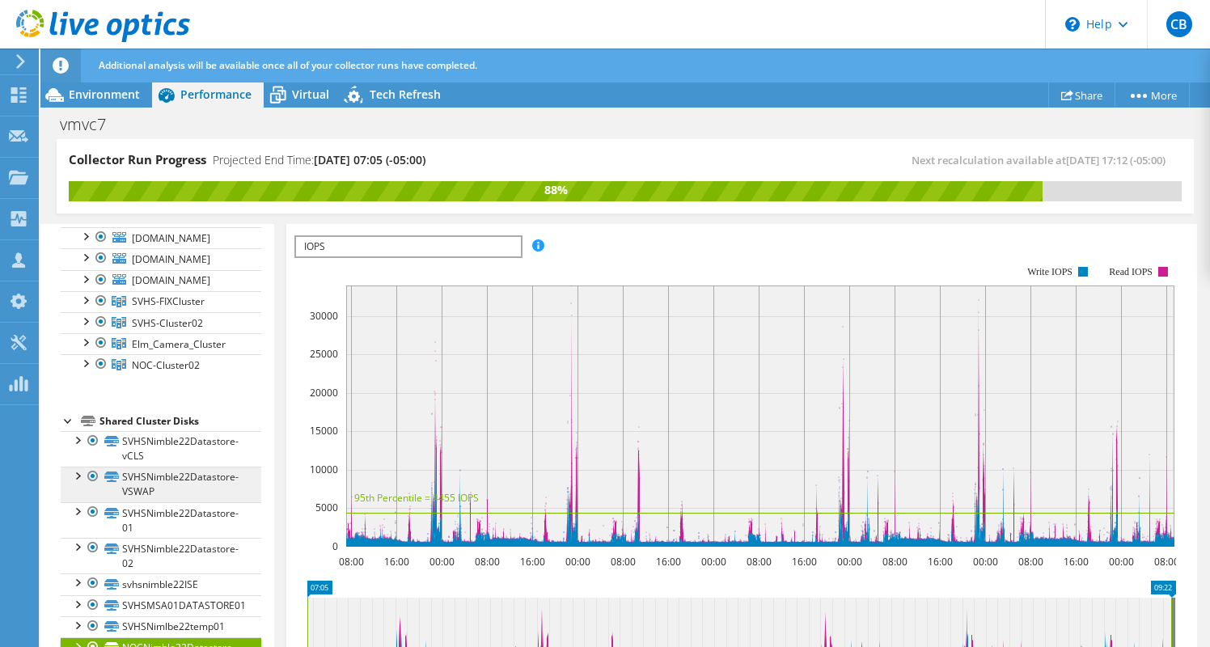
click at [168, 502] on link "SVHSNimble22Datastore-VSWAP" at bounding box center [161, 485] width 201 height 36
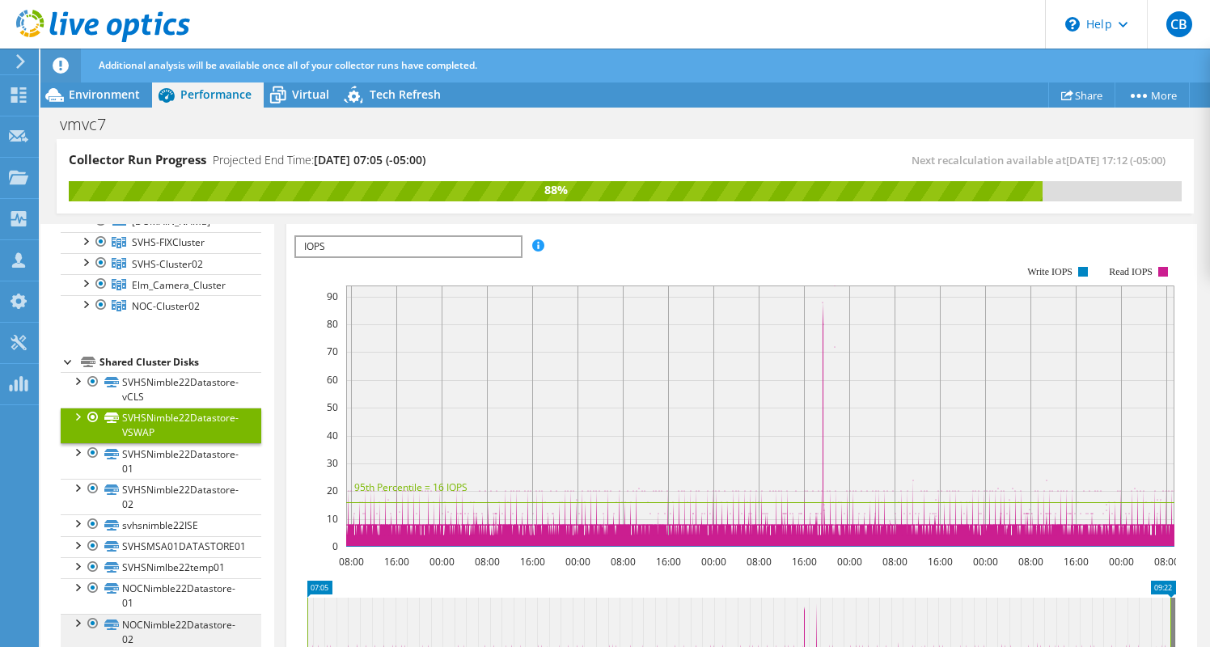
scroll to position [170, 0]
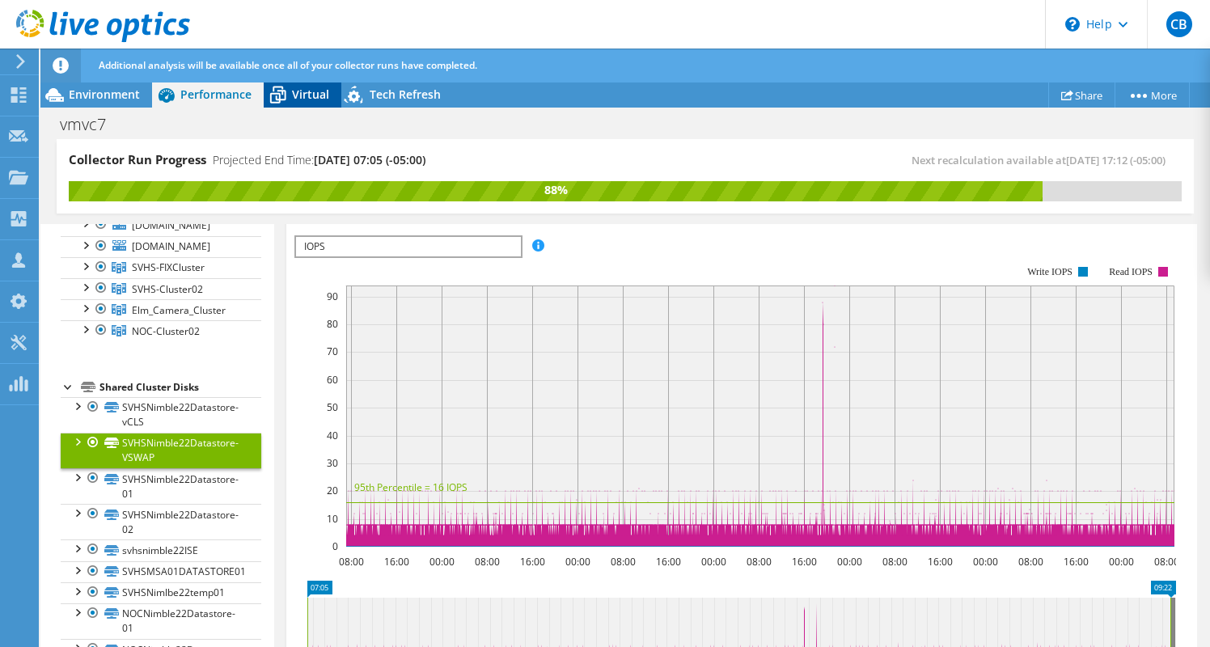
click at [319, 100] on span "Virtual" at bounding box center [310, 94] width 37 height 15
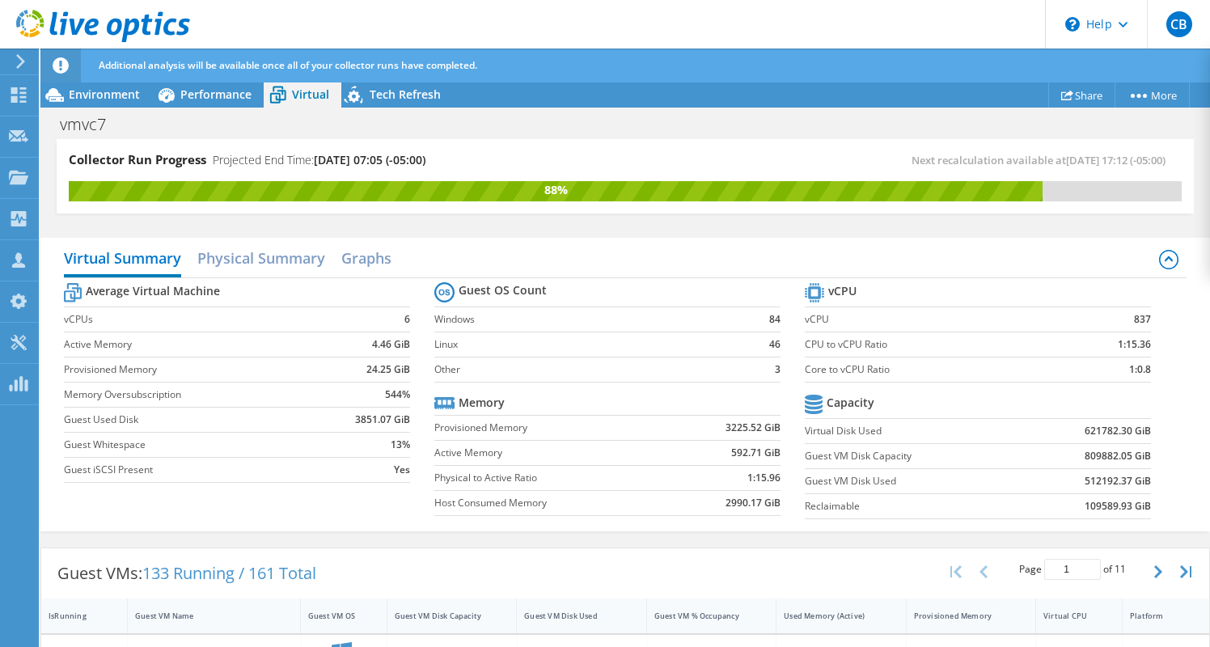
scroll to position [0, 0]
click at [184, 95] on span "Performance" at bounding box center [215, 94] width 71 height 15
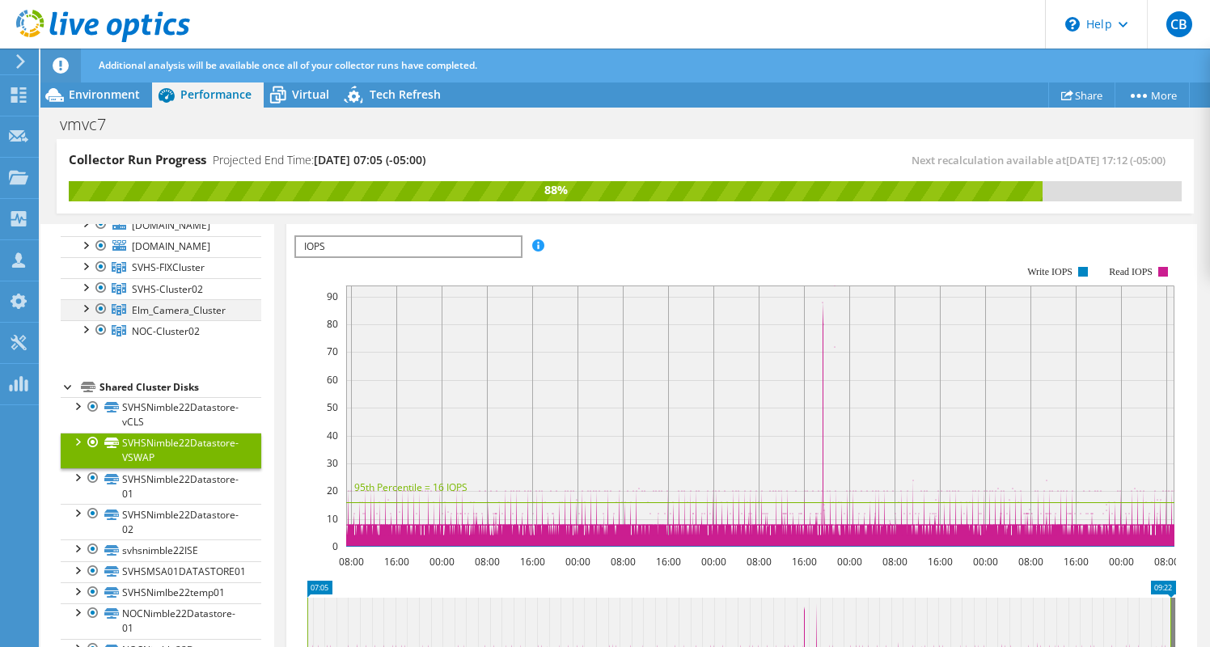
click at [83, 315] on div at bounding box center [85, 307] width 16 height 16
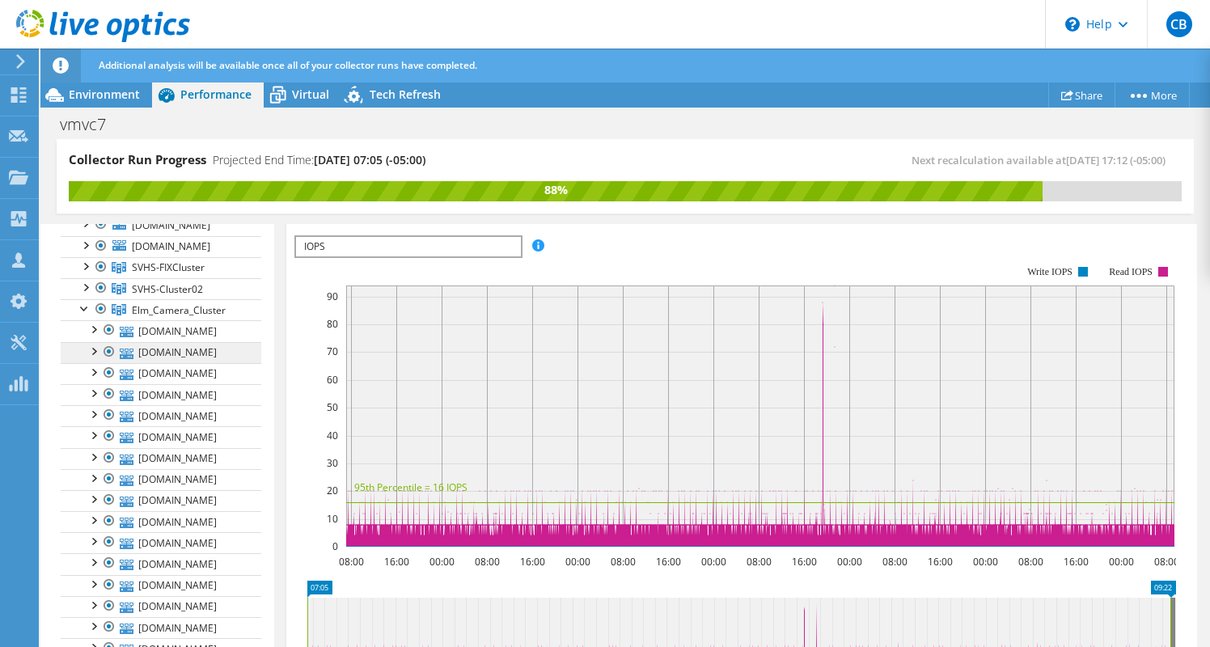
click at [164, 363] on link "[DOMAIN_NAME]" at bounding box center [161, 352] width 201 height 21
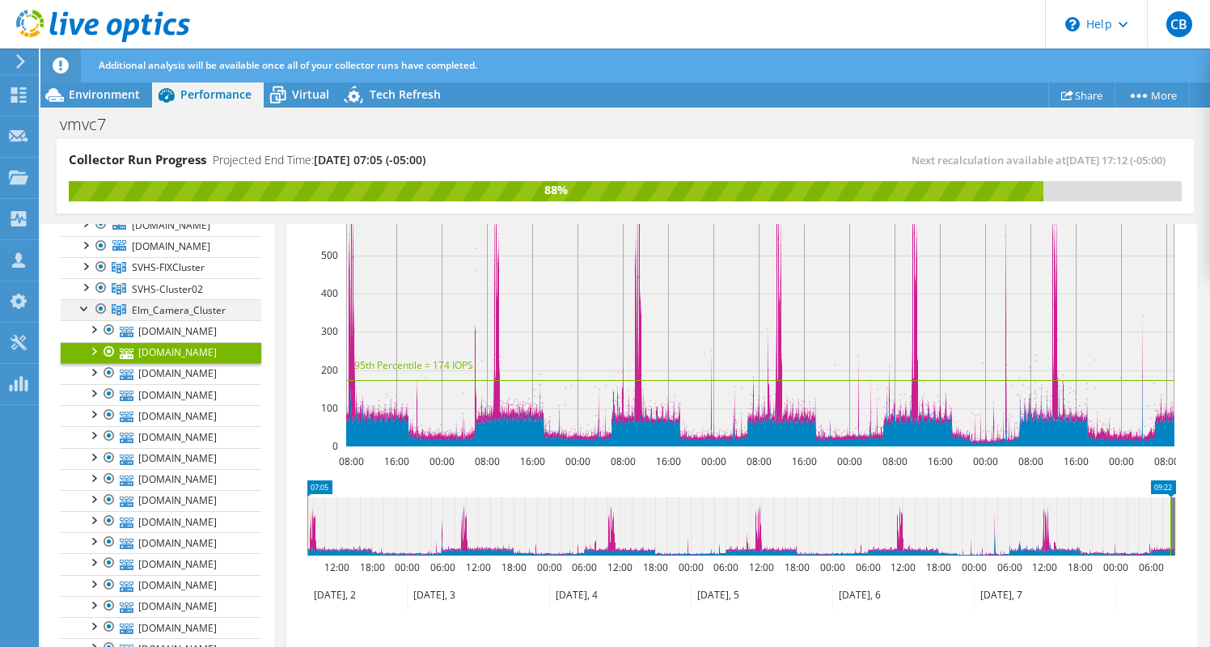
click at [87, 315] on div at bounding box center [85, 307] width 16 height 16
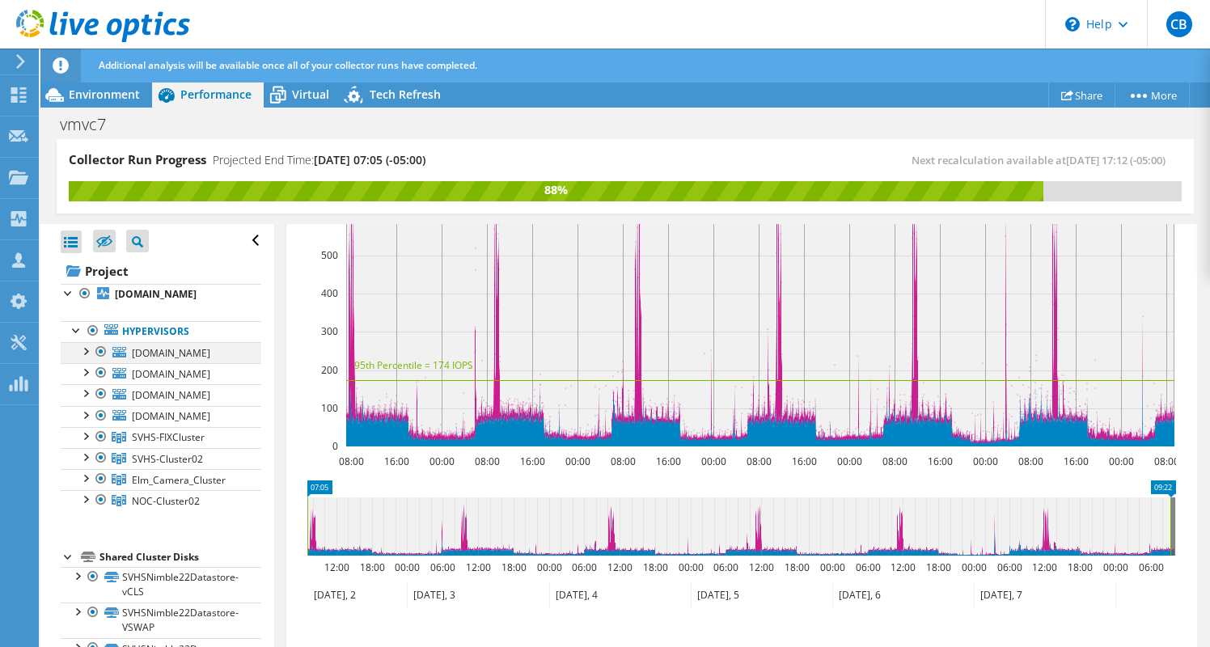
click at [91, 358] on div at bounding box center [85, 350] width 16 height 16
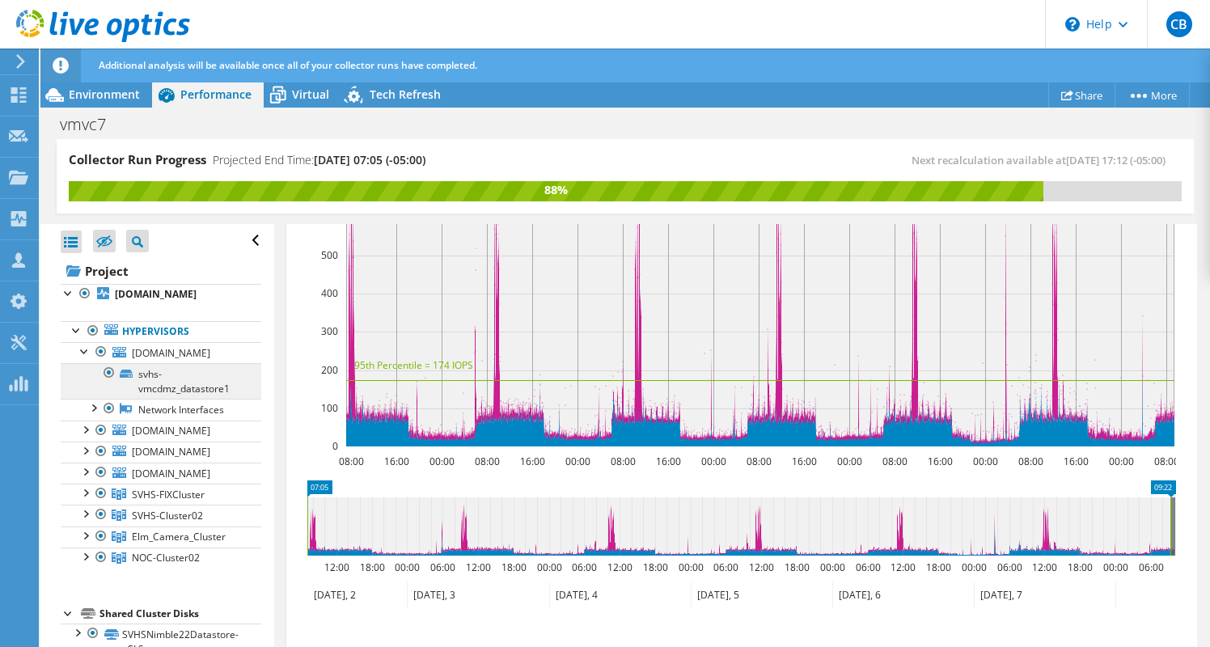
click at [145, 399] on link "svhs-vmcdmz_datastore1" at bounding box center [161, 381] width 201 height 36
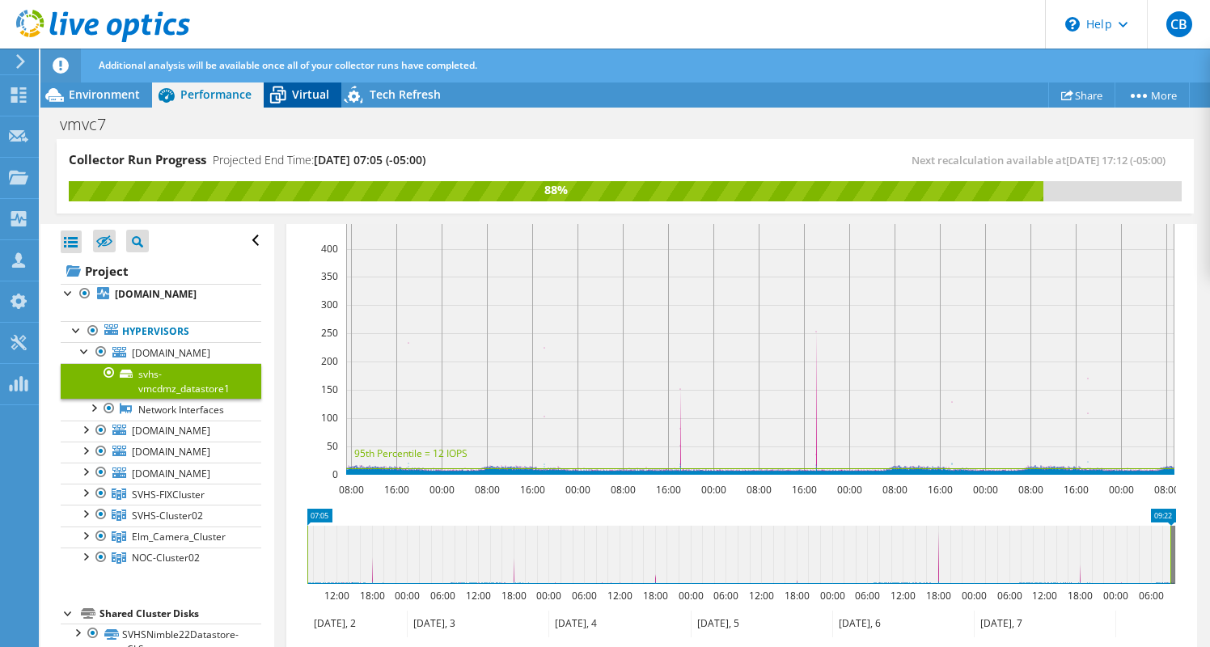
click at [295, 95] on span "Virtual" at bounding box center [310, 94] width 37 height 15
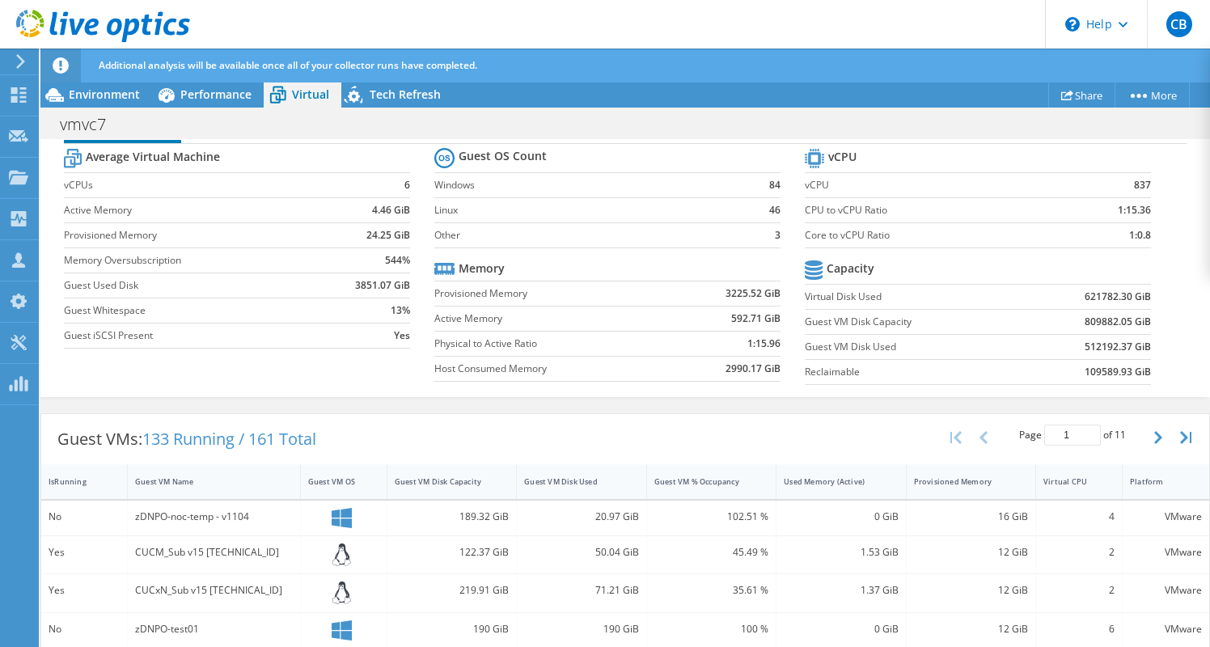
scroll to position [201, 0]
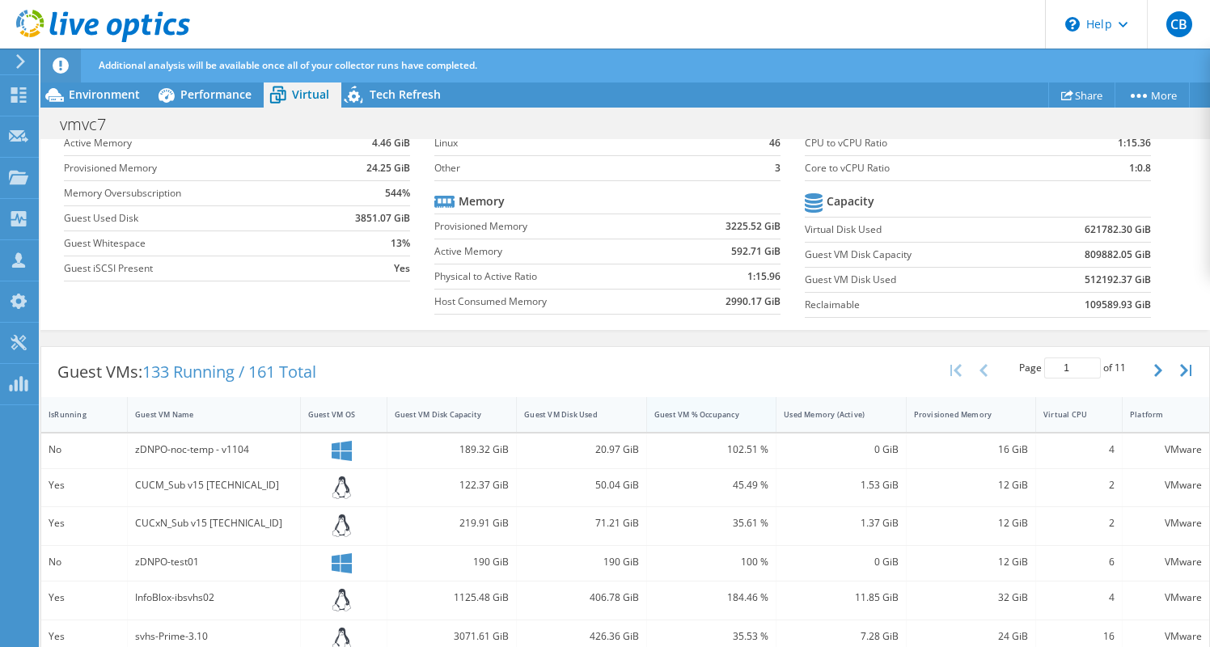
click at [733, 419] on div "Guest VM % Occupancy" at bounding box center [701, 414] width 95 height 11
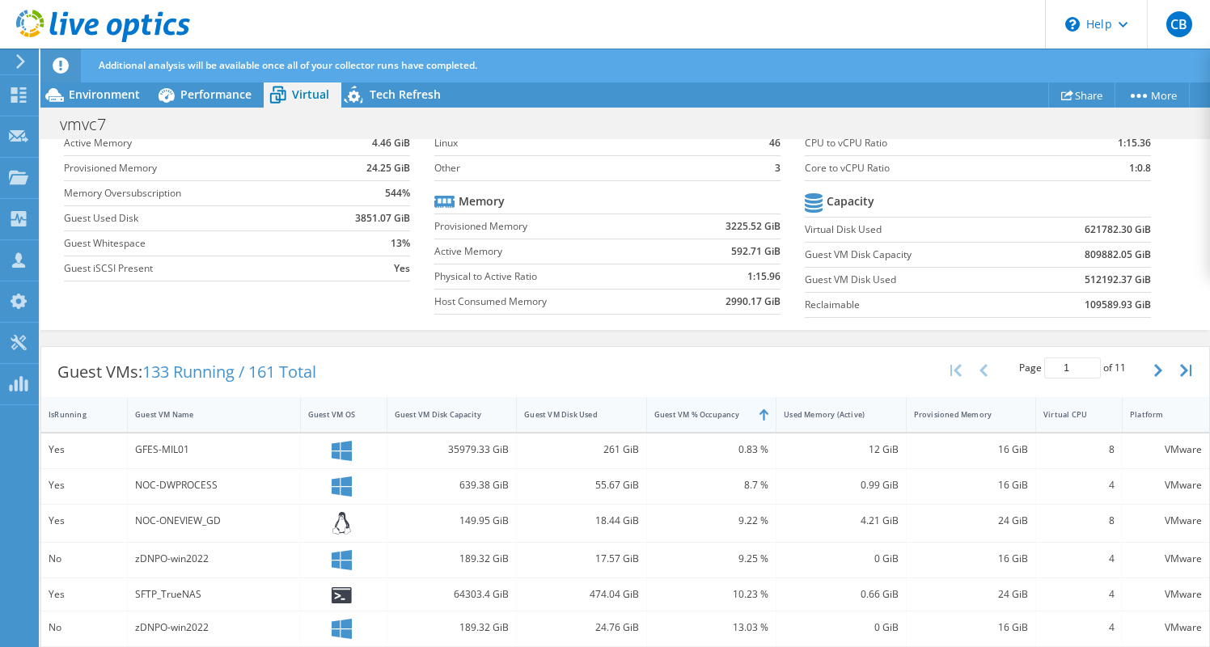
click at [733, 419] on div "Guest VM % Occupancy" at bounding box center [701, 414] width 95 height 11
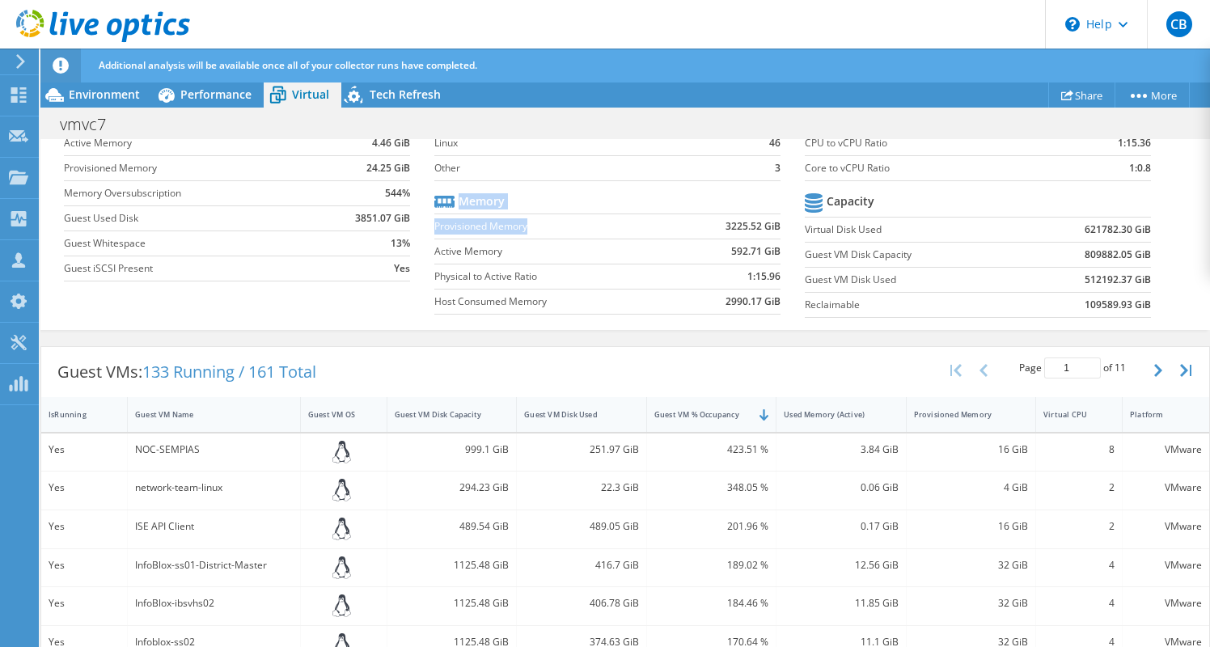
drag, startPoint x: 783, startPoint y: 230, endPoint x: 663, endPoint y: 231, distance: 119.7
click at [663, 231] on section "Guest OS Count Windows 84 Linux 46 Other 3 Memory Provisioned Memory 3225.52 Gi…" at bounding box center [619, 200] width 370 height 246
click at [729, 218] on b "3225.52 GiB" at bounding box center [752, 226] width 55 height 16
drag, startPoint x: 726, startPoint y: 227, endPoint x: 774, endPoint y: 227, distance: 47.7
click at [774, 227] on b "3225.52 GiB" at bounding box center [752, 226] width 55 height 16
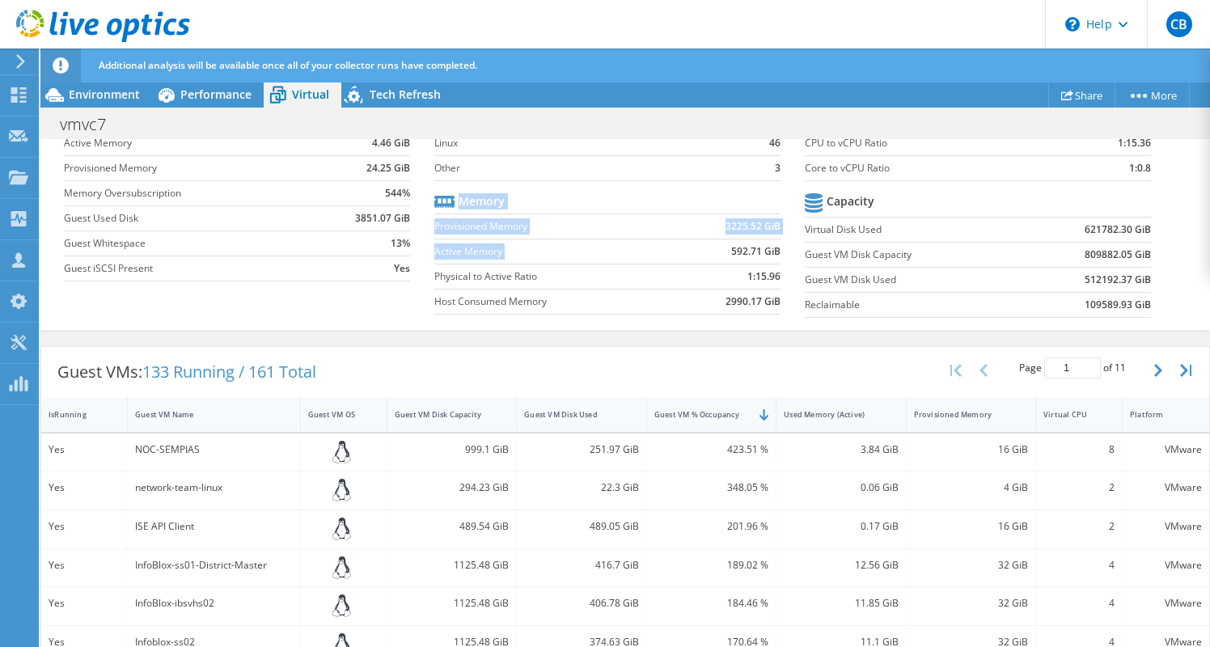
drag, startPoint x: 785, startPoint y: 251, endPoint x: 730, endPoint y: 255, distance: 55.1
click at [730, 254] on section "Guest OS Count Windows 84 Linux 46 Other 3 Memory Provisioned Memory 3225.52 Gi…" at bounding box center [619, 200] width 370 height 246
click at [723, 323] on div "Average Virtual Machine vCPUs 6 Active Memory 4.46 GiB Provisioned Memory 24.25…" at bounding box center [625, 201] width 1122 height 249
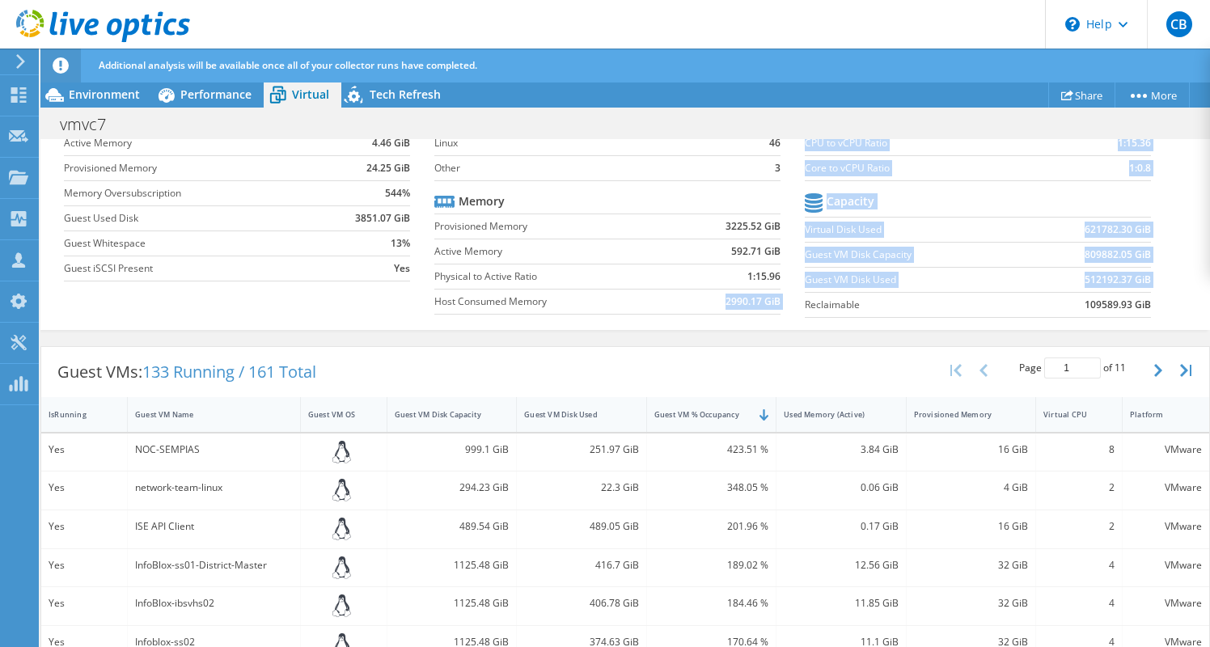
drag, startPoint x: 725, startPoint y: 306, endPoint x: 807, endPoint y: 294, distance: 82.4
click at [807, 294] on div "Average Virtual Machine vCPUs 6 Active Memory 4.46 GiB Provisioned Memory 24.25…" at bounding box center [625, 201] width 1122 height 249
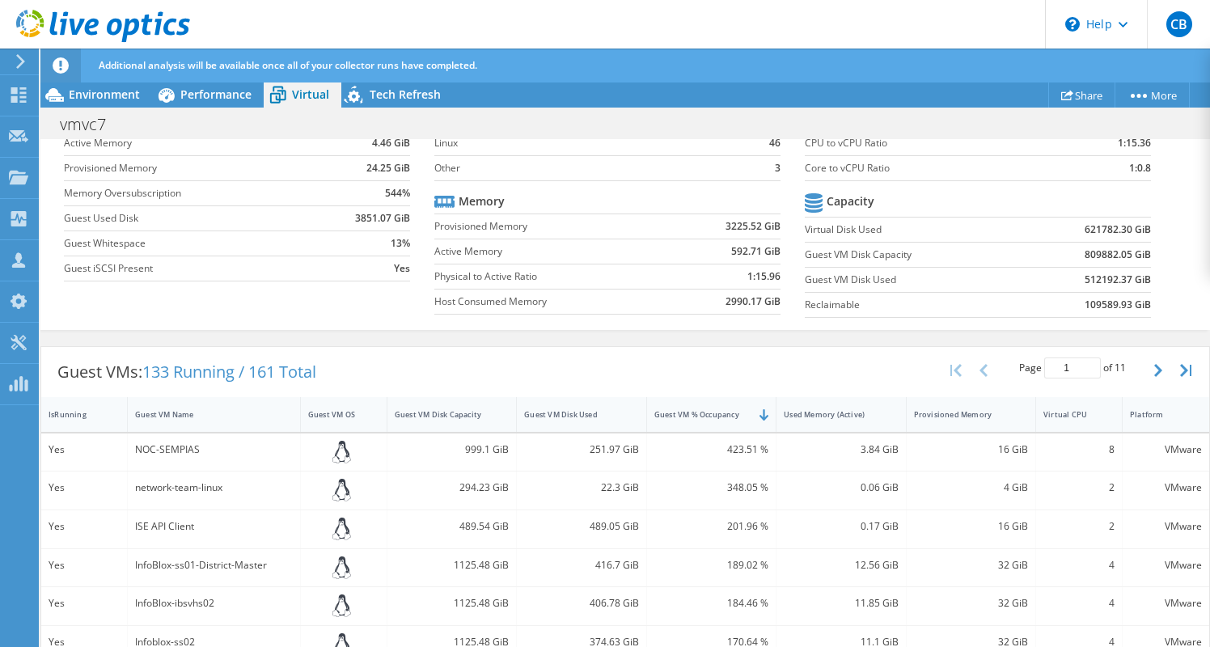
click at [879, 294] on td "Reclaimable" at bounding box center [914, 304] width 219 height 25
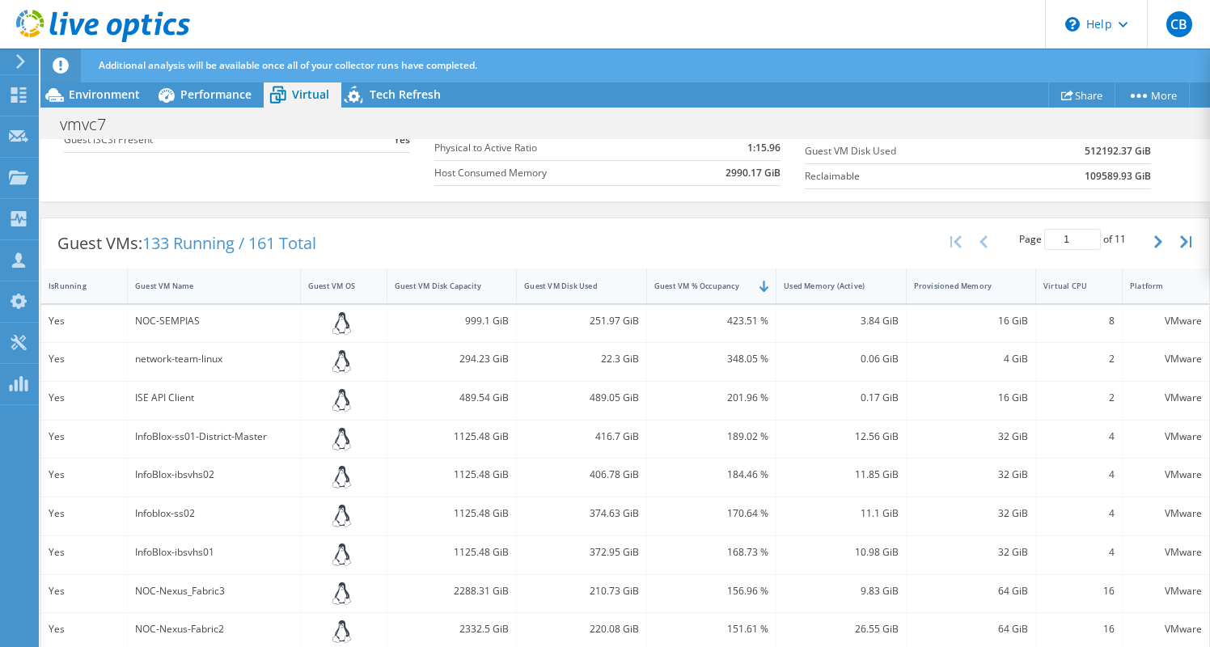
scroll to position [332, 0]
click at [196, 513] on div "Infoblox-ss02" at bounding box center [214, 511] width 158 height 18
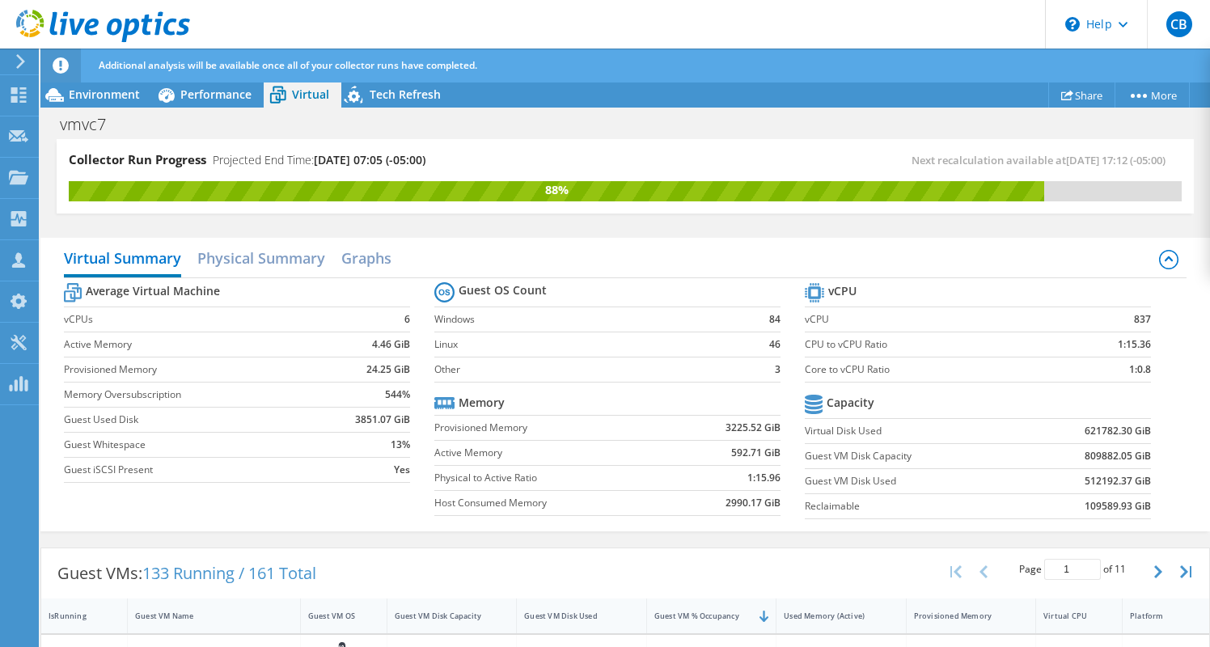
scroll to position [0, 0]
drag, startPoint x: 459, startPoint y: 303, endPoint x: 517, endPoint y: 188, distance: 129.1
click at [517, 188] on div "88%" at bounding box center [556, 190] width 975 height 18
click at [452, 184] on div "88%" at bounding box center [556, 190] width 975 height 18
click at [435, 101] on span "Tech Refresh" at bounding box center [405, 94] width 71 height 15
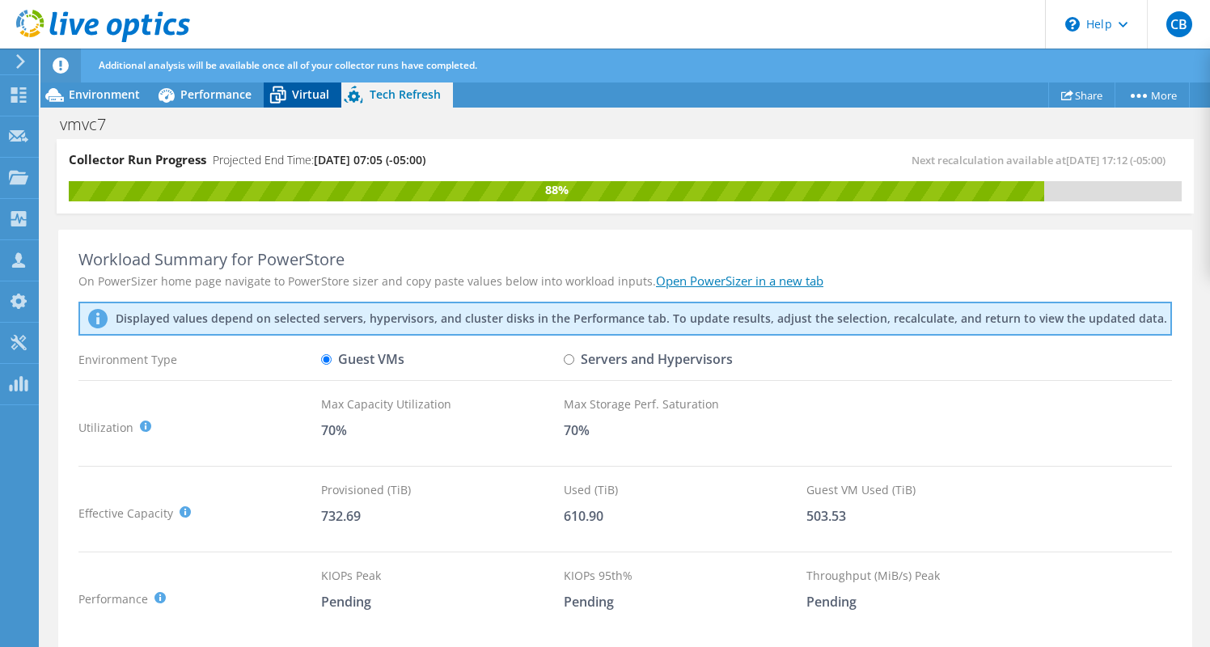
click at [304, 106] on div "Virtual" at bounding box center [303, 95] width 78 height 26
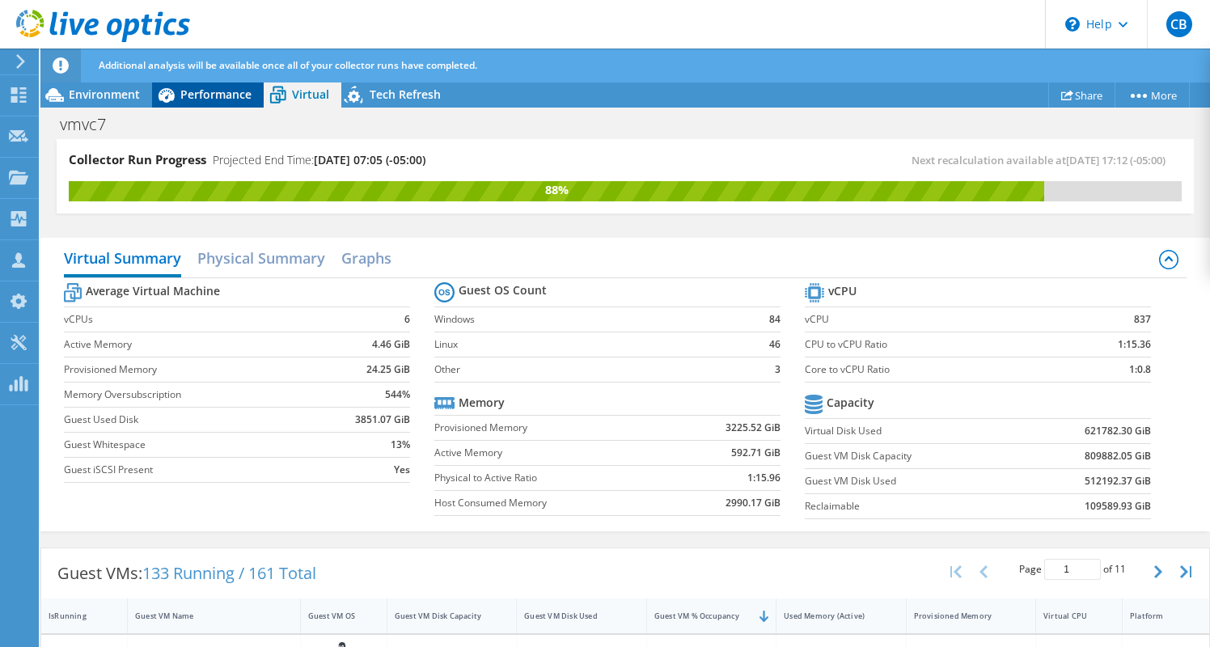
click at [226, 93] on span "Performance" at bounding box center [215, 94] width 71 height 15
